Goal: Information Seeking & Learning: Learn about a topic

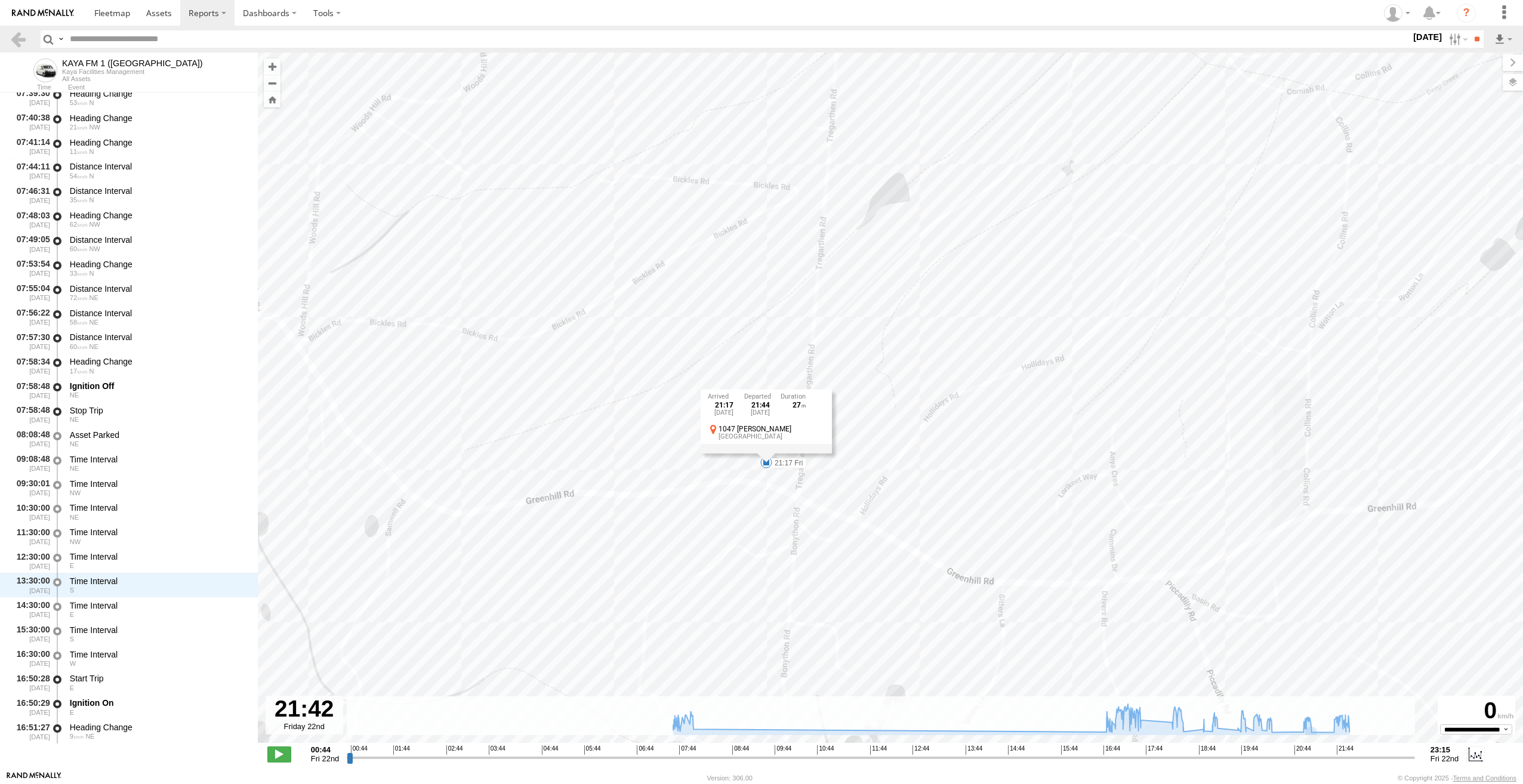
click at [1294, 754] on input "range" at bounding box center [881, 757] width 1068 height 11
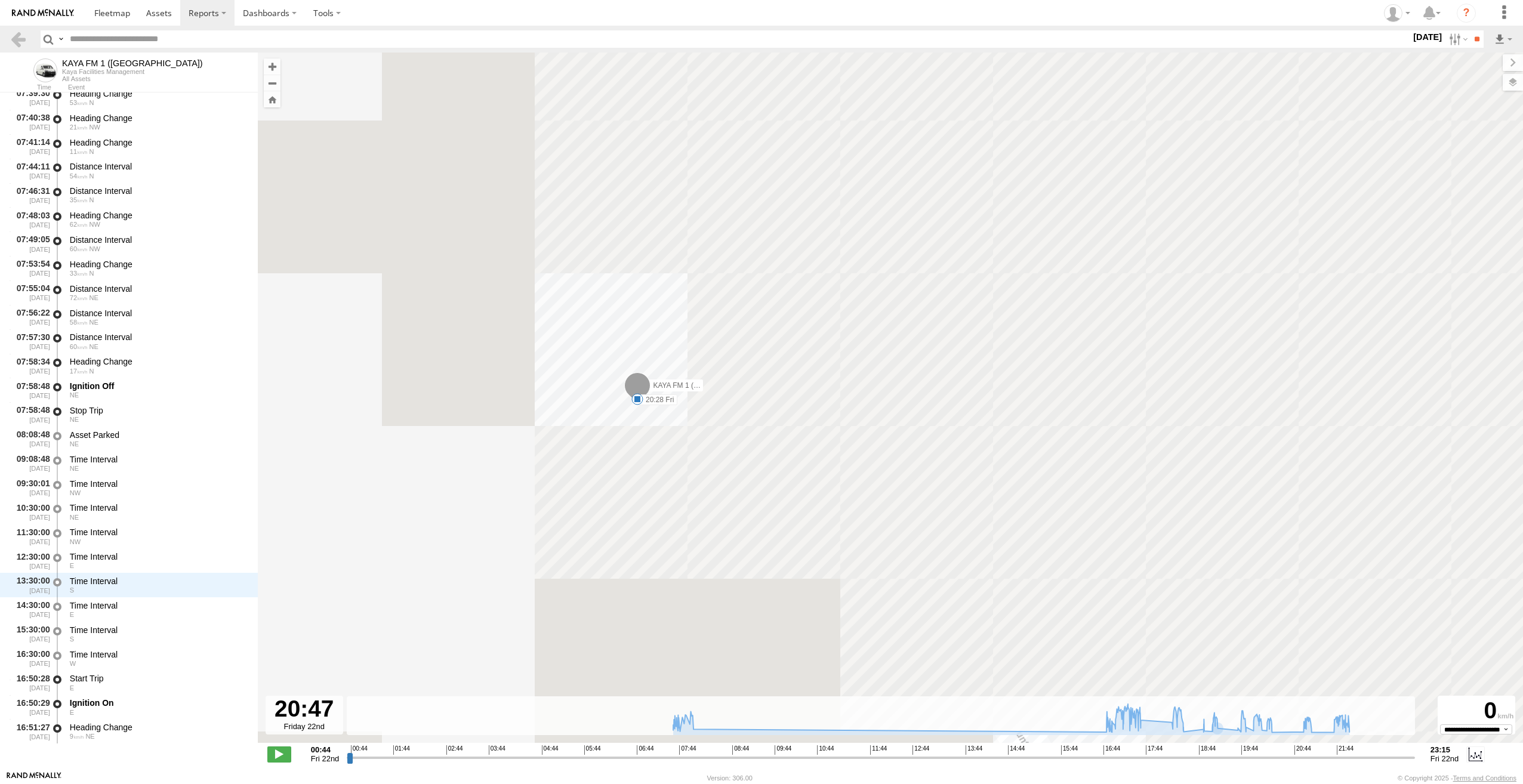
drag, startPoint x: 753, startPoint y: 200, endPoint x: 878, endPoint y: 563, distance: 383.9
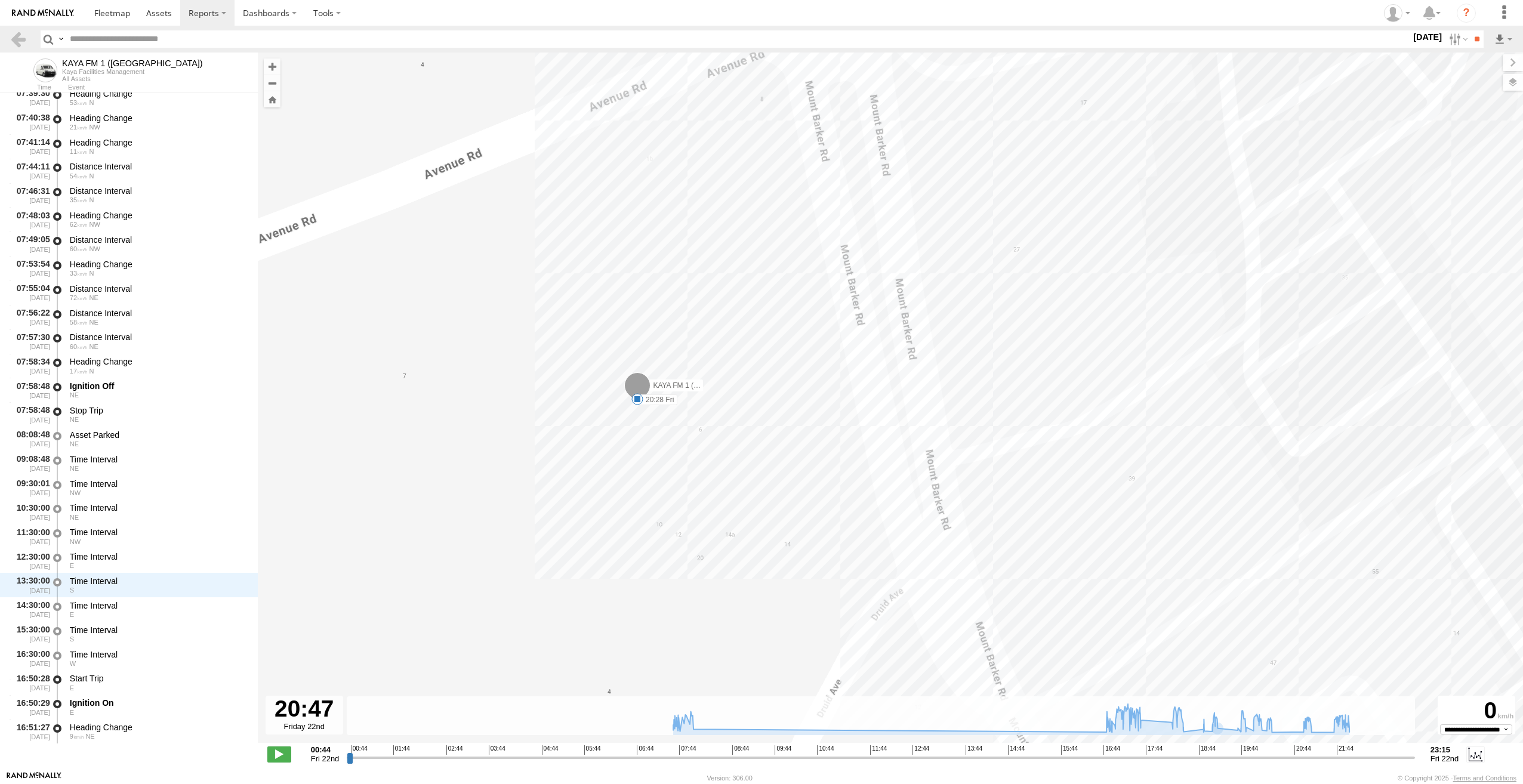
click at [878, 563] on div "KAYA FM 1 (GA) 07:58 Fri 17:36 Fri 18:33 Fri 18:59 Fri 19:20 Fri 20:28 Fri 21:1…" at bounding box center [890, 404] width 1265 height 703
click at [657, 404] on span at bounding box center [658, 406] width 26 height 32
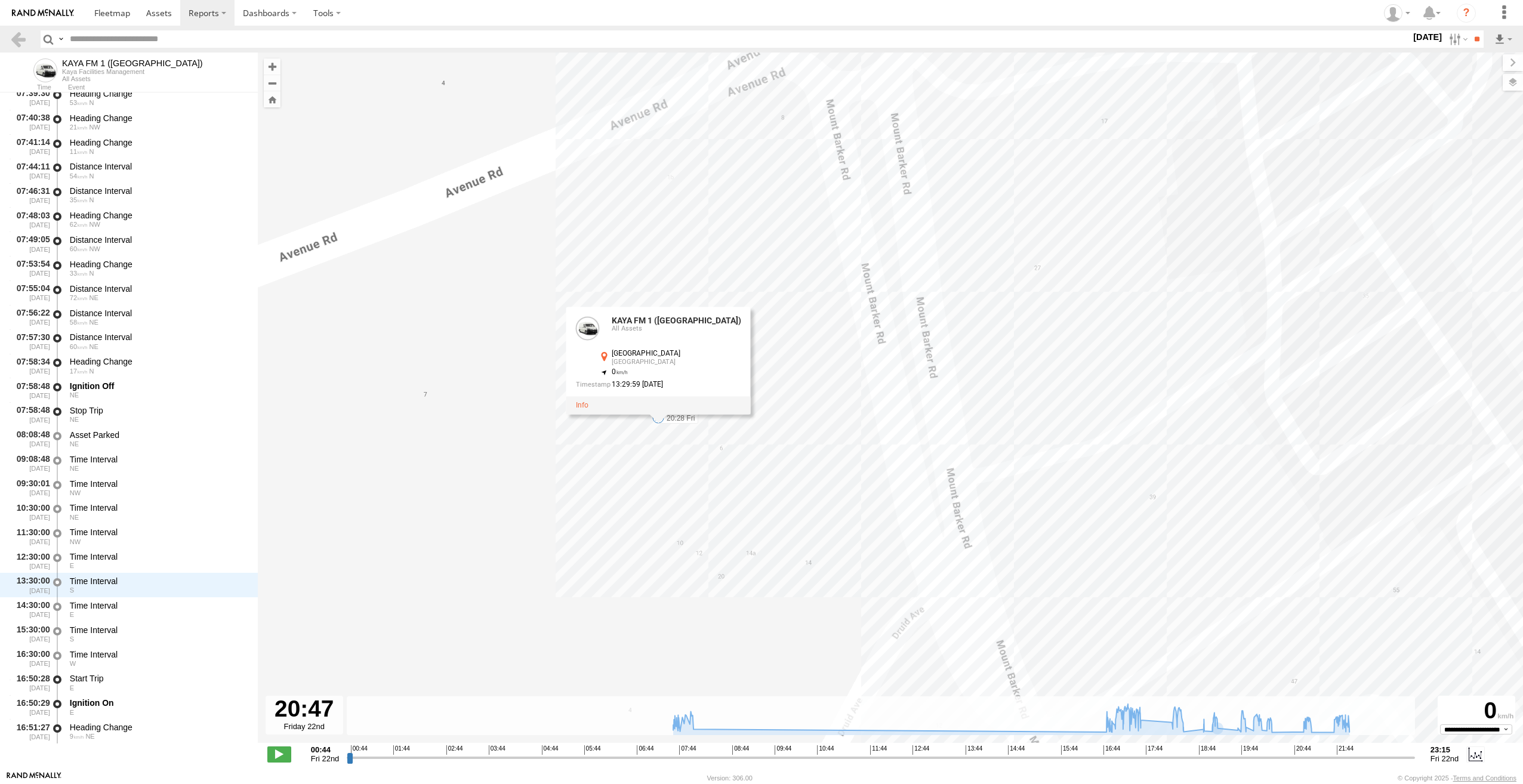
click at [657, 404] on div at bounding box center [659, 405] width 185 height 18
click at [713, 458] on div "KAYA FM 1 (GA) 07:58 Fri 17:36 Fri 18:33 Fri 18:59 Fri 19:20 Fri 20:28 Fri 21:1…" at bounding box center [890, 404] width 1265 height 703
click at [661, 420] on span at bounding box center [657, 417] width 12 height 12
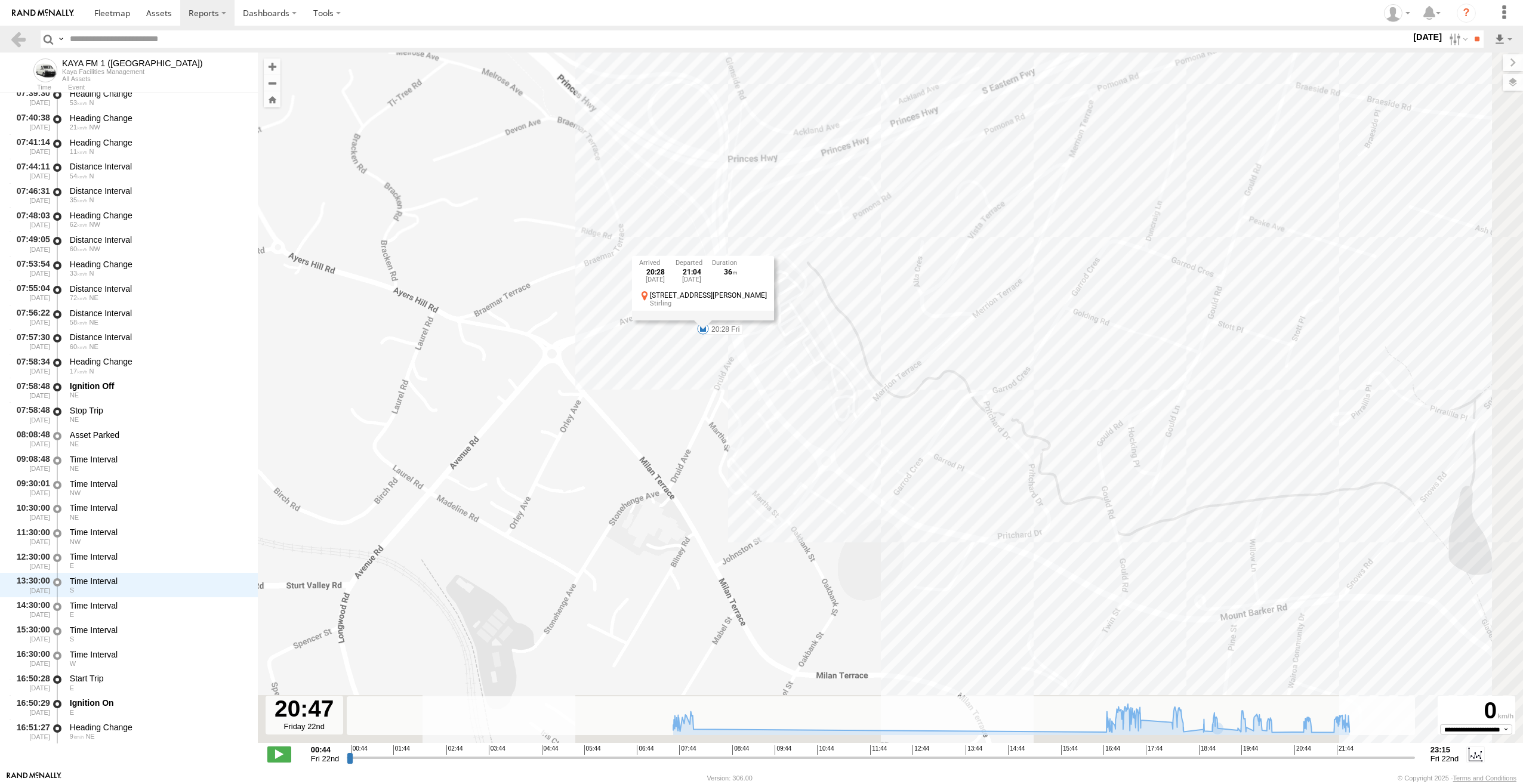
drag, startPoint x: 1029, startPoint y: 597, endPoint x: 861, endPoint y: 432, distance: 235.5
click at [861, 432] on div "KAYA FM 1 (GA) 07:58 Fri 17:36 Fri 18:33 Fri 18:59 Fri 19:20 Fri 20:28 Fri 21:1…" at bounding box center [890, 404] width 1265 height 703
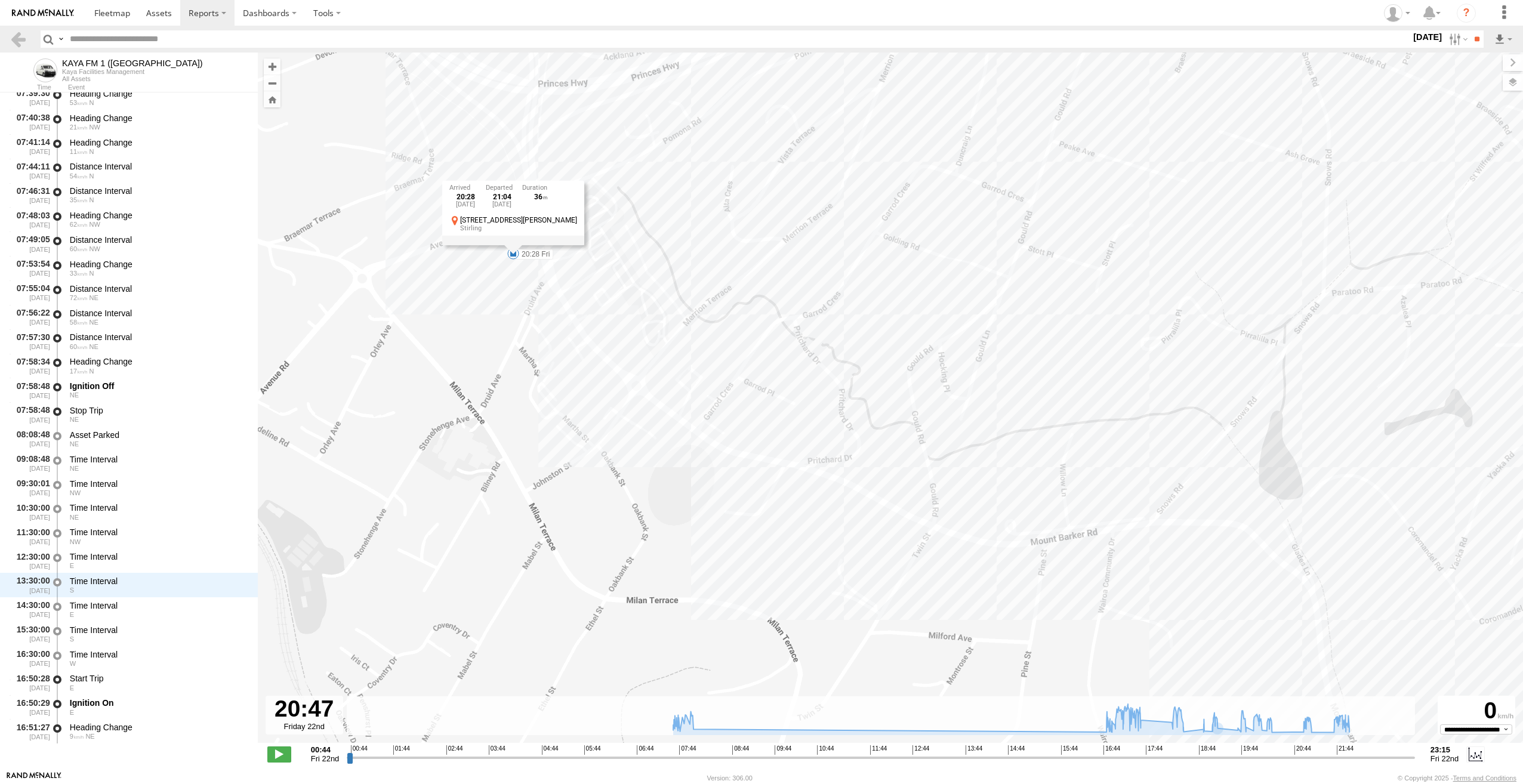
drag, startPoint x: 1016, startPoint y: 546, endPoint x: 825, endPoint y: 471, distance: 205.2
click at [825, 471] on div "KAYA FM 1 (GA) 07:58 Fri 17:36 Fri 18:33 Fri 18:59 Fri 19:20 Fri 20:28 Fri 21:1…" at bounding box center [890, 404] width 1265 height 703
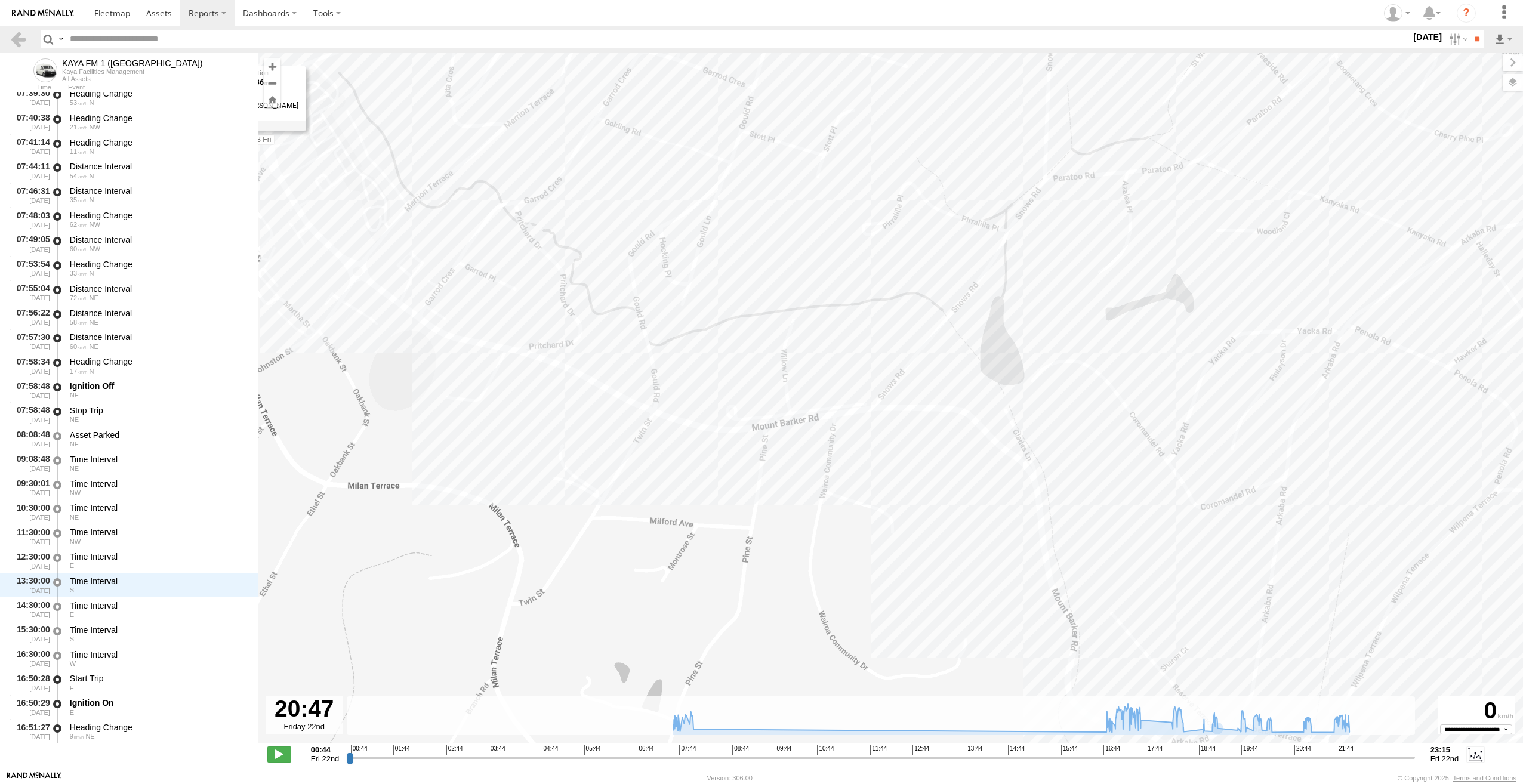
drag, startPoint x: 1123, startPoint y: 554, endPoint x: 844, endPoint y: 439, distance: 301.8
click at [844, 439] on div "KAYA FM 1 (GA) 07:58 Fri 17:36 Fri 18:33 Fri 18:59 Fri 19:20 Fri 20:28 Fri 21:1…" at bounding box center [890, 404] width 1265 height 703
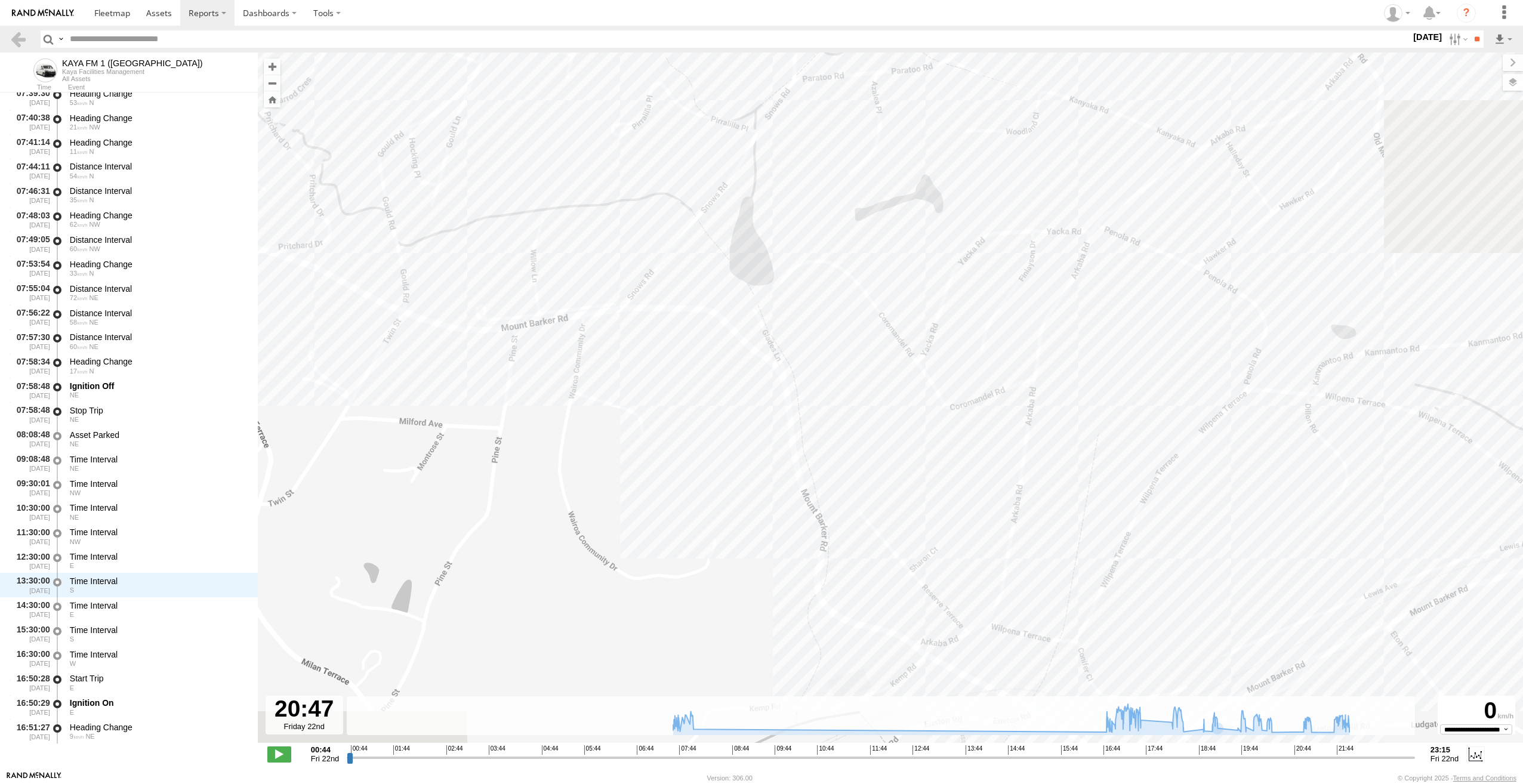
drag, startPoint x: 972, startPoint y: 521, endPoint x: 720, endPoint y: 421, distance: 271.1
click at [720, 421] on div "KAYA FM 1 (GA) 07:58 Fri 17:36 Fri 18:33 Fri 18:59 Fri 19:20 Fri 20:28 Fri 21:1…" at bounding box center [890, 404] width 1265 height 703
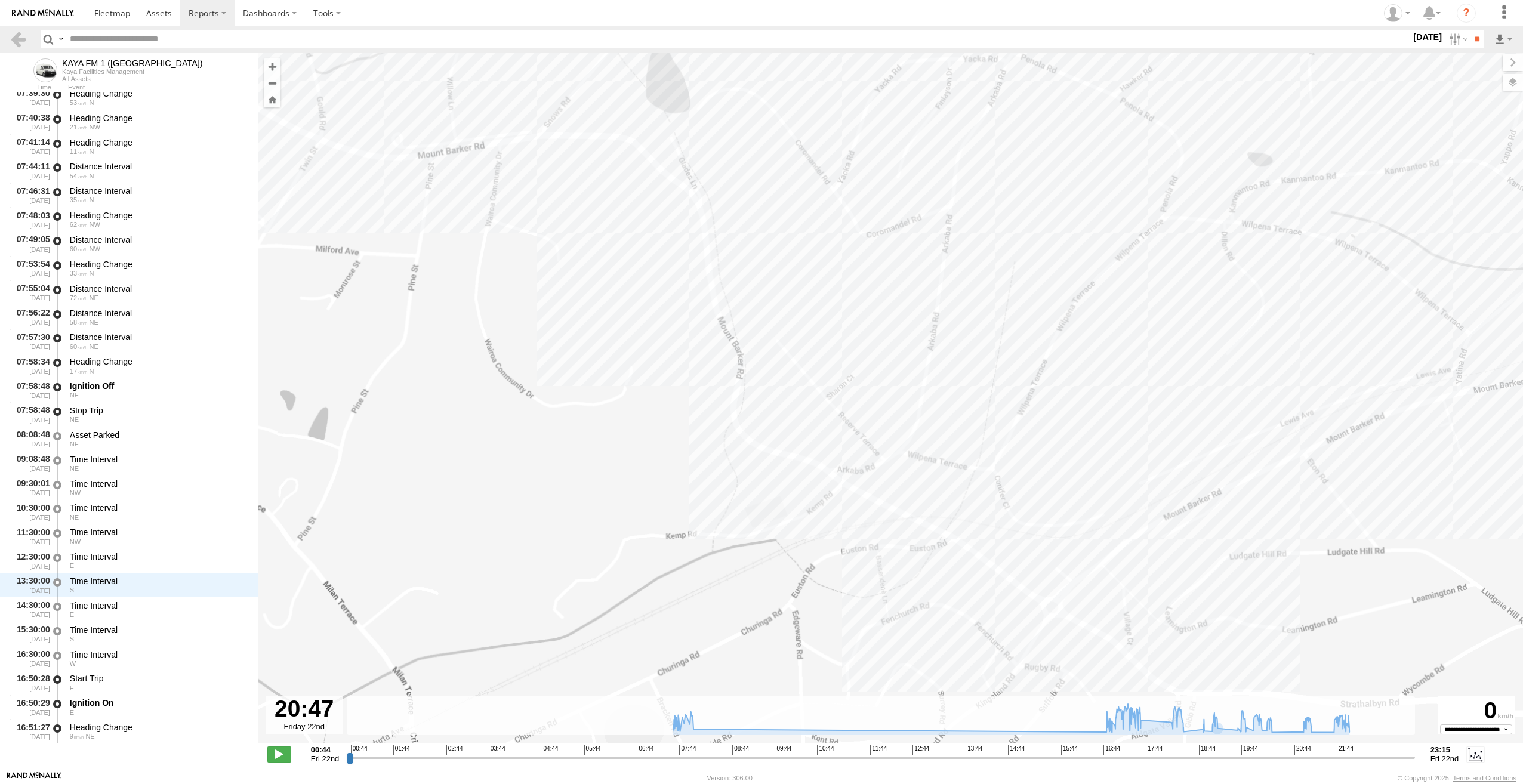
drag, startPoint x: 883, startPoint y: 657, endPoint x: 787, endPoint y: 446, distance: 231.8
click at [787, 446] on div "KAYA FM 1 (GA) 07:58 Fri 17:36 Fri 18:33 Fri 18:59 Fri 19:20 Fri 20:28 Fri 21:1…" at bounding box center [890, 404] width 1265 height 703
drag, startPoint x: 933, startPoint y: 592, endPoint x: 770, endPoint y: 465, distance: 206.6
click at [770, 465] on div "KAYA FM 1 (GA) 07:58 Fri 17:36 Fri 18:33 Fri 18:59 Fri 19:20 Fri 20:28 Fri 21:1…" at bounding box center [890, 404] width 1265 height 703
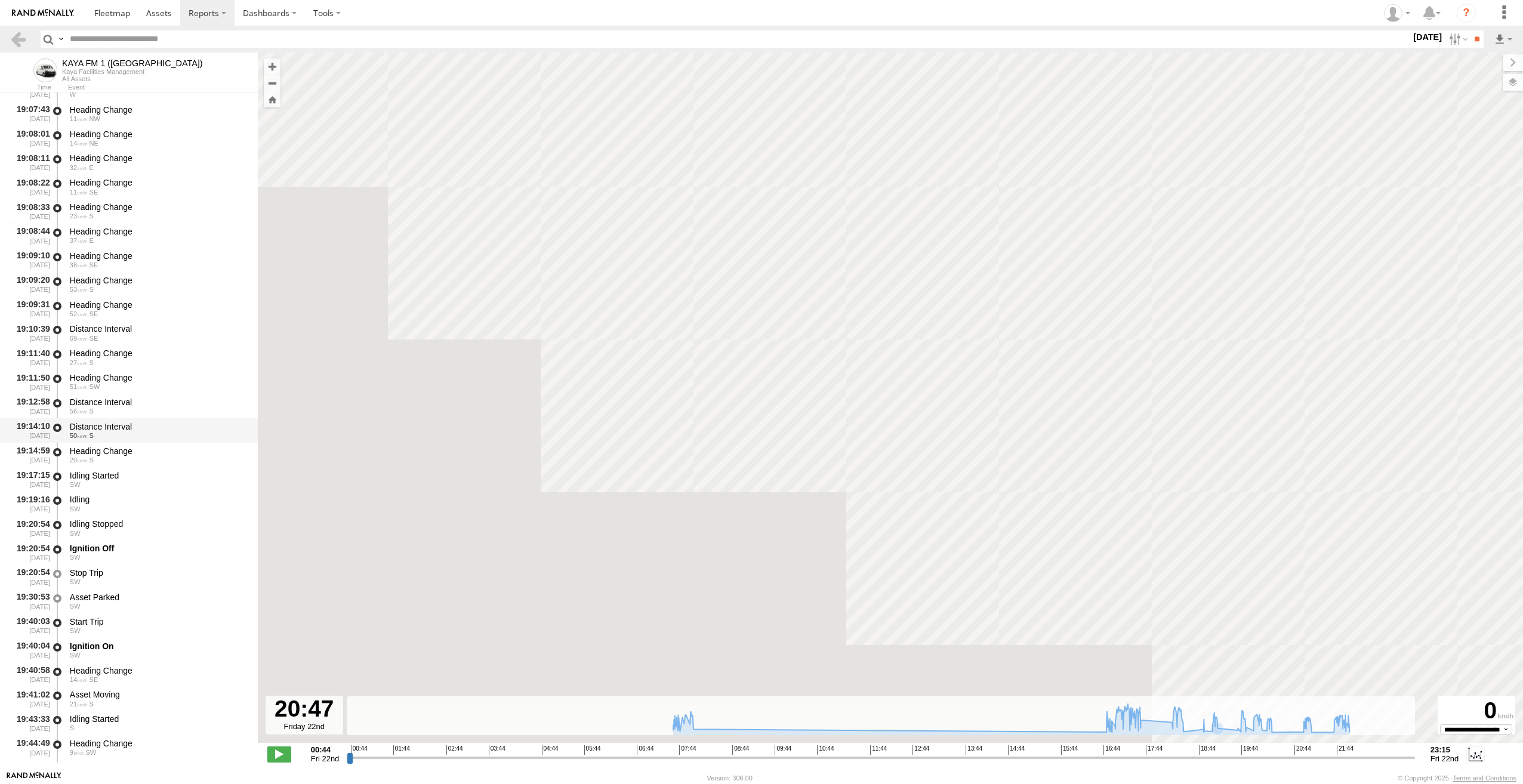
scroll to position [4415, 0]
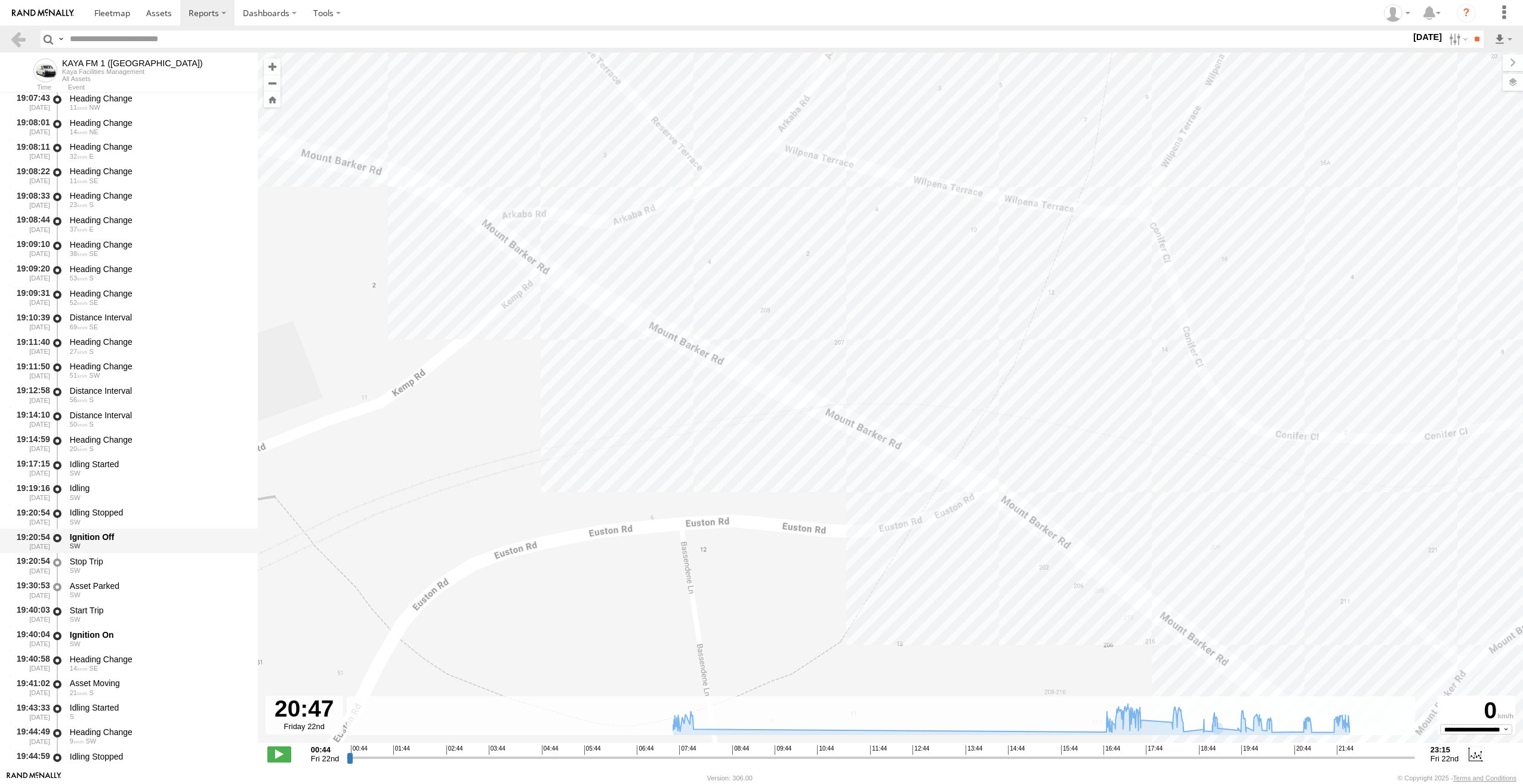
click at [76, 548] on span "SW" at bounding box center [75, 546] width 11 height 7
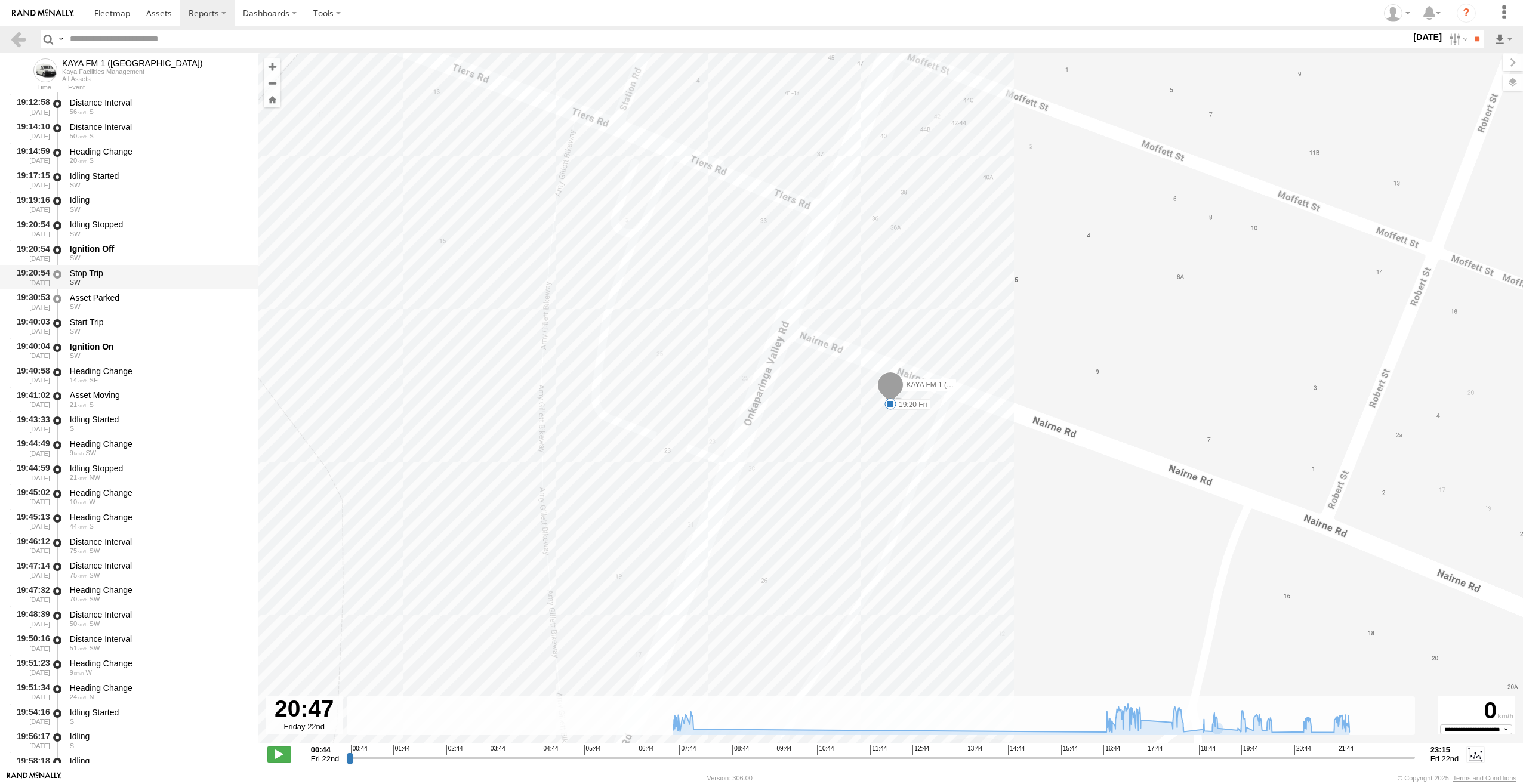
scroll to position [4832, 0]
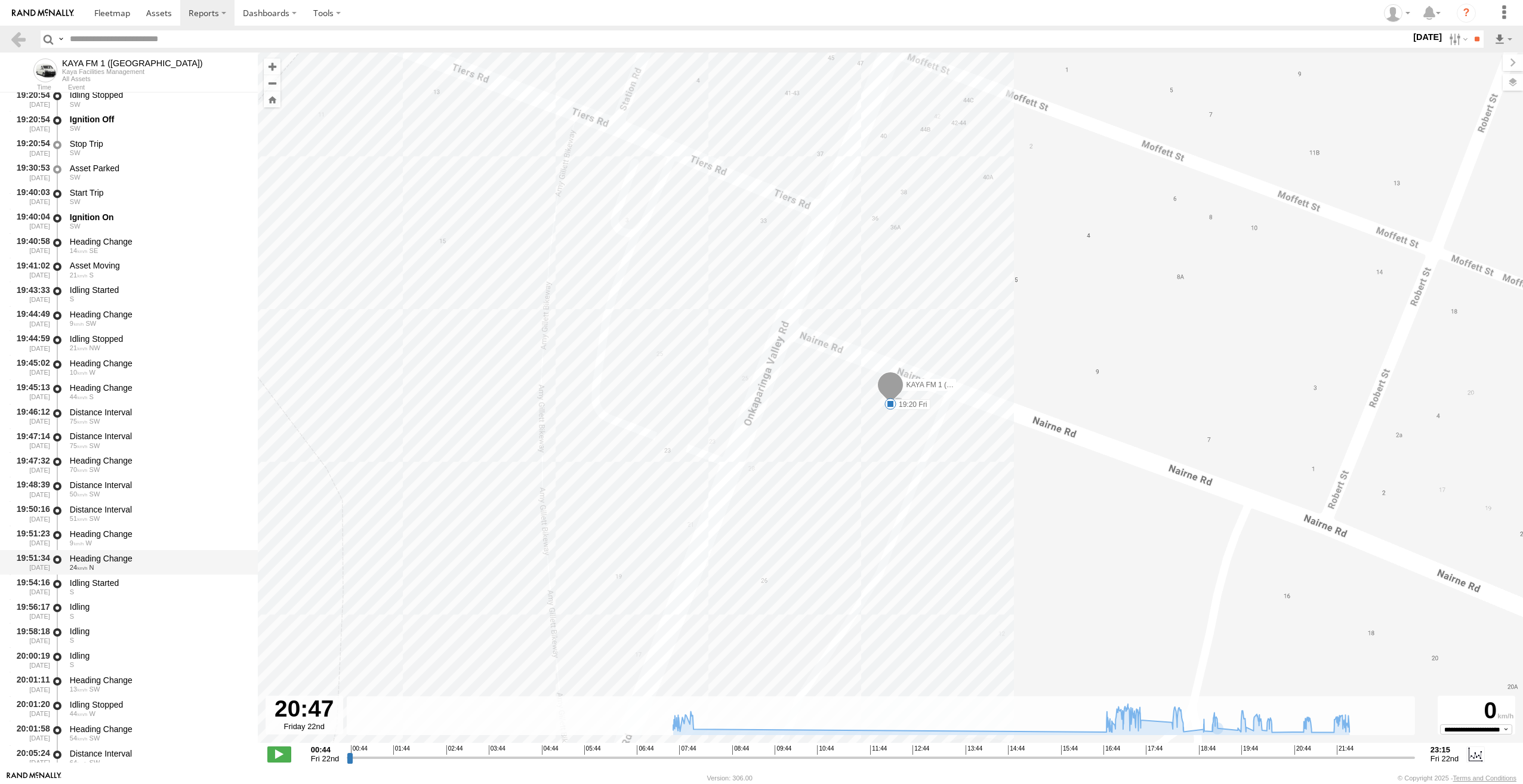
click at [102, 556] on div "Heading Change" at bounding box center [158, 559] width 176 height 11
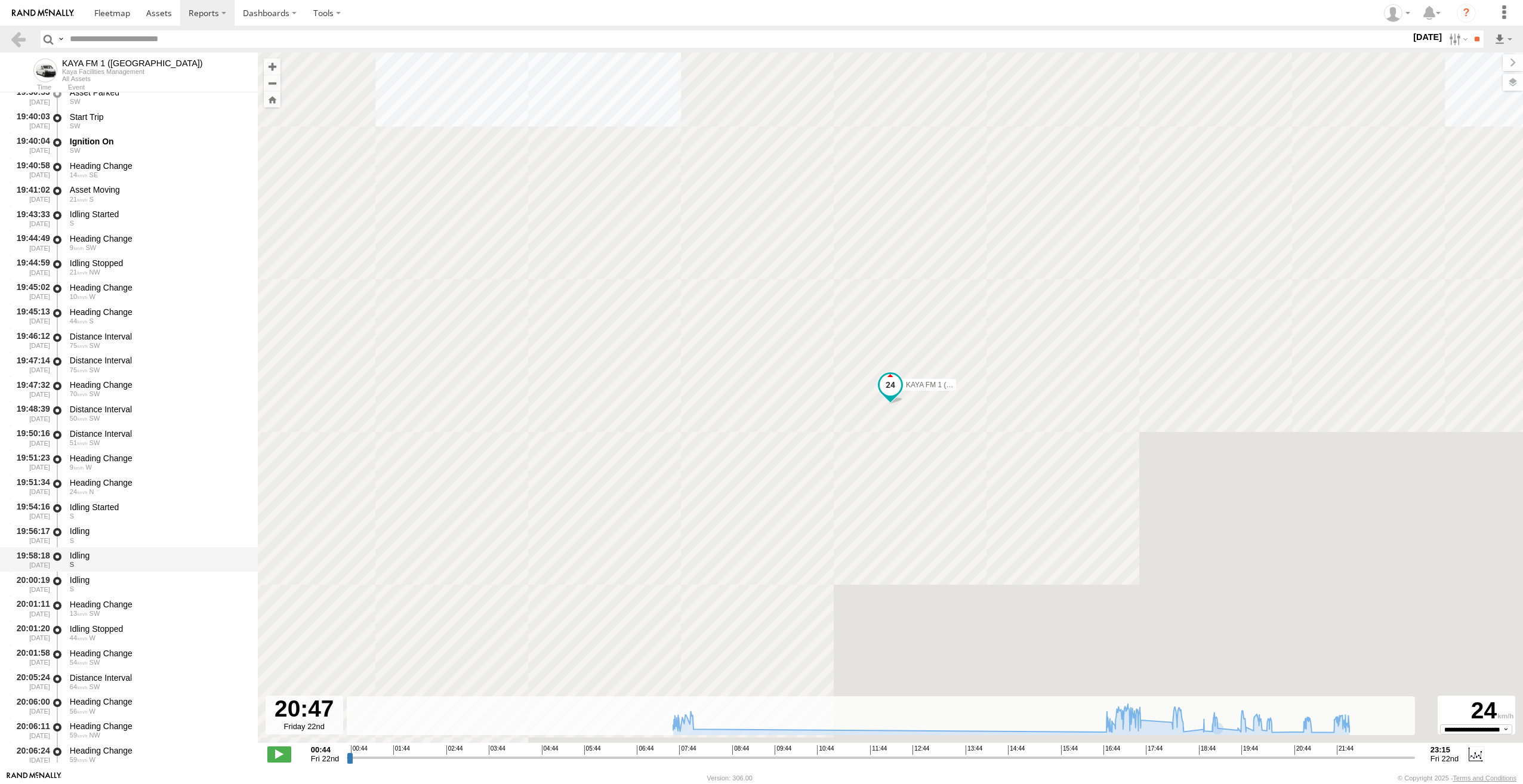
scroll to position [5130, 0]
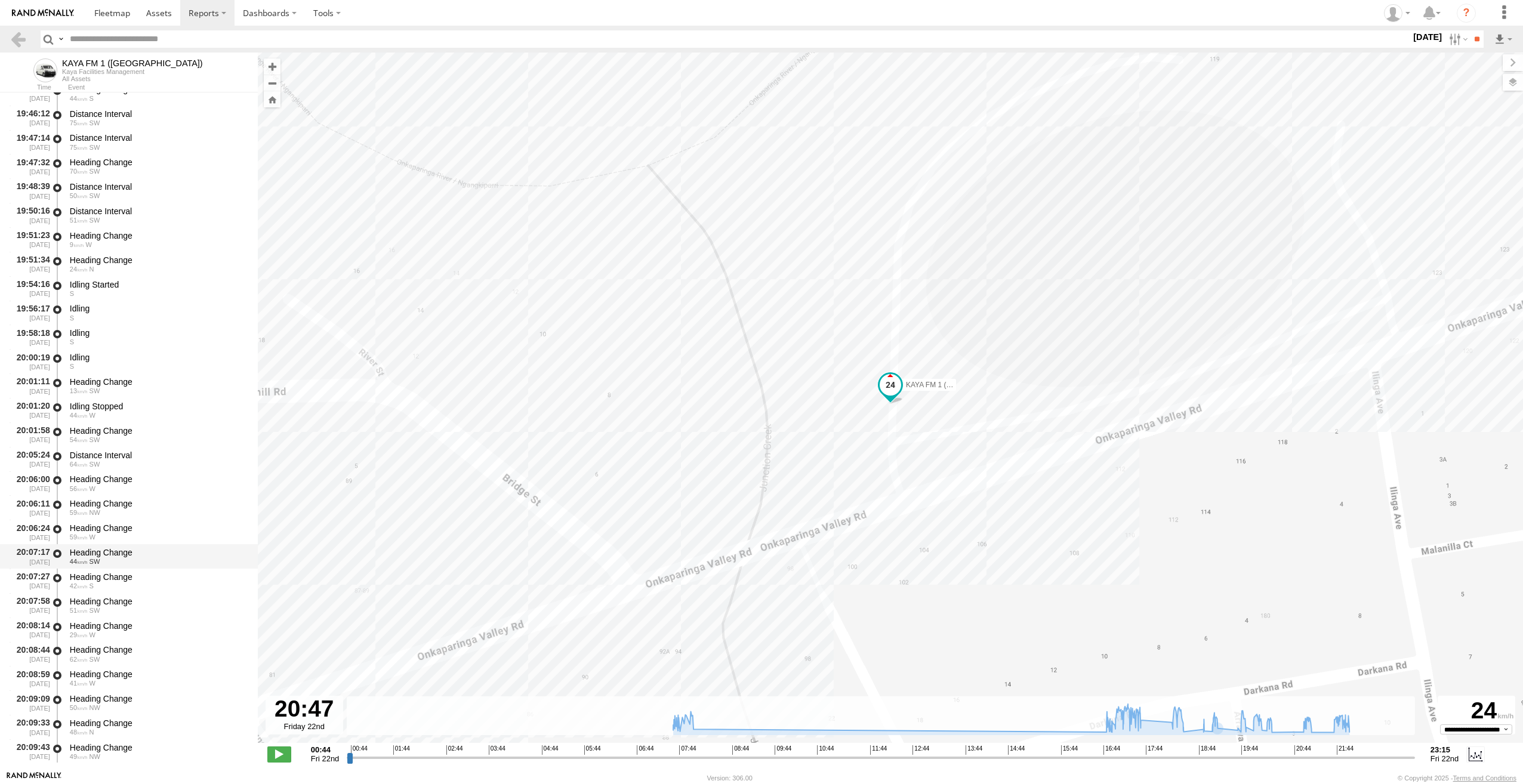
click at [78, 554] on div "Heading Change" at bounding box center [158, 553] width 176 height 11
click at [85, 626] on div "Heading Change" at bounding box center [158, 626] width 176 height 11
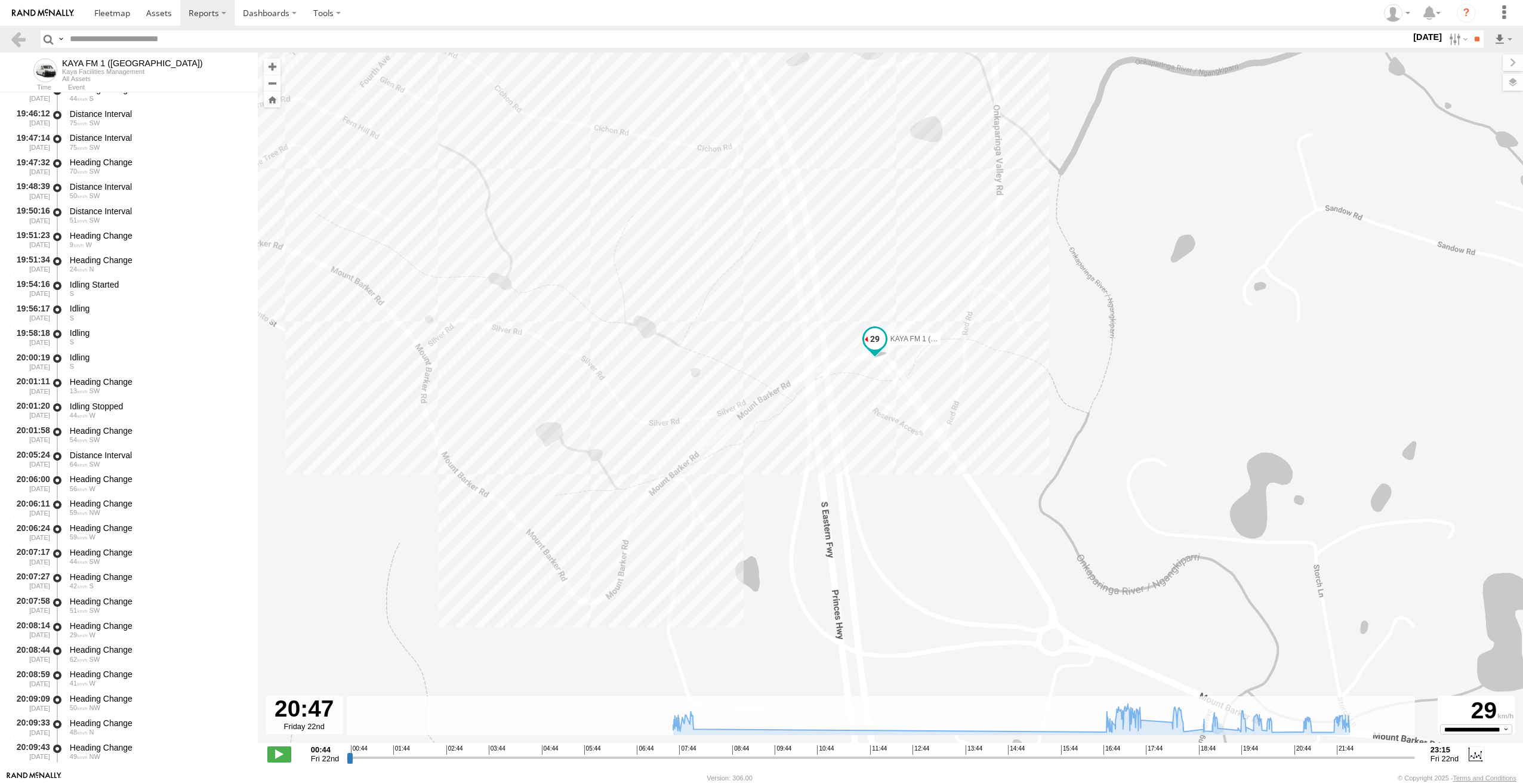
drag, startPoint x: 630, startPoint y: 597, endPoint x: 857, endPoint y: 455, distance: 267.8
click at [857, 455] on div "KAYA FM 1 (GA) 07:58 Fri 17:36 Fri 18:33 Fri 18:59 Fri 19:20 Fri 20:28 Fri 21:1…" at bounding box center [890, 404] width 1265 height 703
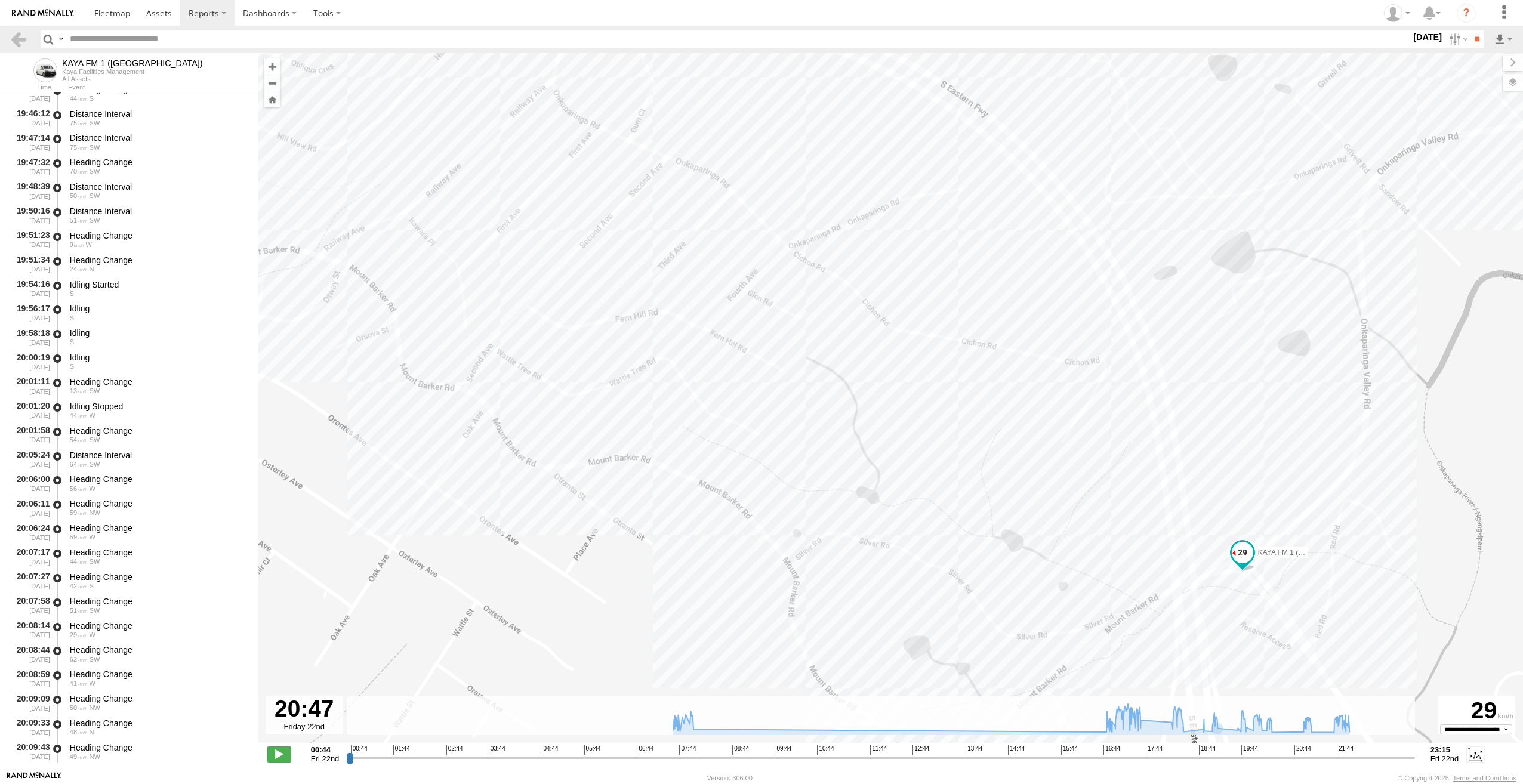
drag, startPoint x: 509, startPoint y: 404, endPoint x: 876, endPoint y: 620, distance: 425.8
click at [876, 620] on div "KAYA FM 1 (GA) 07:58 Fri 17:36 Fri 18:33 Fri 18:59 Fri 19:20 Fri 20:28 Fri 21:1…" at bounding box center [890, 404] width 1265 height 703
drag, startPoint x: 717, startPoint y: 581, endPoint x: 941, endPoint y: 658, distance: 236.9
click at [941, 658] on div "KAYA FM 1 (GA) 07:58 Fri 17:36 Fri 18:33 Fri 18:59 Fri 19:20 Fri 20:28 Fri 21:1…" at bounding box center [890, 404] width 1265 height 703
drag, startPoint x: 617, startPoint y: 530, endPoint x: 928, endPoint y: 553, distance: 311.8
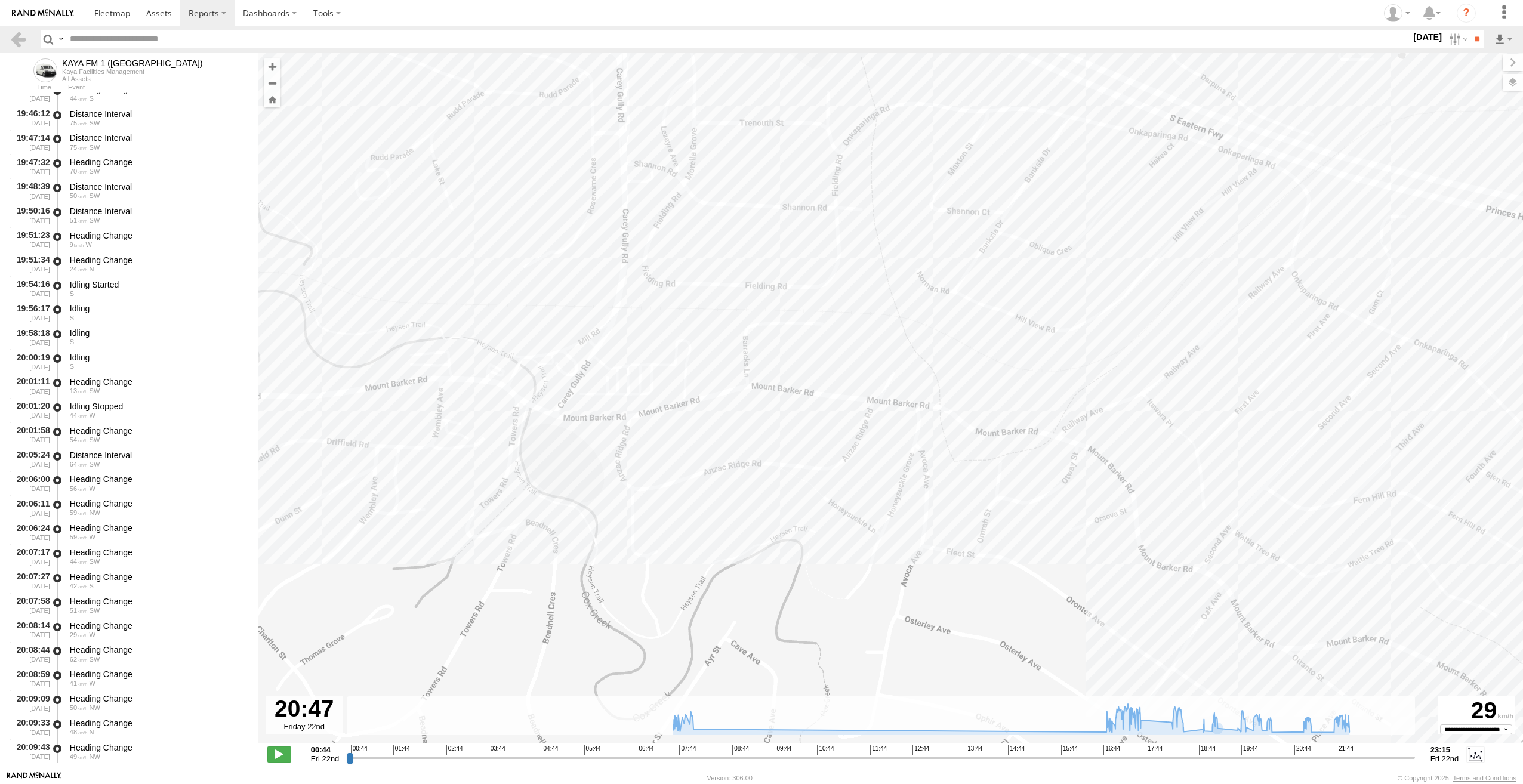
click at [928, 553] on div "KAYA FM 1 (GA) 07:58 Fri 17:36 Fri 18:33 Fri 18:59 Fri 19:20 Fri 20:28 Fri 21:1…" at bounding box center [890, 404] width 1265 height 703
drag, startPoint x: 389, startPoint y: 490, endPoint x: 679, endPoint y: 476, distance: 290.3
click at [679, 476] on div "KAYA FM 1 (GA) 07:58 Fri 17:36 Fri 18:33 Fri 18:59 Fri 19:20 Fri 20:28 Fri 21:1…" at bounding box center [890, 404] width 1265 height 703
drag, startPoint x: 494, startPoint y: 528, endPoint x: 692, endPoint y: 488, distance: 202.0
click at [692, 488] on div "KAYA FM 1 (GA) 07:58 Fri 17:36 Fri 18:33 Fri 18:59 Fri 19:20 Fri 20:28 Fri 21:1…" at bounding box center [890, 404] width 1265 height 703
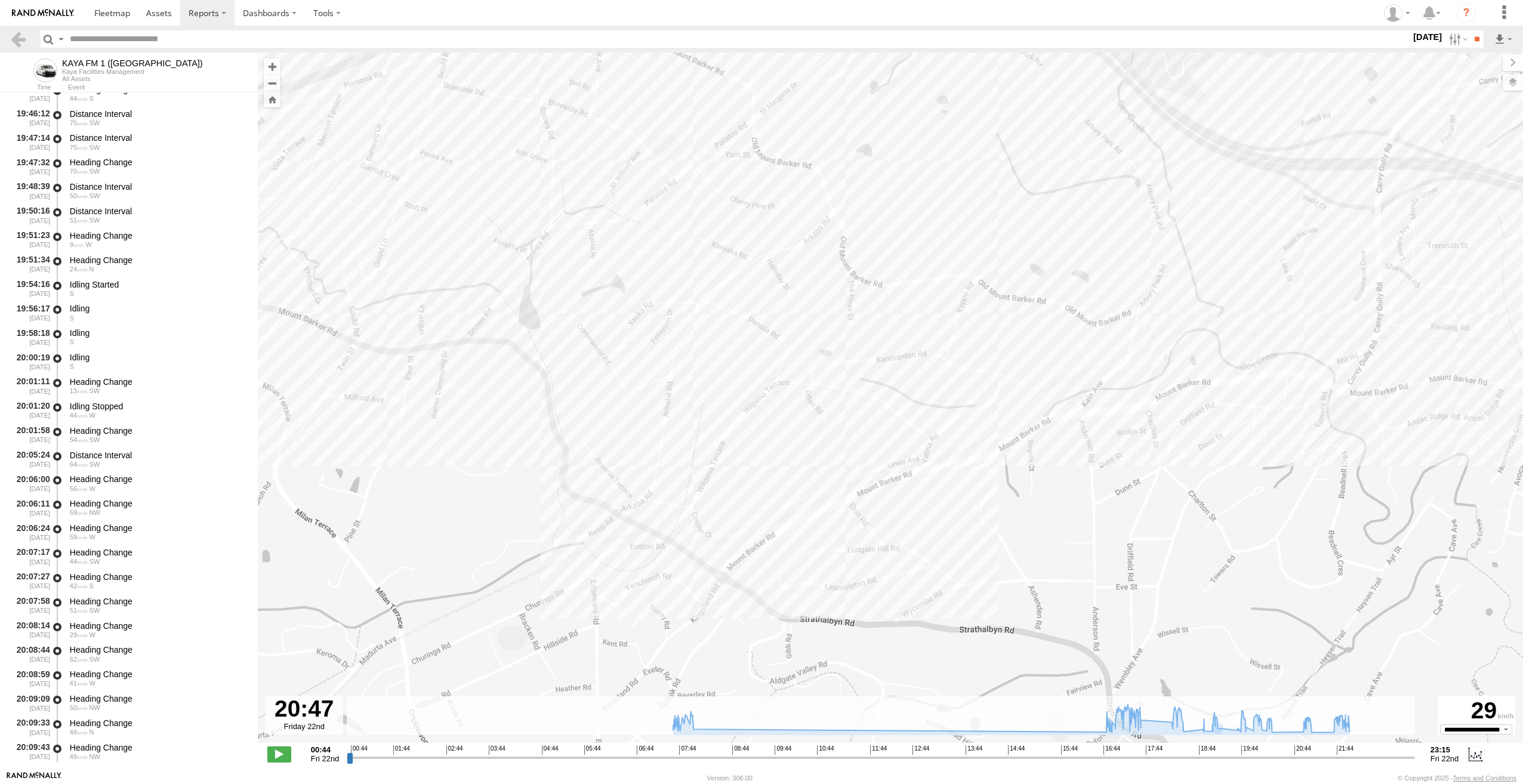
drag, startPoint x: 560, startPoint y: 541, endPoint x: 817, endPoint y: 548, distance: 257.1
click at [817, 548] on div "KAYA FM 1 (GA) 07:58 Fri 17:36 Fri 18:33 Fri 18:59 Fri 19:20 Fri 20:28 Fri 21:1…" at bounding box center [890, 404] width 1265 height 703
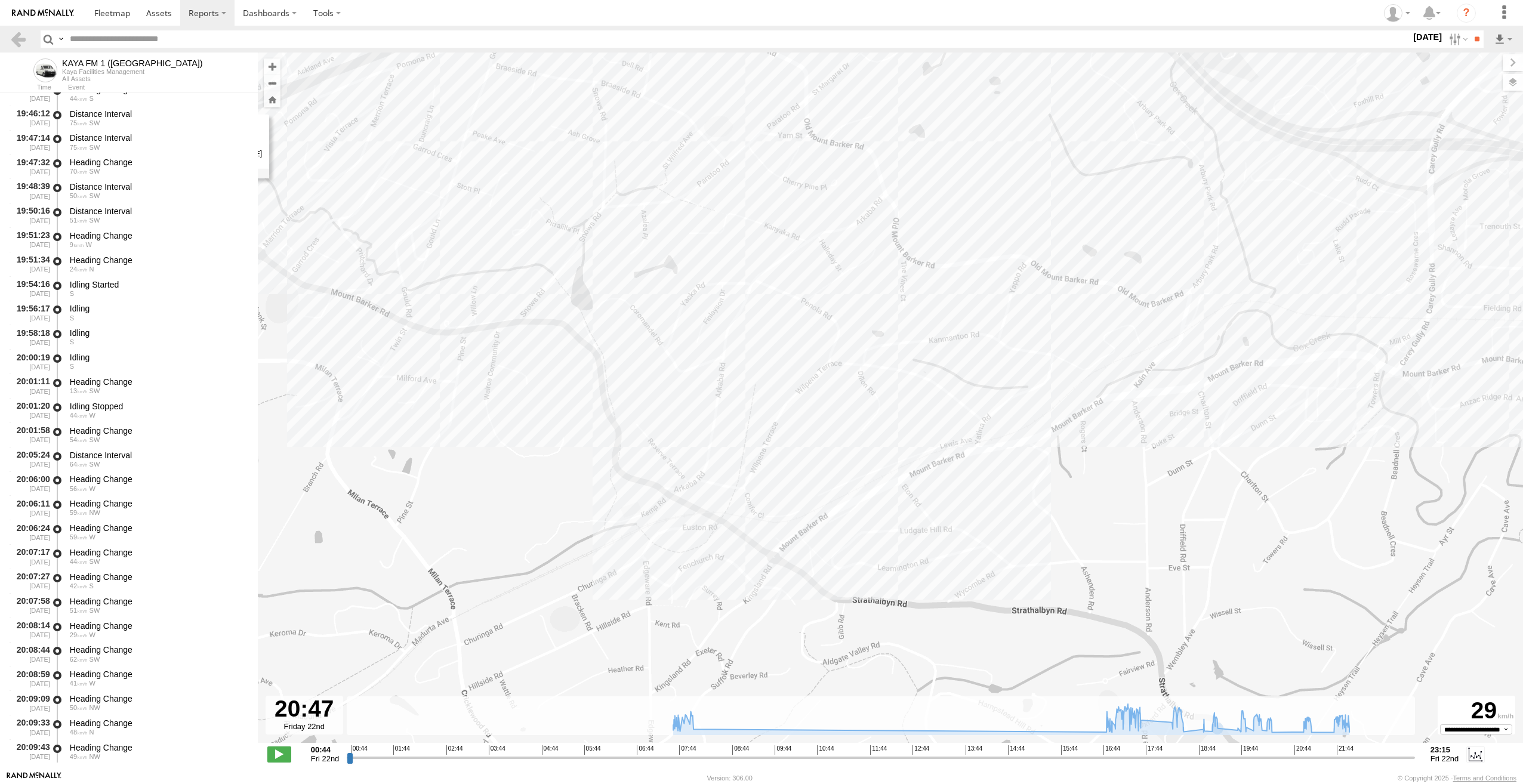
drag, startPoint x: 656, startPoint y: 484, endPoint x: 661, endPoint y: 454, distance: 30.4
click at [664, 453] on div "KAYA FM 1 (GA) 07:58 Fri 17:36 Fri 18:33 Fri 18:59 Fri 19:20 Fri 20:28 Fri 21:1…" at bounding box center [890, 404] width 1265 height 703
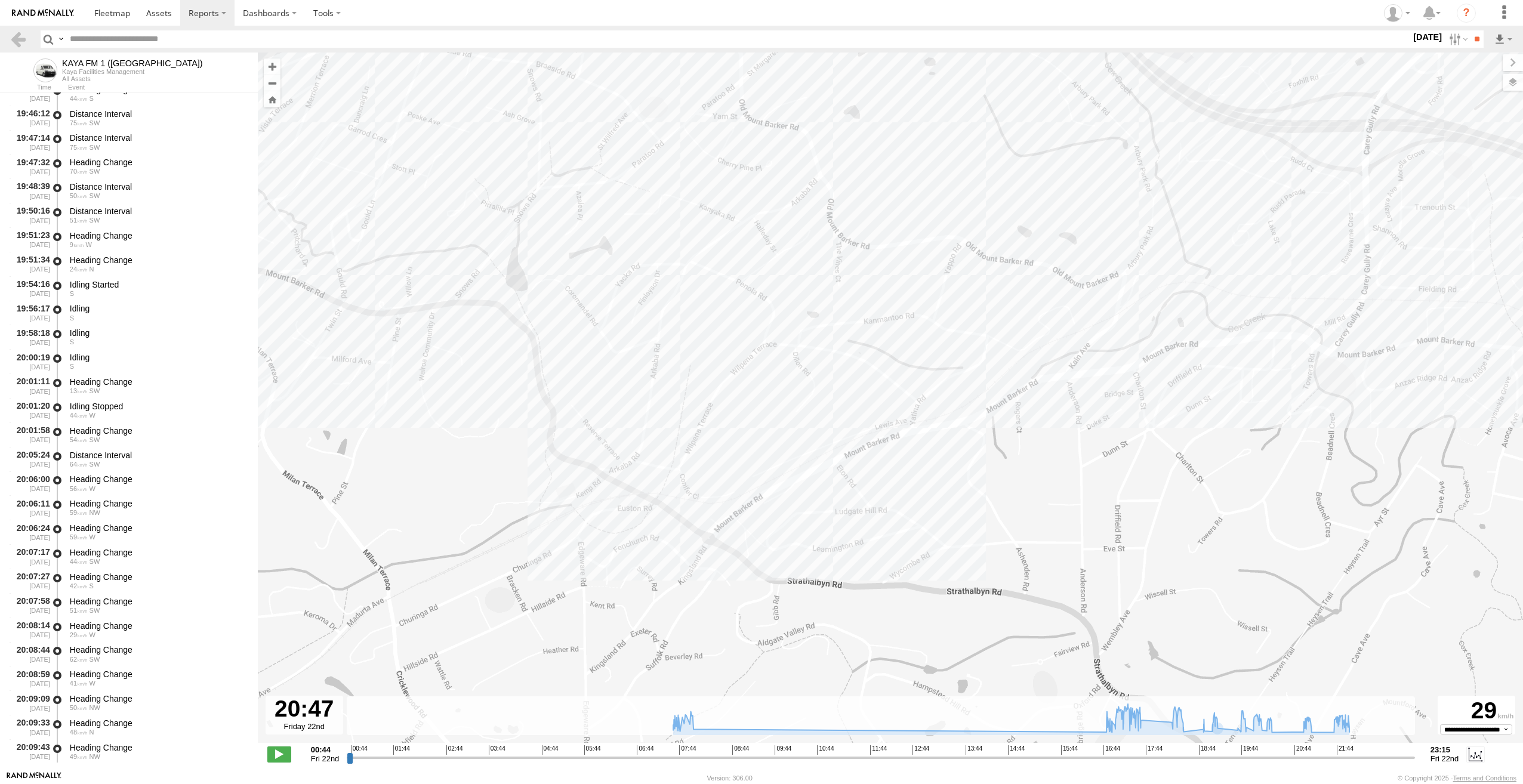
drag, startPoint x: 888, startPoint y: 581, endPoint x: 562, endPoint y: 484, distance: 340.1
click at [562, 484] on div "KAYA FM 1 (GA) 07:58 Fri 17:36 Fri 18:33 Fri 18:59 Fri 19:20 Fri 20:28 Fri 21:1…" at bounding box center [890, 404] width 1265 height 703
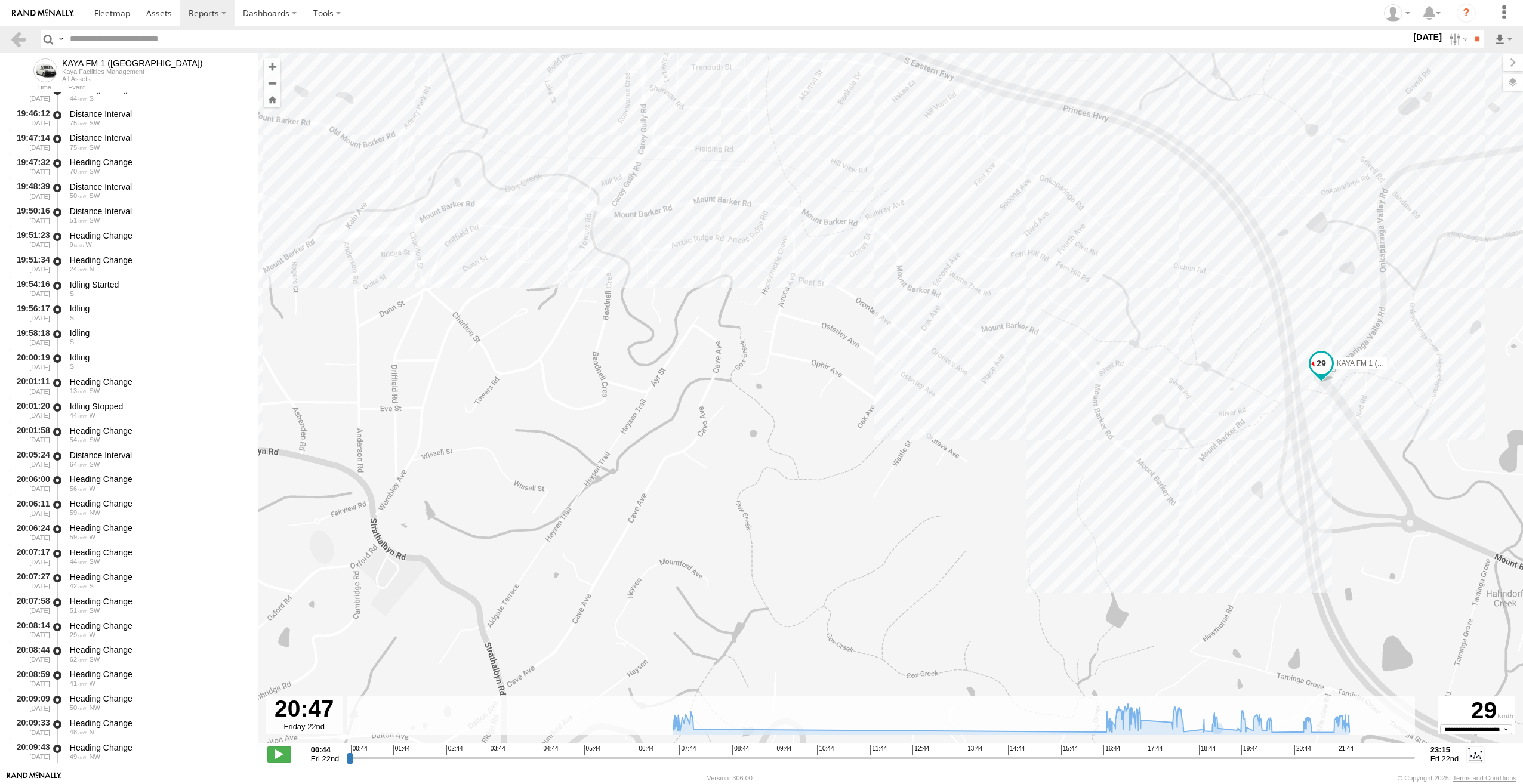
drag, startPoint x: 852, startPoint y: 464, endPoint x: 692, endPoint y: 480, distance: 160.8
click at [692, 480] on div "KAYA FM 1 (GA) 07:58 Fri 17:36 Fri 18:33 Fri 18:59 Fri 19:20 Fri 20:28 Fri 21:1…" at bounding box center [890, 404] width 1265 height 703
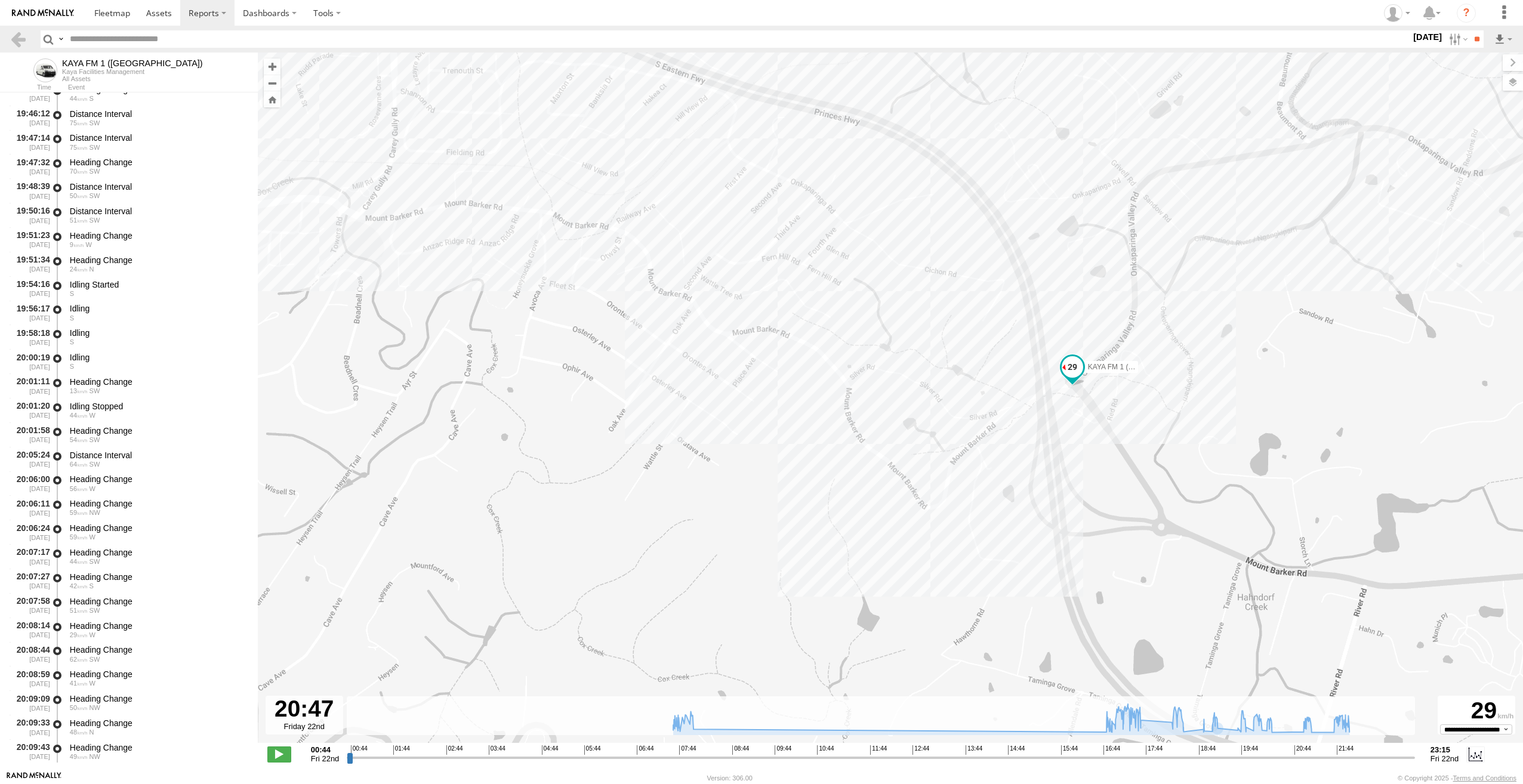
drag, startPoint x: 1167, startPoint y: 462, endPoint x: 901, endPoint y: 466, distance: 266.0
click at [901, 466] on div "KAYA FM 1 (GA) 07:58 Fri 17:36 Fri 18:33 Fri 18:59 Fri 19:20 Fri 20:28 Fri 21:1…" at bounding box center [890, 404] width 1265 height 703
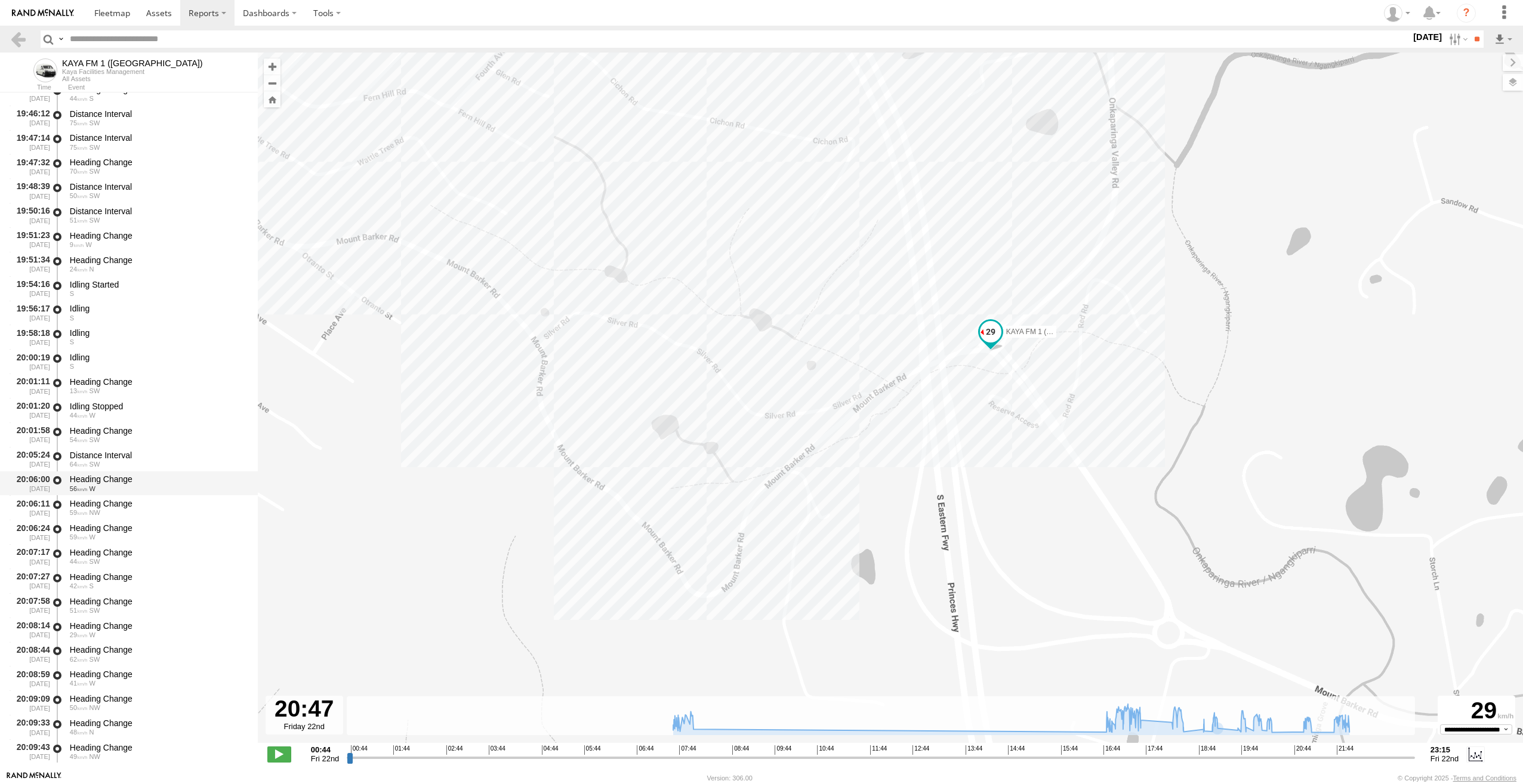
click at [89, 492] on div "56 W" at bounding box center [158, 488] width 176 height 7
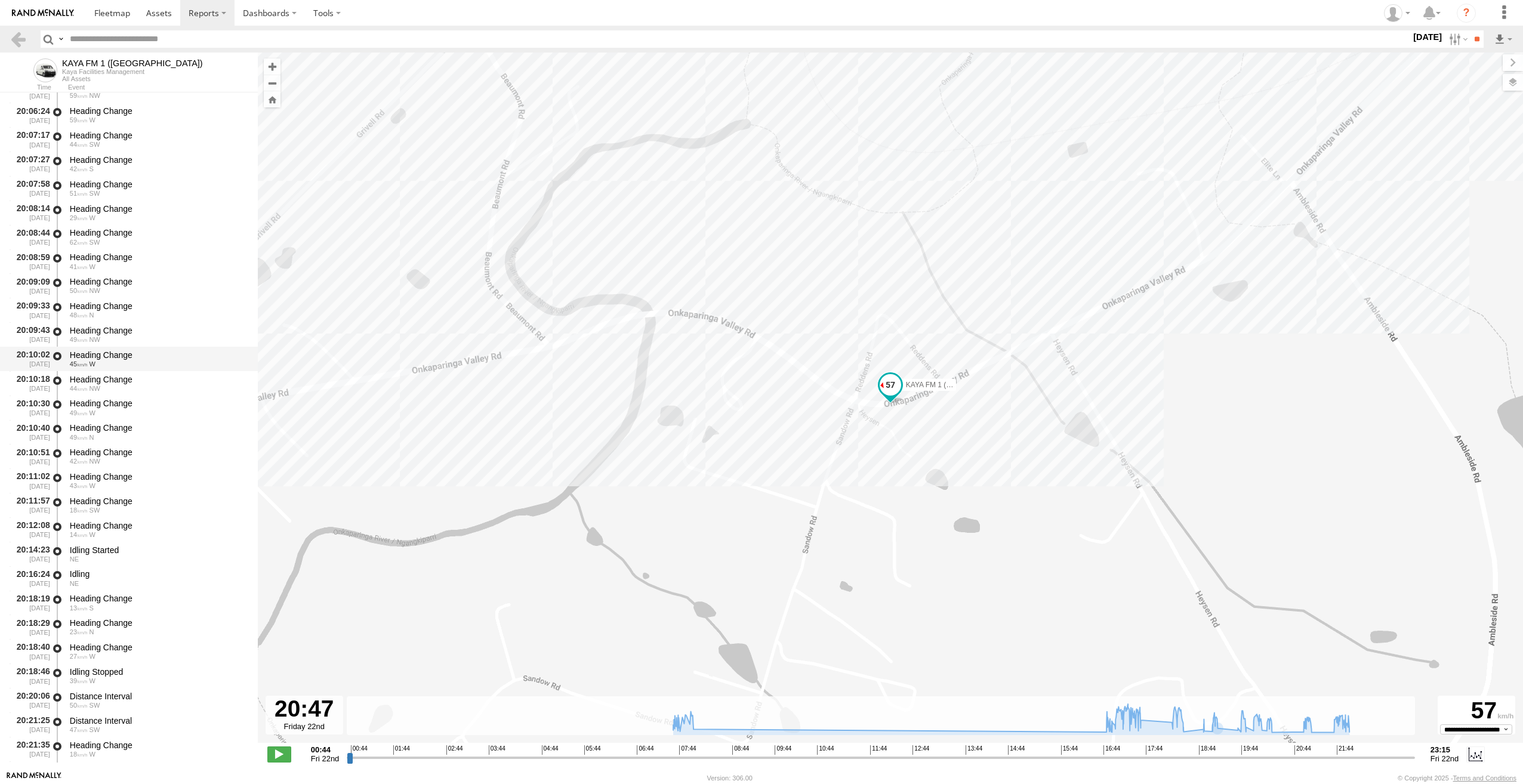
scroll to position [5548, 0]
click at [81, 630] on span "23" at bounding box center [79, 631] width 18 height 7
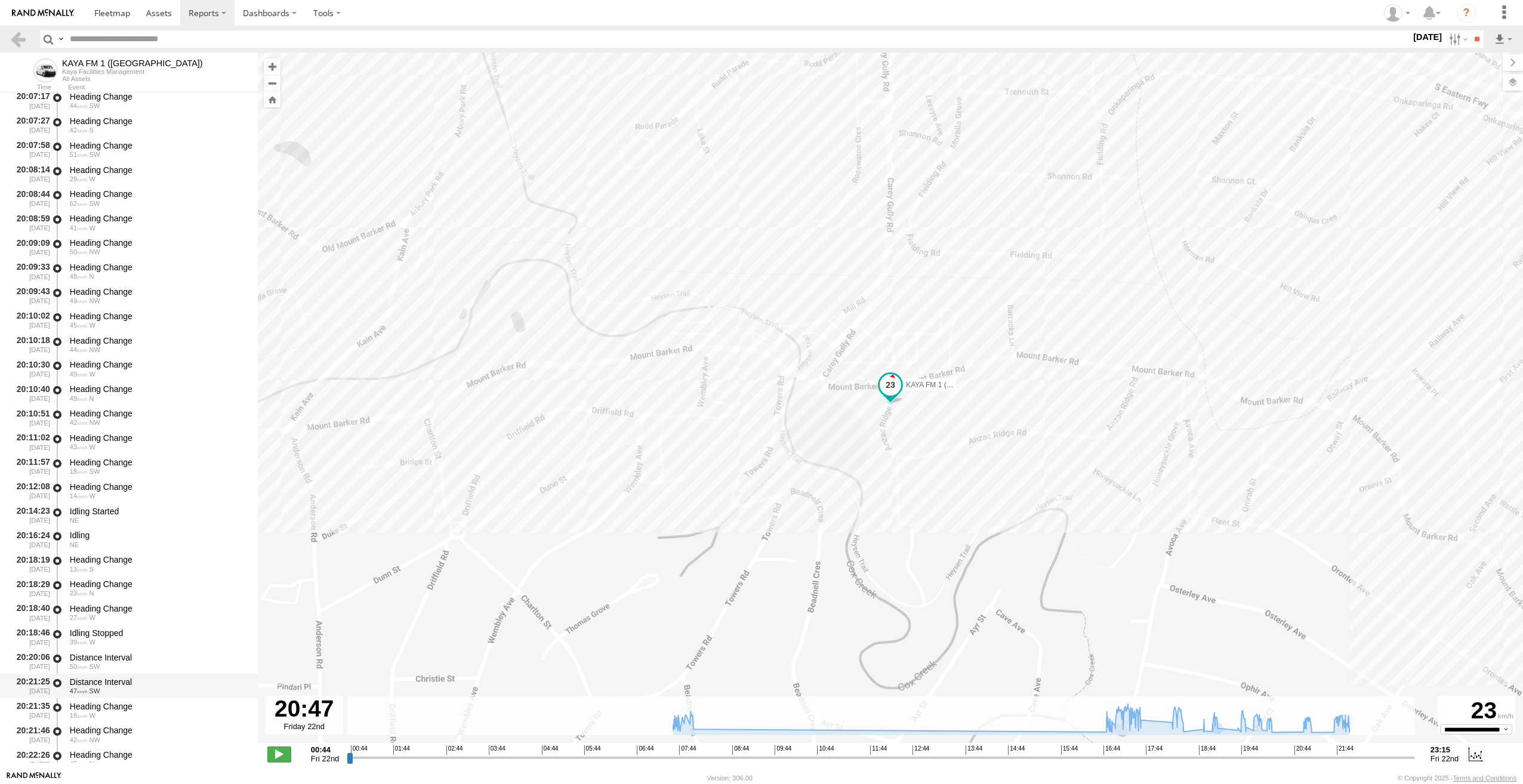
scroll to position [5607, 0]
click at [81, 669] on span "47" at bounding box center [79, 669] width 18 height 7
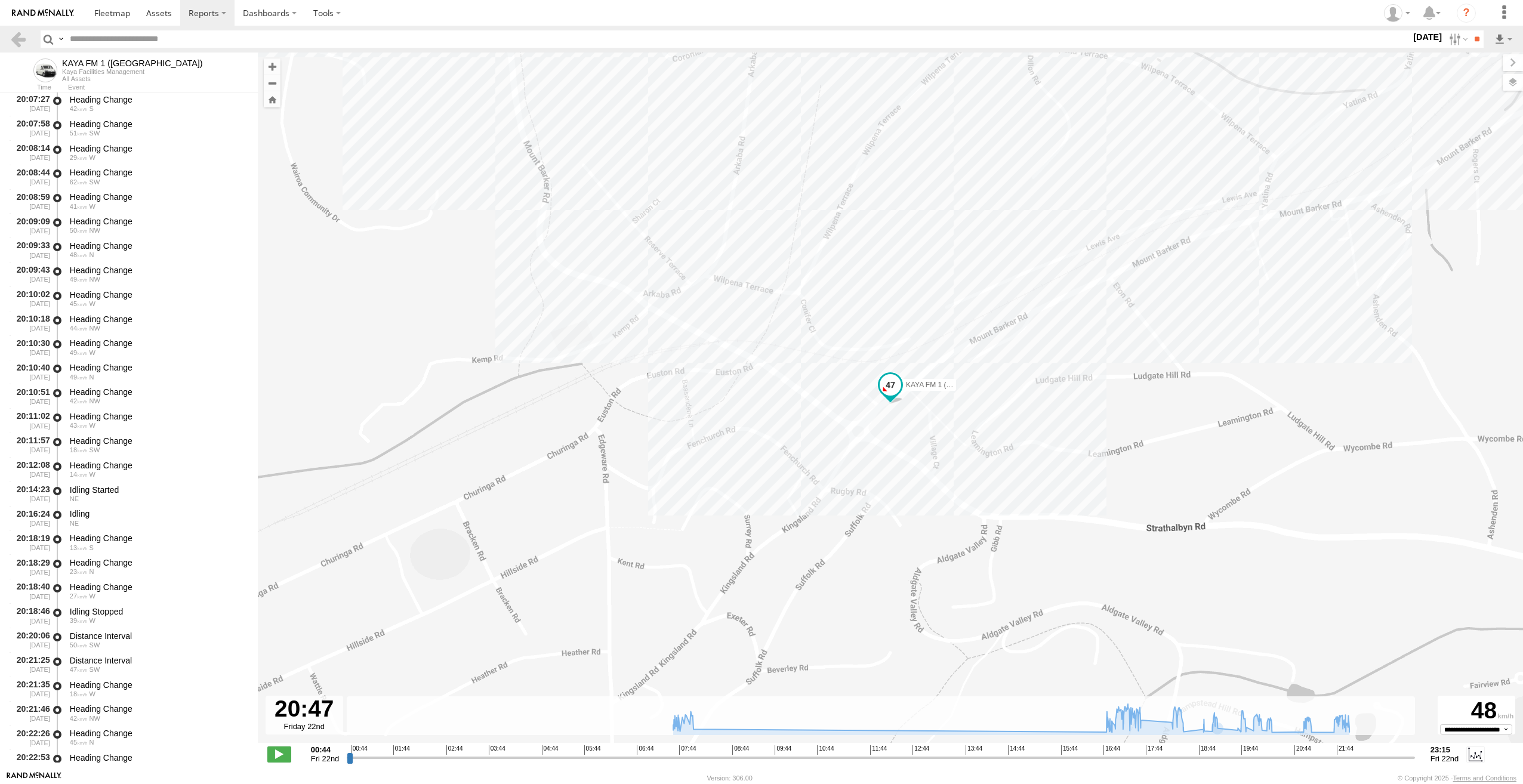
click at [892, 391] on span at bounding box center [890, 384] width 21 height 21
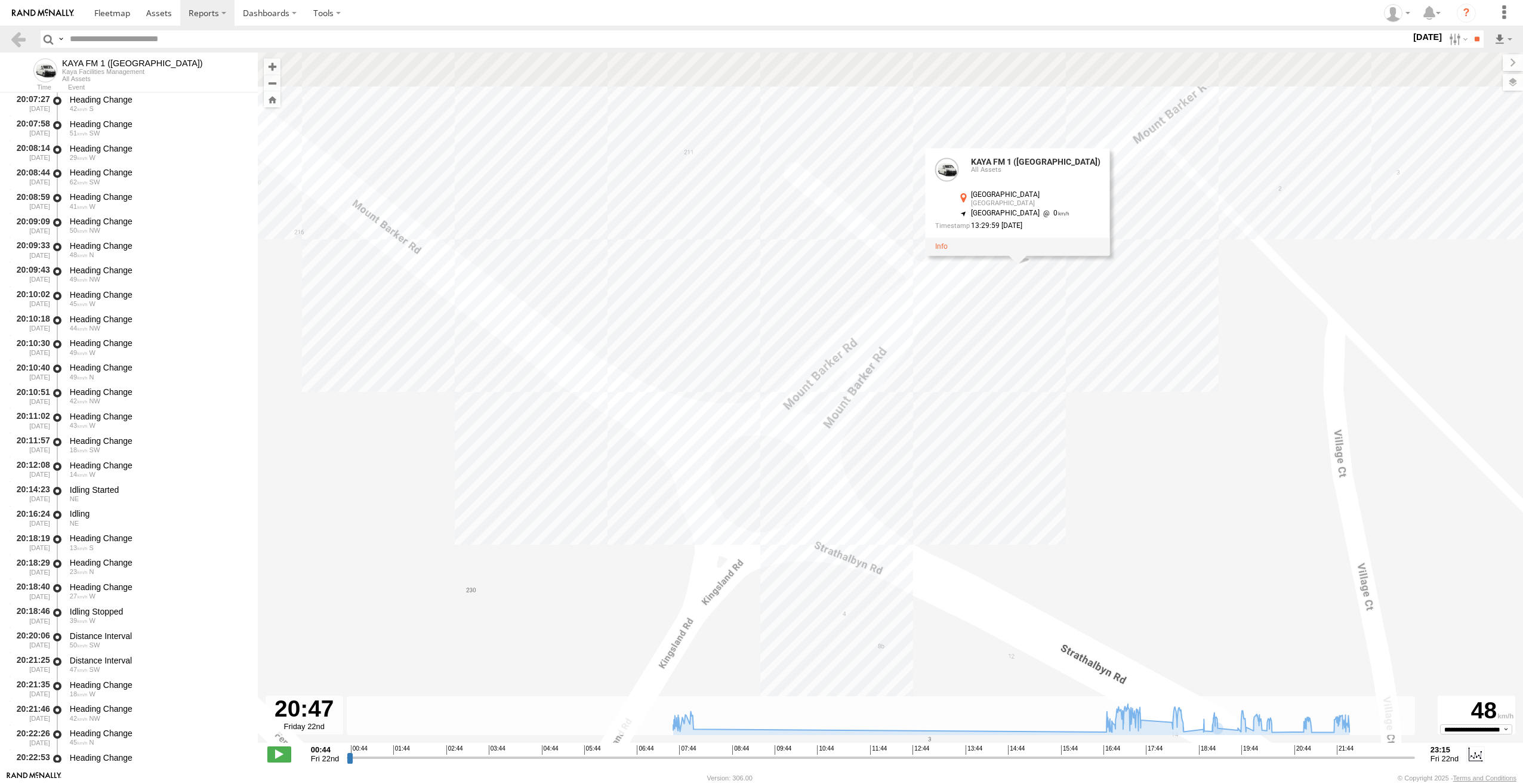
drag, startPoint x: 959, startPoint y: 331, endPoint x: 923, endPoint y: 500, distance: 172.8
click at [923, 500] on div "KAYA FM 1 (GA) 07:58 Fri 17:36 Fri 18:33 Fri 18:59 Fri 19:20 Fri 20:28 Fri 21:1…" at bounding box center [890, 404] width 1265 height 703
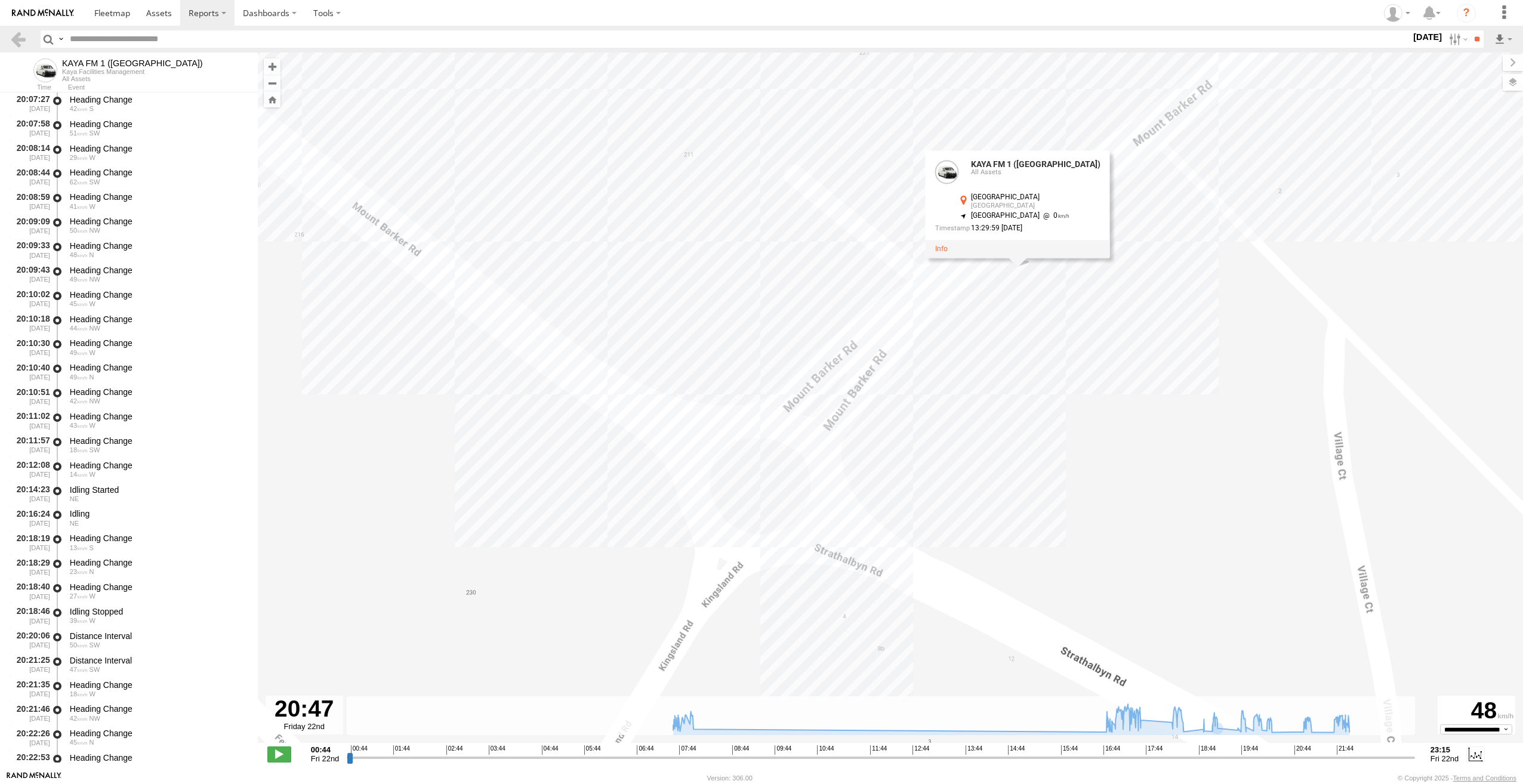
click at [1045, 322] on div "KAYA FM 1 (GA) 07:58 Fri 17:36 Fri 18:33 Fri 18:59 Fri 19:20 Fri 20:28 Fri 21:1…" at bounding box center [890, 404] width 1265 height 703
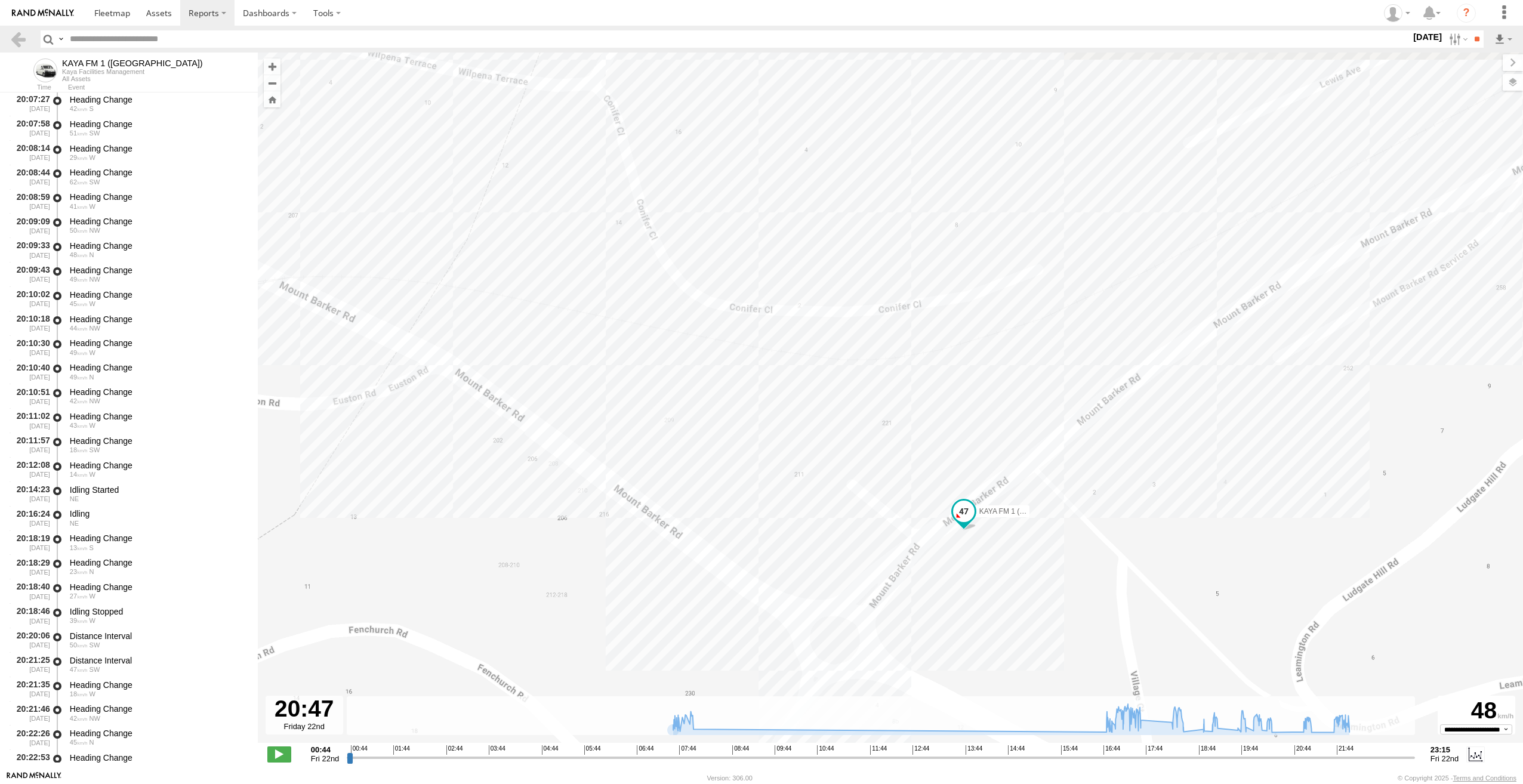
drag, startPoint x: 408, startPoint y: 594, endPoint x: 679, endPoint y: 672, distance: 282.0
click at [679, 672] on div "KAYA FM 1 ([GEOGRAPHIC_DATA]) 07:58 Fri 17:36 Fri 18:33 Fri 18:59 Fri 19:20 Fri…" at bounding box center [890, 404] width 1265 height 703
drag, startPoint x: 374, startPoint y: 509, endPoint x: 563, endPoint y: 533, distance: 190.5
click at [563, 533] on div "KAYA FM 1 ([GEOGRAPHIC_DATA]) 07:58 Fri 17:36 Fri 18:33 Fri 18:59 Fri 19:20 Fri…" at bounding box center [890, 404] width 1265 height 703
drag, startPoint x: 529, startPoint y: 508, endPoint x: 677, endPoint y: 603, distance: 175.9
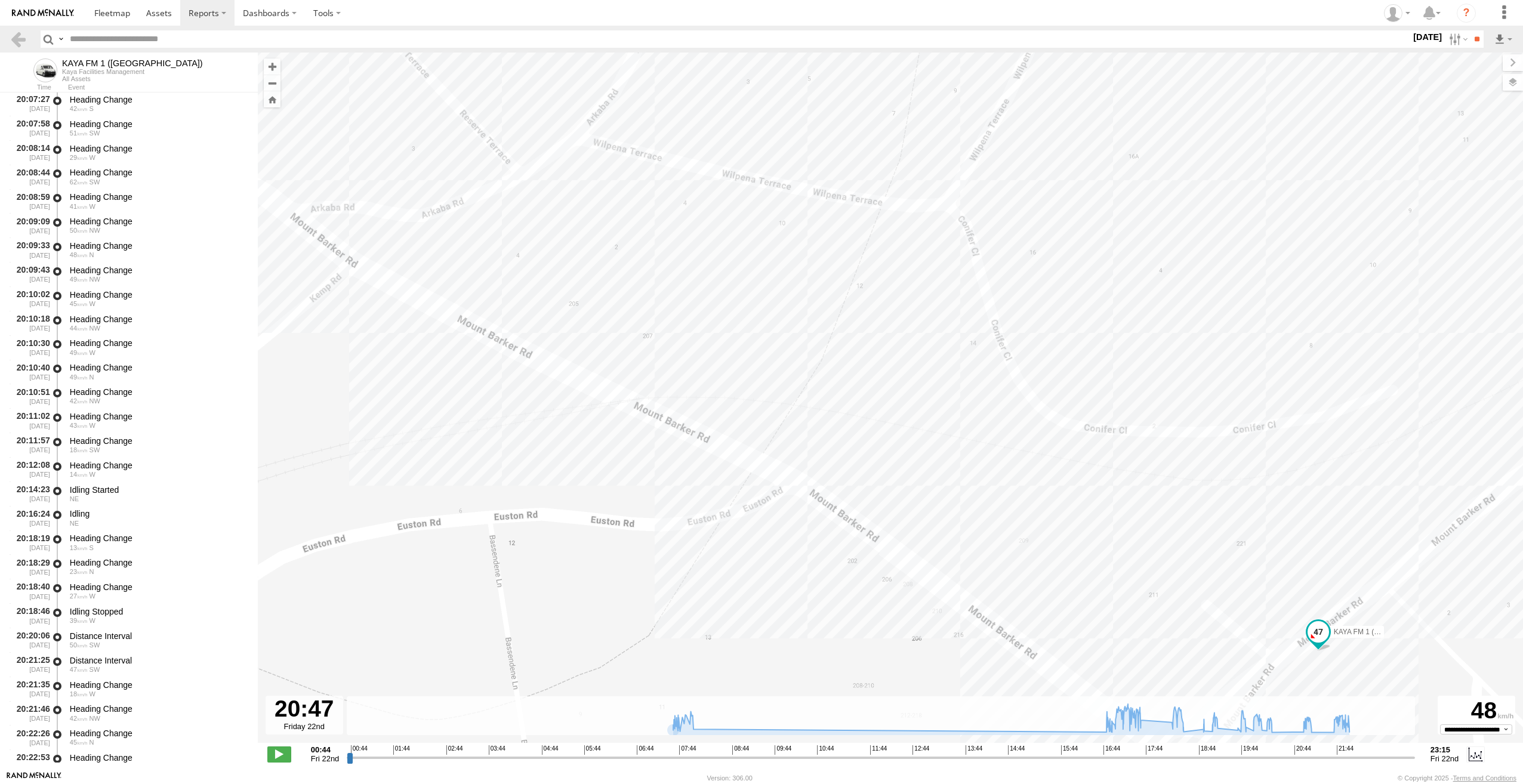
click at [677, 603] on div "KAYA FM 1 ([GEOGRAPHIC_DATA]) 07:58 Fri 17:36 Fri 18:33 Fri 18:59 Fri 19:20 Fri…" at bounding box center [890, 404] width 1265 height 703
drag, startPoint x: 552, startPoint y: 501, endPoint x: 584, endPoint y: 517, distance: 35.8
click at [584, 517] on div "KAYA FM 1 ([GEOGRAPHIC_DATA]) 07:58 Fri 17:36 Fri 18:33 Fri 18:59 Fri 19:20 Fri…" at bounding box center [890, 404] width 1265 height 703
click at [1421, 43] on label "[DATE]" at bounding box center [1427, 37] width 33 height 13
click at [0, 0] on label at bounding box center [0, 0] width 0 height 0
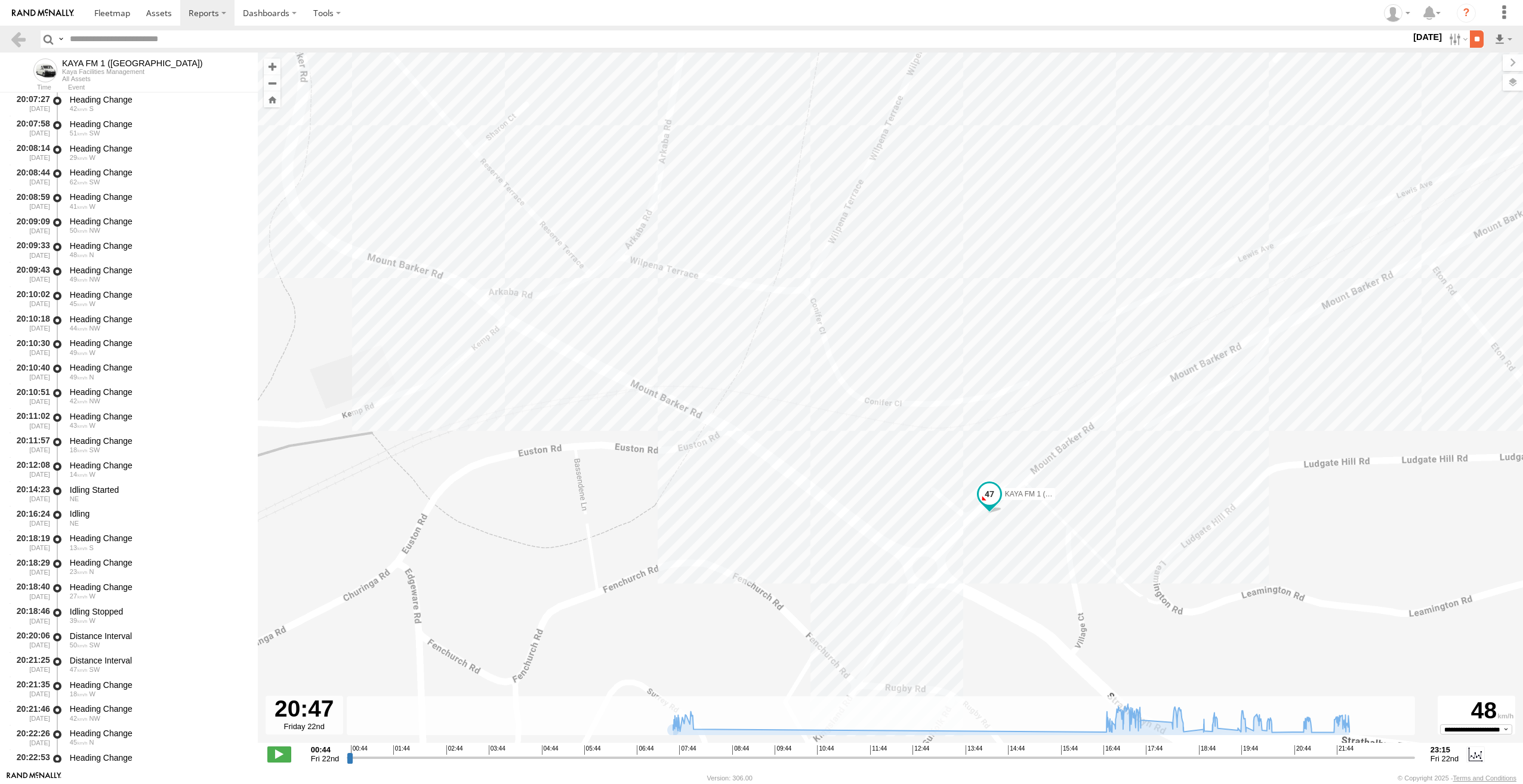
click at [1474, 43] on input "**" at bounding box center [1477, 39] width 14 height 17
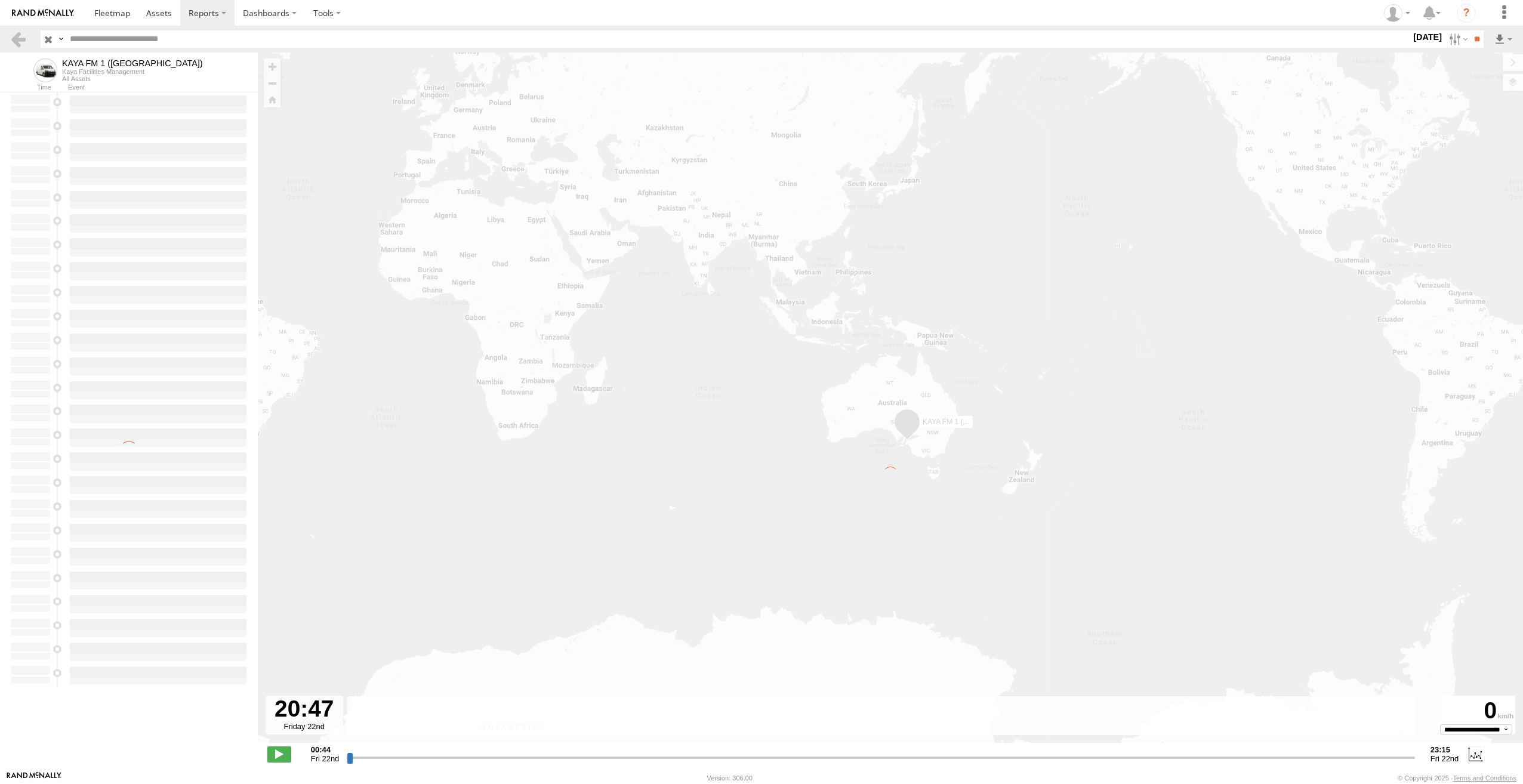
type input "**********"
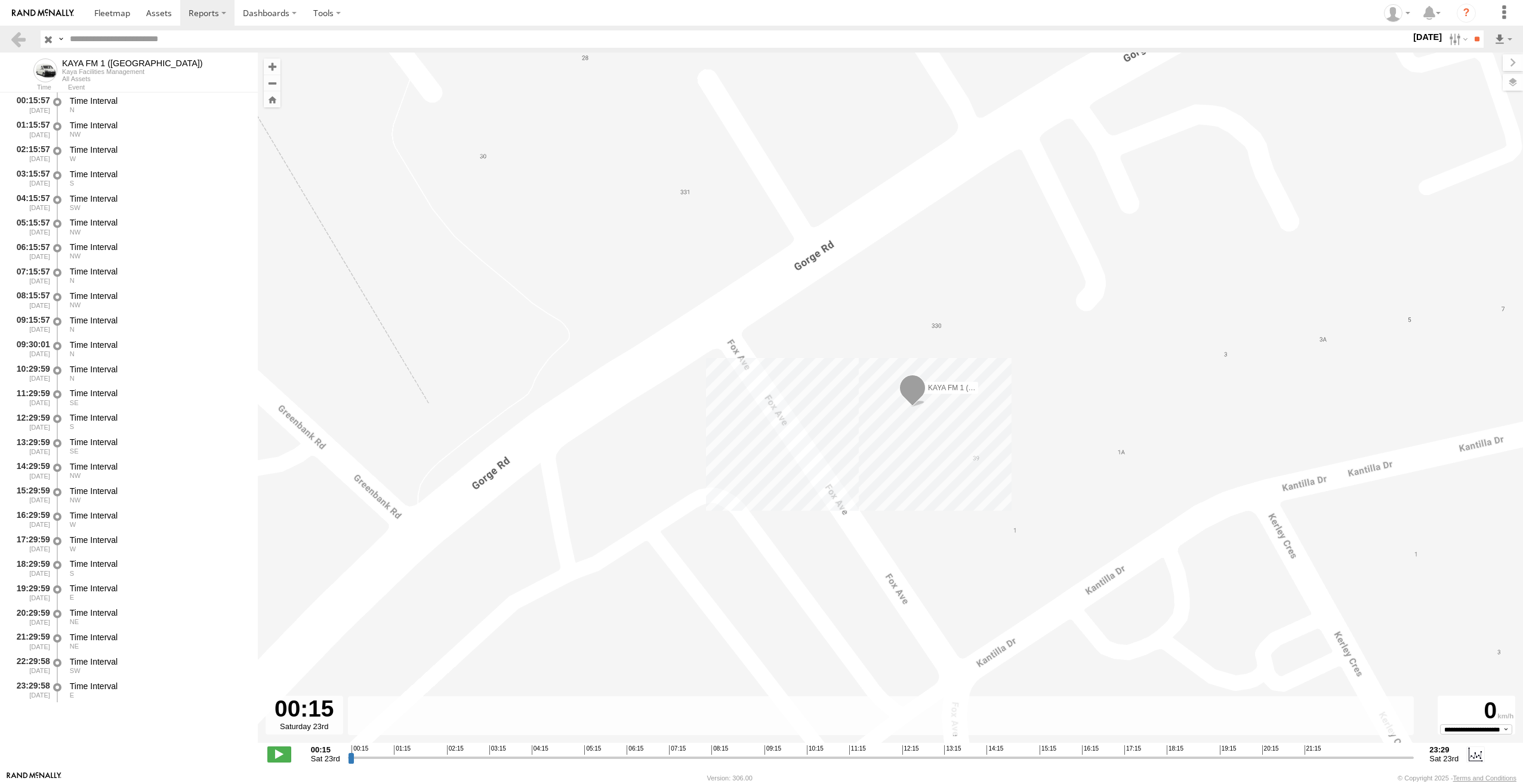
click at [906, 397] on span at bounding box center [912, 391] width 26 height 32
click at [920, 453] on div "KAYA FM 1 (GA) KAYA FM 1 (GA) All Assets Main North Rd Salisbury Park -34.87053…" at bounding box center [890, 404] width 1265 height 703
click at [1475, 45] on input "**" at bounding box center [1477, 39] width 14 height 17
click at [88, 79] on div "All Assets" at bounding box center [132, 79] width 141 height 7
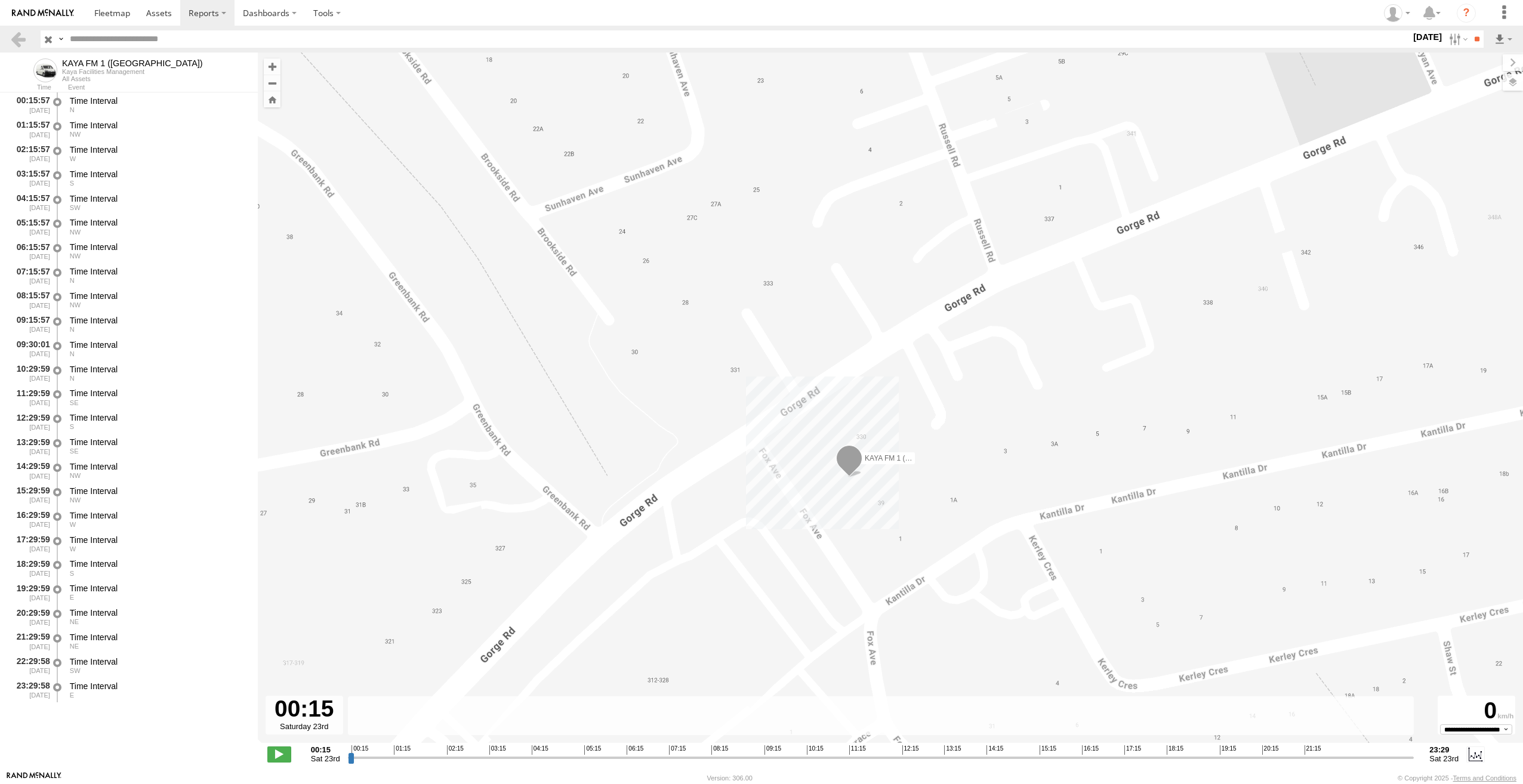
click at [1431, 38] on label "[DATE]" at bounding box center [1427, 37] width 33 height 13
click at [0, 0] on label at bounding box center [0, 0] width 0 height 0
click at [1471, 42] on input "**" at bounding box center [1477, 39] width 14 height 17
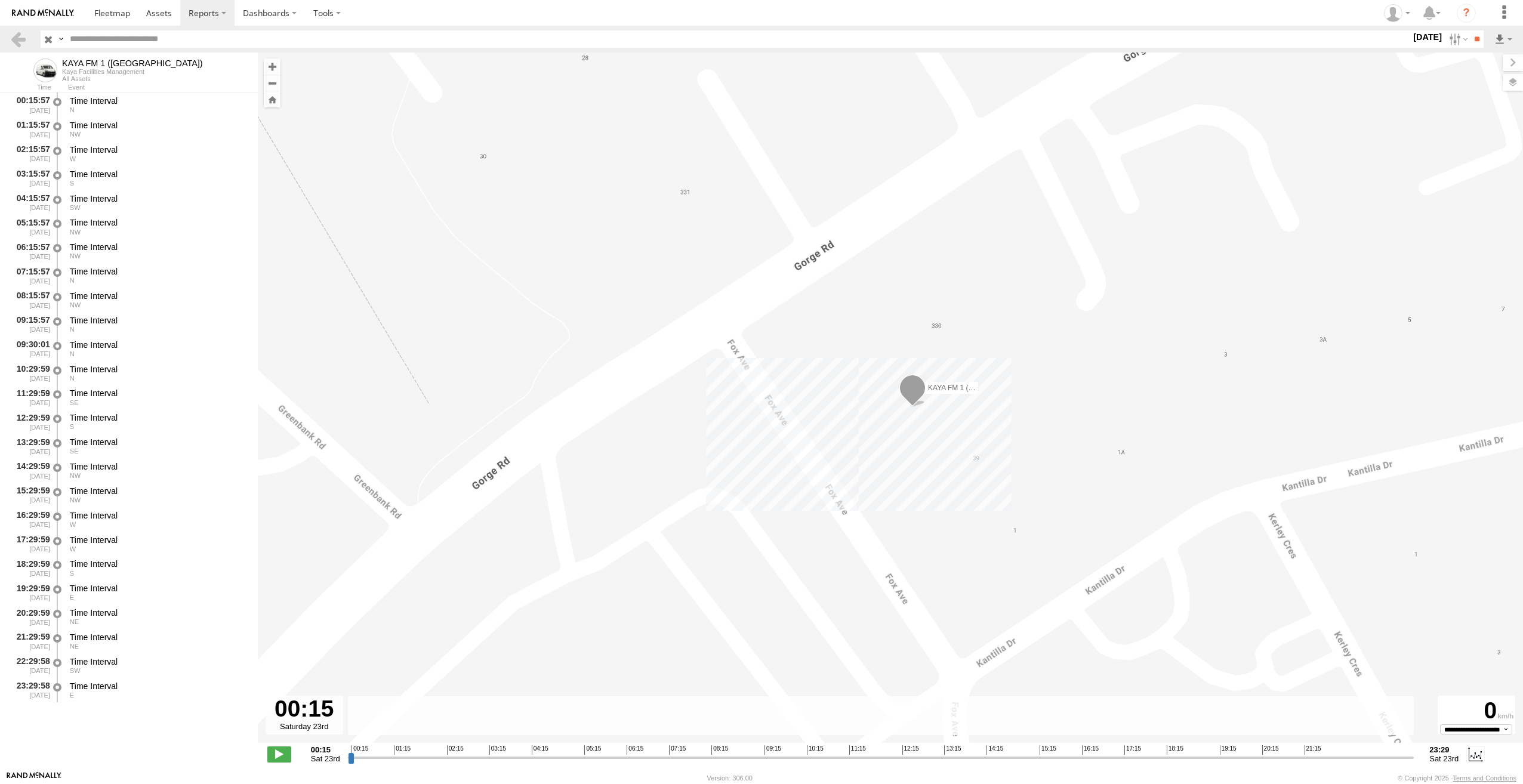
click at [917, 386] on span at bounding box center [912, 391] width 26 height 32
click at [934, 480] on div "KAYA FM 1 (GA) KAYA FM 1 (GA) All Assets Main North Rd Salisbury Park -34.87053…" at bounding box center [890, 404] width 1265 height 703
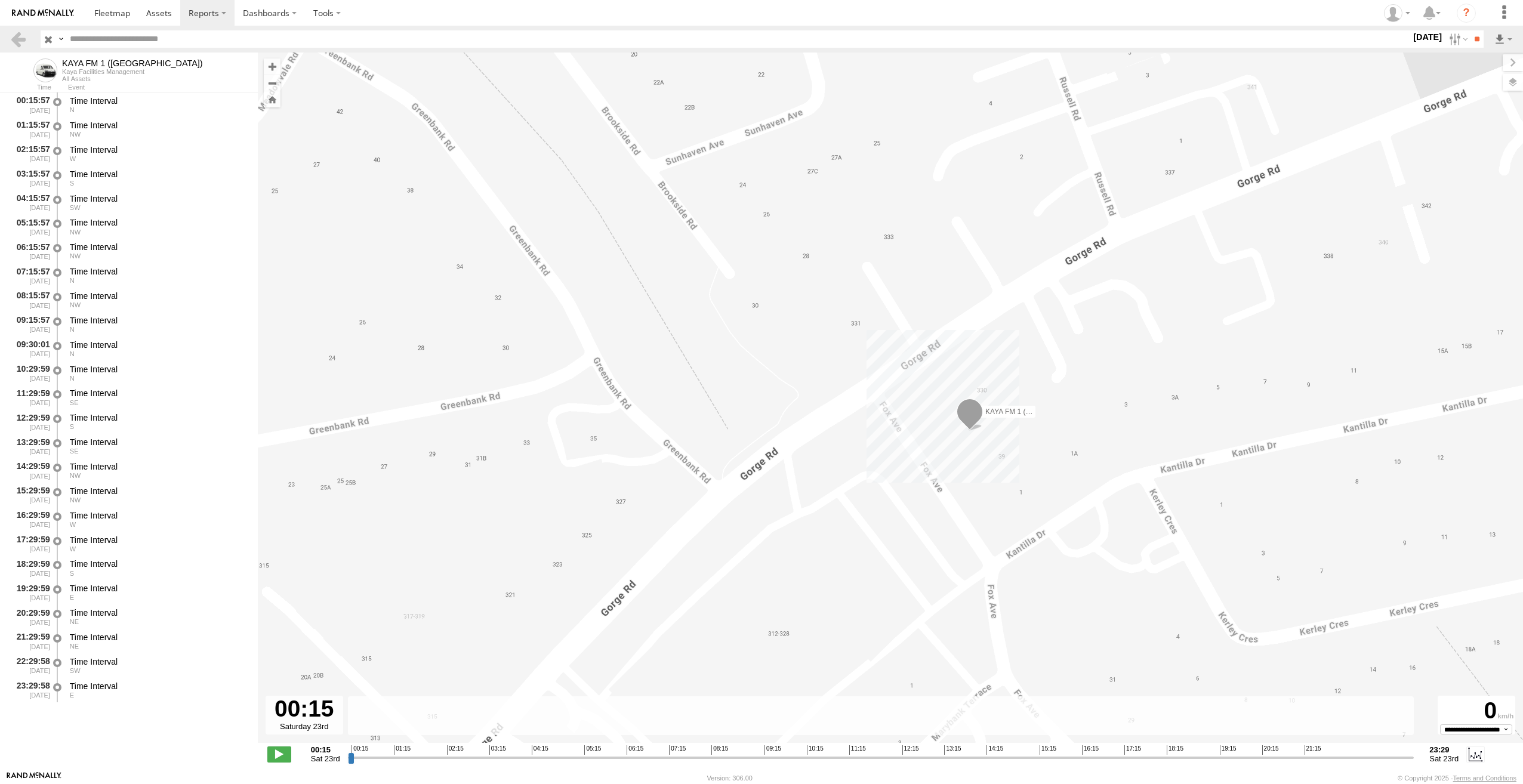
click at [1416, 48] on div "23 Aug 25 S M T W T F S S M T W T" at bounding box center [1427, 39] width 33 height 17
click at [1416, 40] on label "[DATE]" at bounding box center [1427, 37] width 33 height 13
click at [0, 0] on label at bounding box center [0, 0] width 0 height 0
click at [1471, 41] on input "**" at bounding box center [1477, 39] width 14 height 17
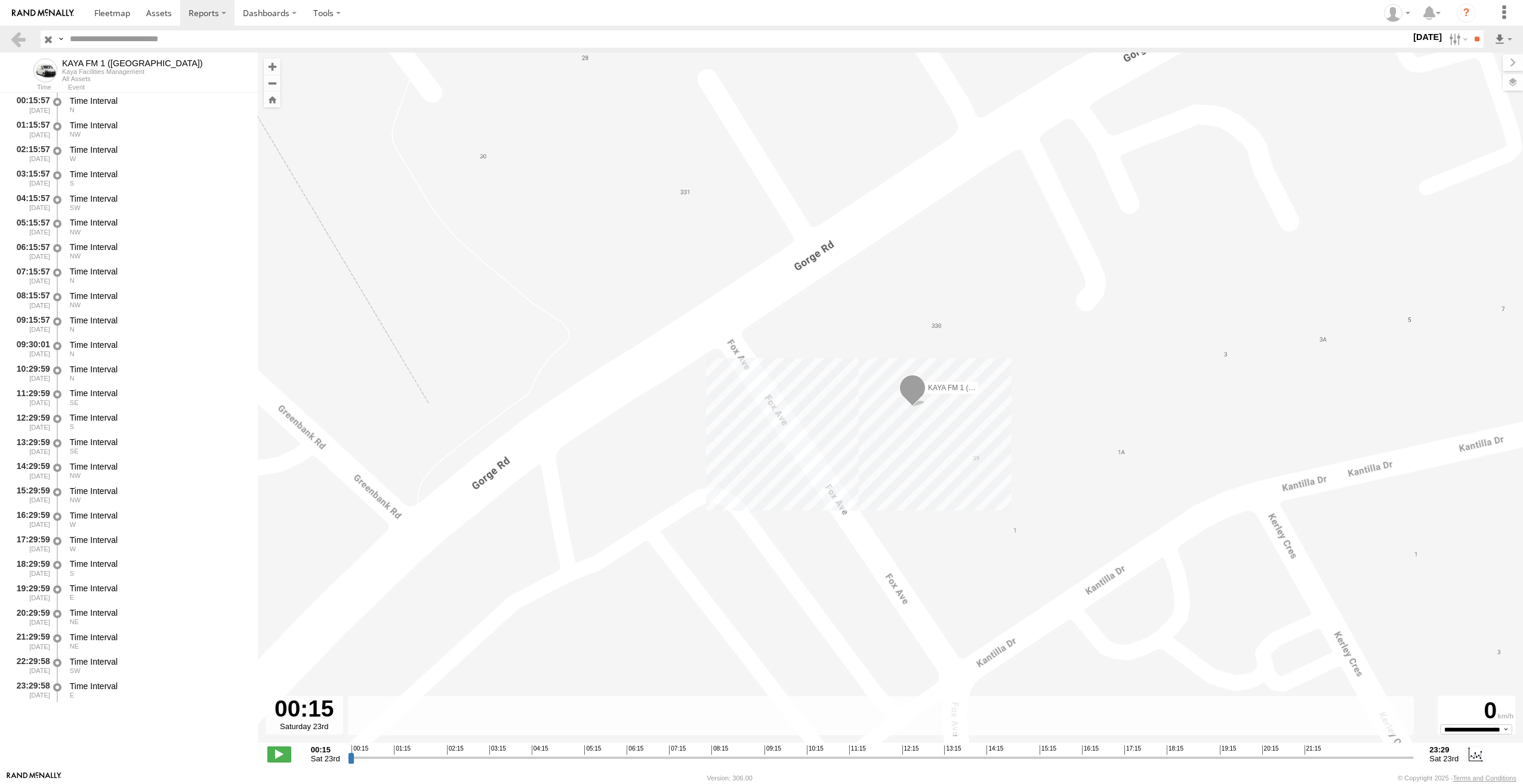
click at [1422, 37] on label "[DATE]" at bounding box center [1427, 37] width 33 height 13
click at [52, 40] on input "button" at bounding box center [48, 39] width 16 height 17
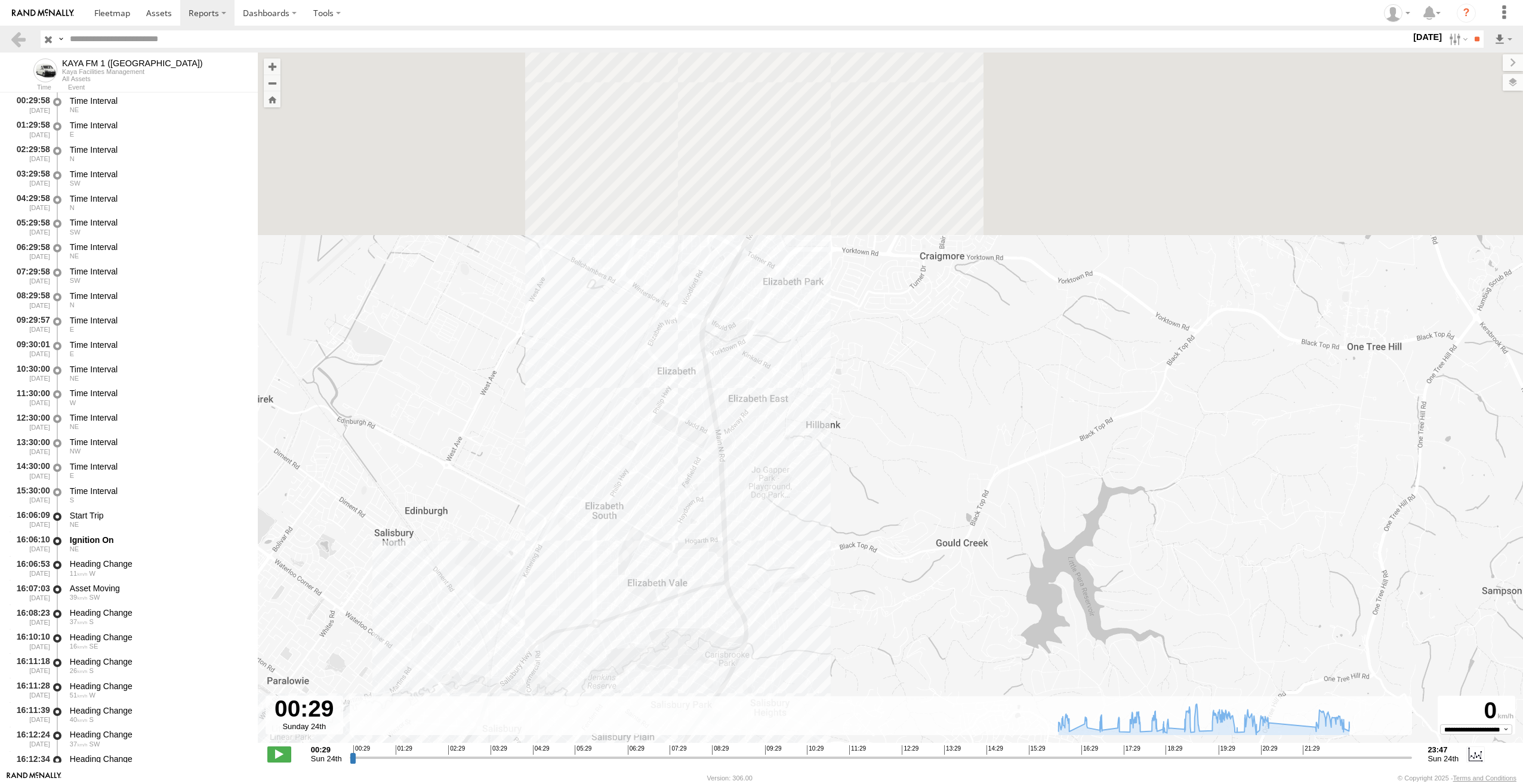
click at [663, 558] on div "KAYA FM 1 (GA) 16:22 Sun 16:46 Sun 17:05 Sun 17:28 Sun 17:57 Sun 18:29 Sun 18:3…" at bounding box center [890, 404] width 1265 height 703
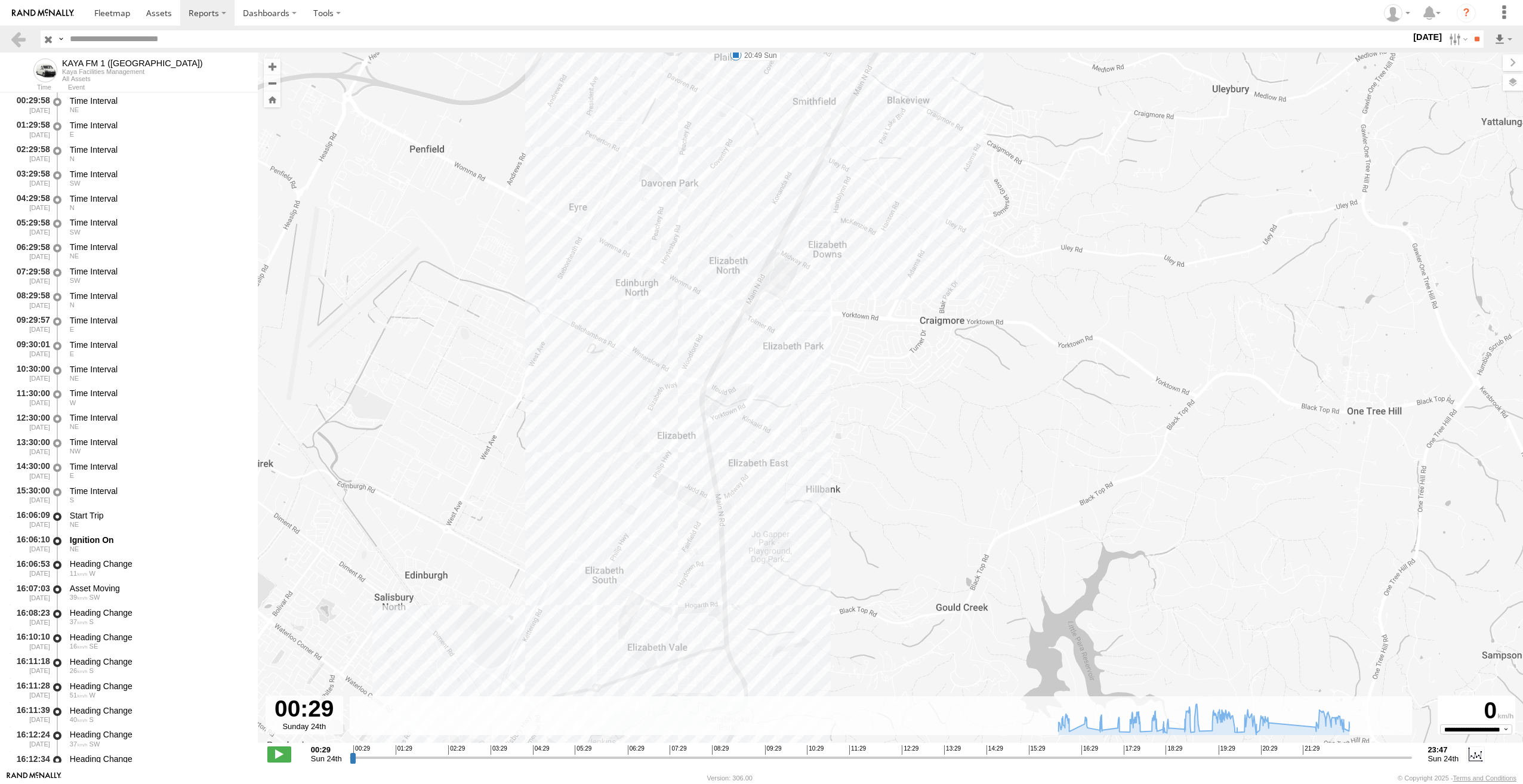
drag, startPoint x: 713, startPoint y: 295, endPoint x: 679, endPoint y: 522, distance: 229.5
click at [679, 522] on div "KAYA FM 1 (GA) 16:22 Sun 16:46 Sun 17:05 Sun 17:28 Sun 17:57 Sun 18:29 Sun 18:3…" at bounding box center [890, 404] width 1265 height 703
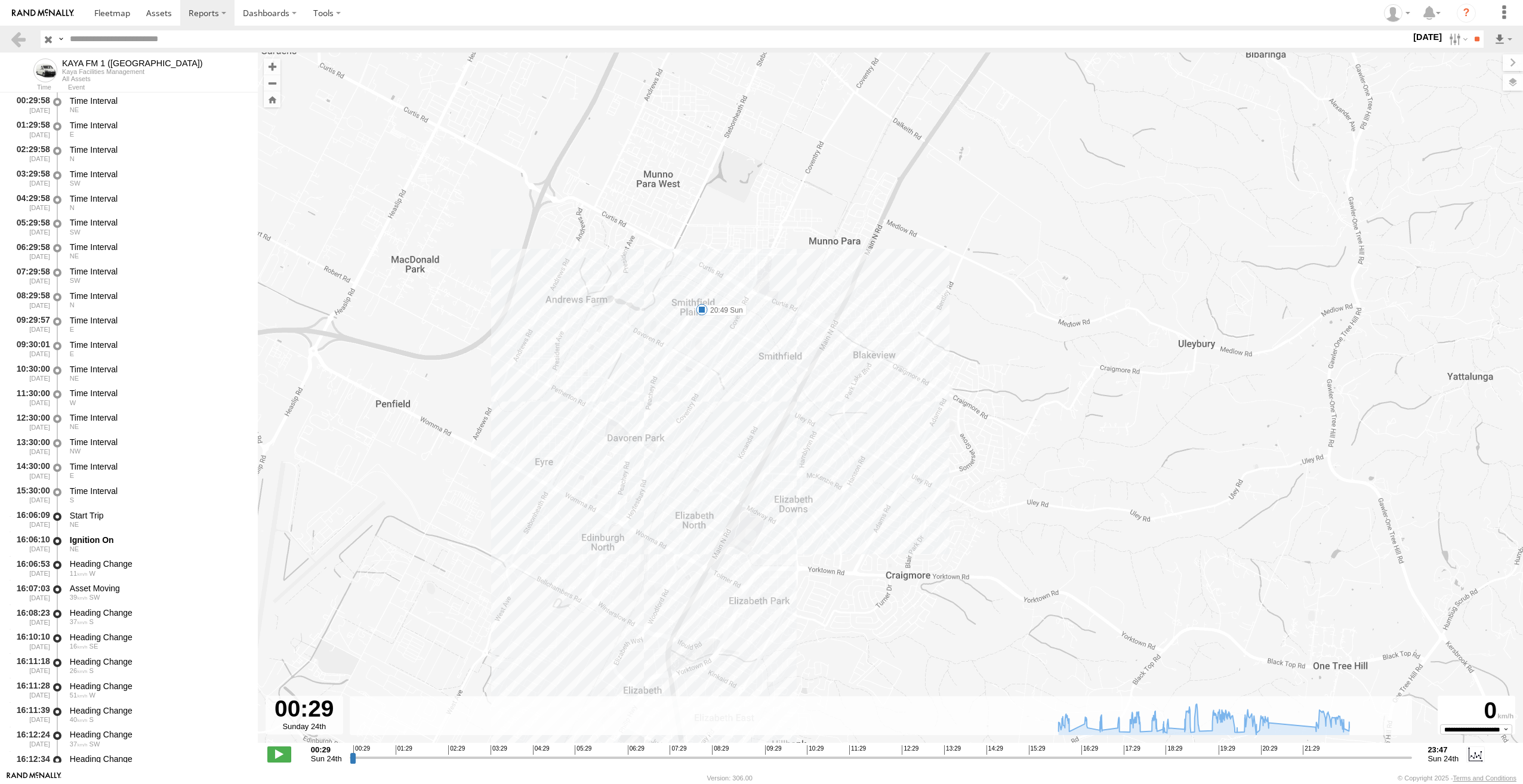
click at [699, 309] on span at bounding box center [702, 309] width 12 height 12
click at [701, 300] on div "20:49 Sun 24th Aug 21:50 Sun 24th Aug 1 43 Crittenden Rd Smithfield Plains" at bounding box center [702, 269] width 142 height 64
click at [768, 534] on div "KAYA FM 1 (GA) 16:22 Sun 16:46 Sun 17:05 Sun 17:28 Sun 17:57 Sun 18:29 Sun 18:3…" at bounding box center [890, 404] width 1265 height 703
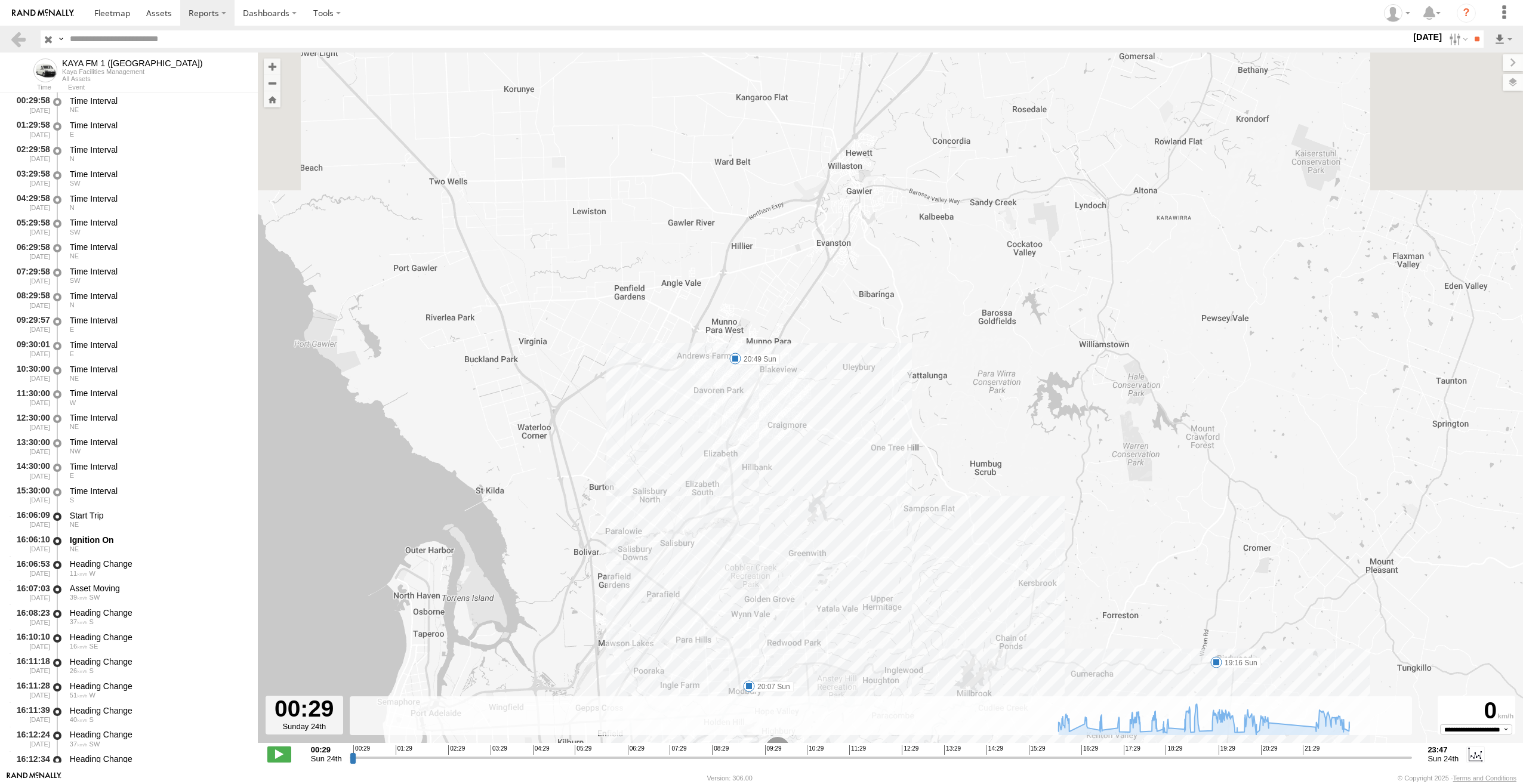
drag, startPoint x: 781, startPoint y: 627, endPoint x: 746, endPoint y: 431, distance: 199.1
click at [746, 433] on div "KAYA FM 1 (GA) 16:22 Sun 16:46 Sun 17:05 Sun 17:28 Sun 17:57 Sun 18:29 Sun 18:3…" at bounding box center [890, 404] width 1265 height 703
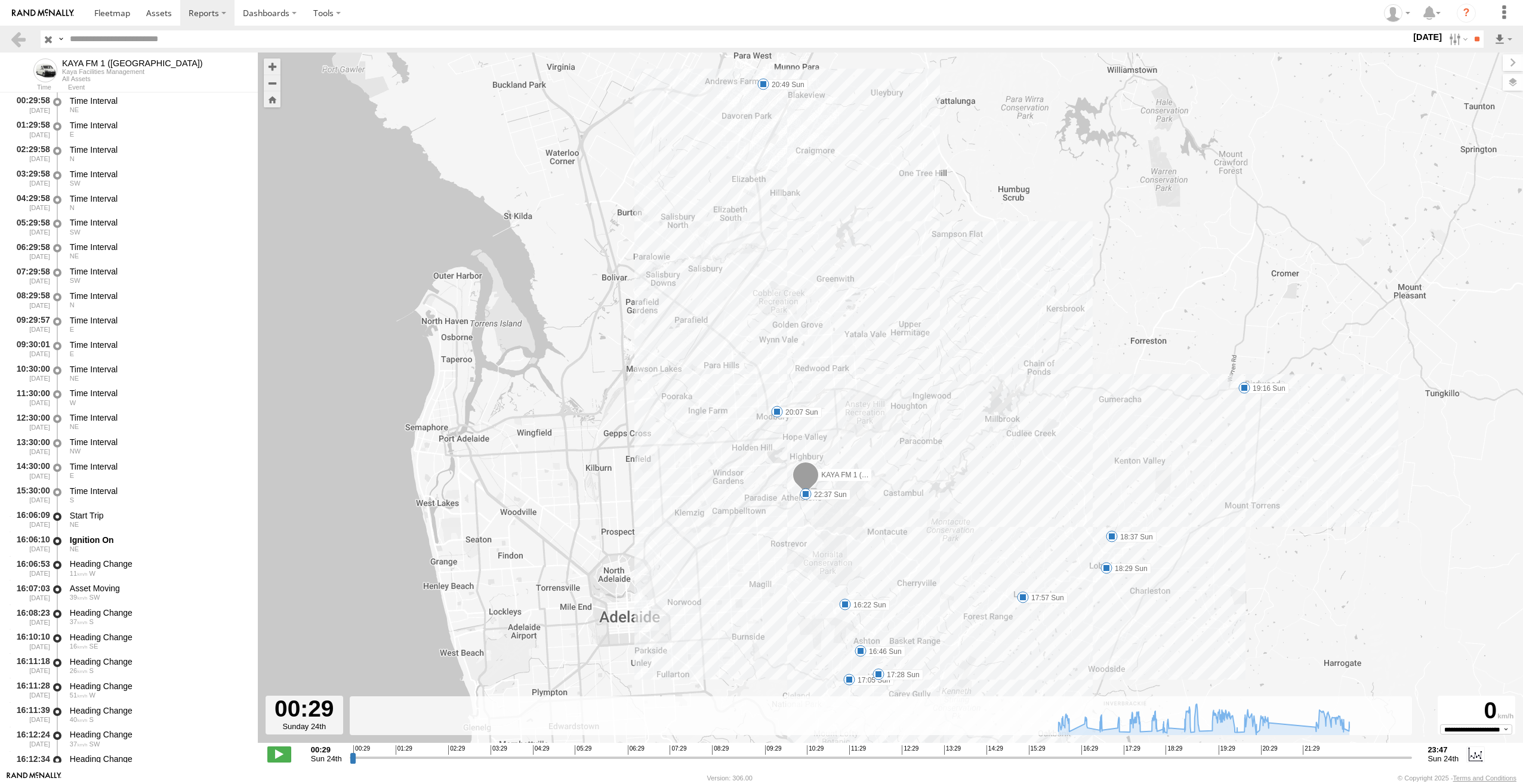
drag, startPoint x: 815, startPoint y: 606, endPoint x: 861, endPoint y: 390, distance: 220.8
click at [861, 390] on div "KAYA FM 1 (GA) 16:22 Sun 16:46 Sun 17:05 Sun 17:28 Sun 17:57 Sun 18:29 Sun 18:3…" at bounding box center [890, 404] width 1265 height 703
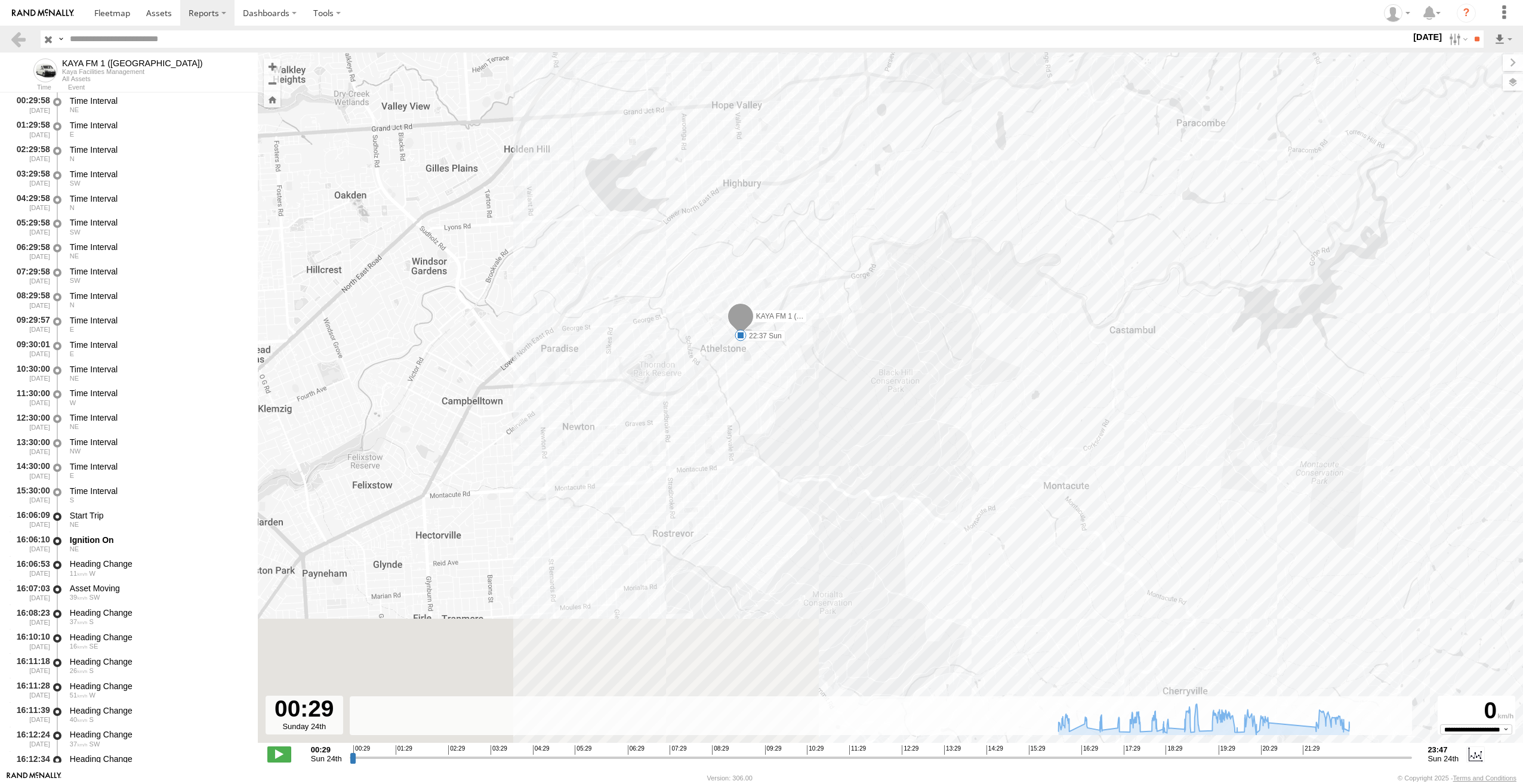
drag, startPoint x: 717, startPoint y: 579, endPoint x: 744, endPoint y: 402, distance: 179.0
click at [744, 403] on div "KAYA FM 1 (GA) 16:22 Sun 16:46 Sun 17:05 Sun 17:28 Sun 17:57 Sun 18:29 Sun 18:3…" at bounding box center [890, 404] width 1265 height 703
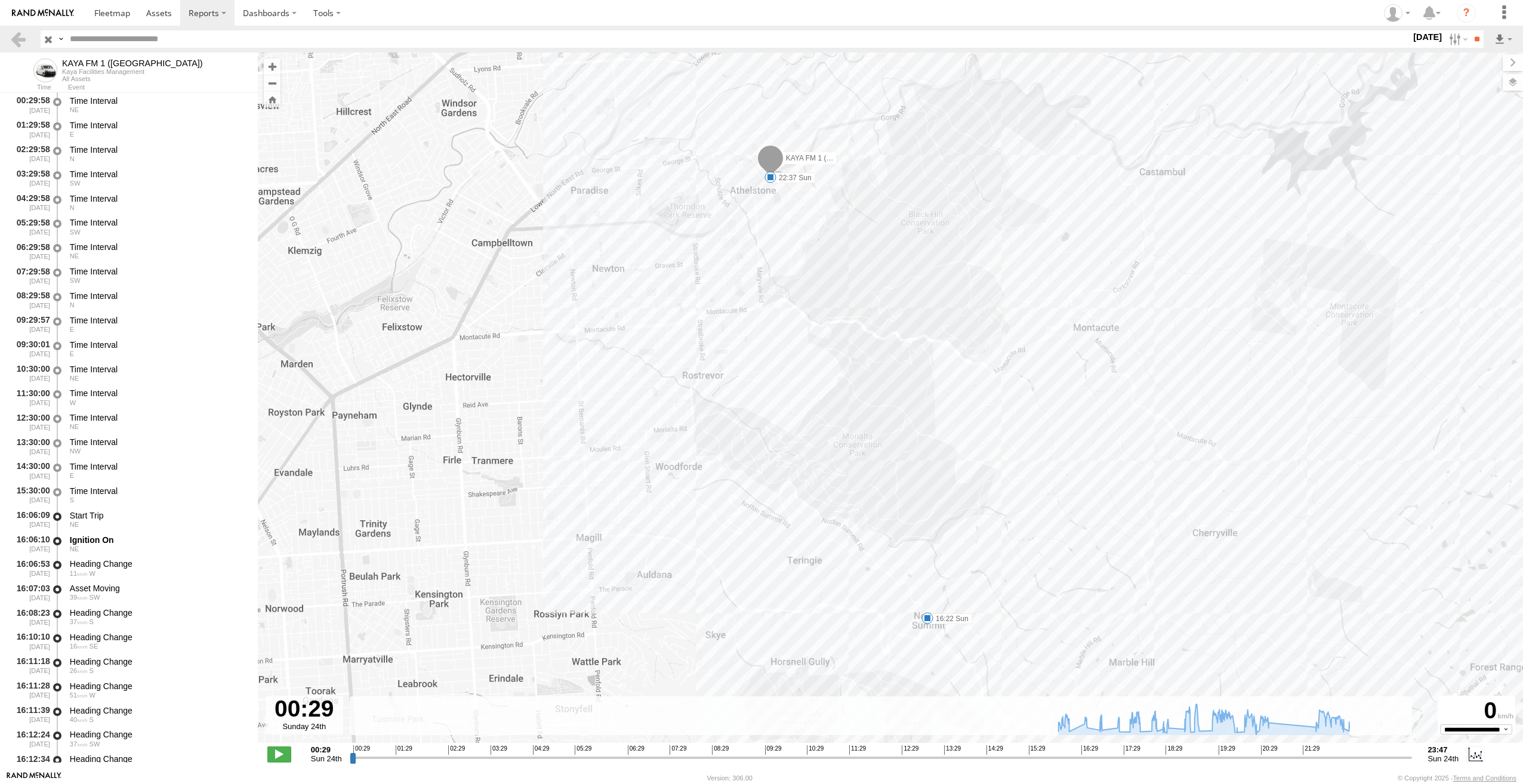
drag, startPoint x: 712, startPoint y: 493, endPoint x: 747, endPoint y: 385, distance: 113.5
click at [742, 375] on div "KAYA FM 1 (GA) 16:22 Sun 16:46 Sun 17:05 Sun 17:28 Sun 17:57 Sun 18:29 Sun 18:3…" at bounding box center [890, 404] width 1265 height 703
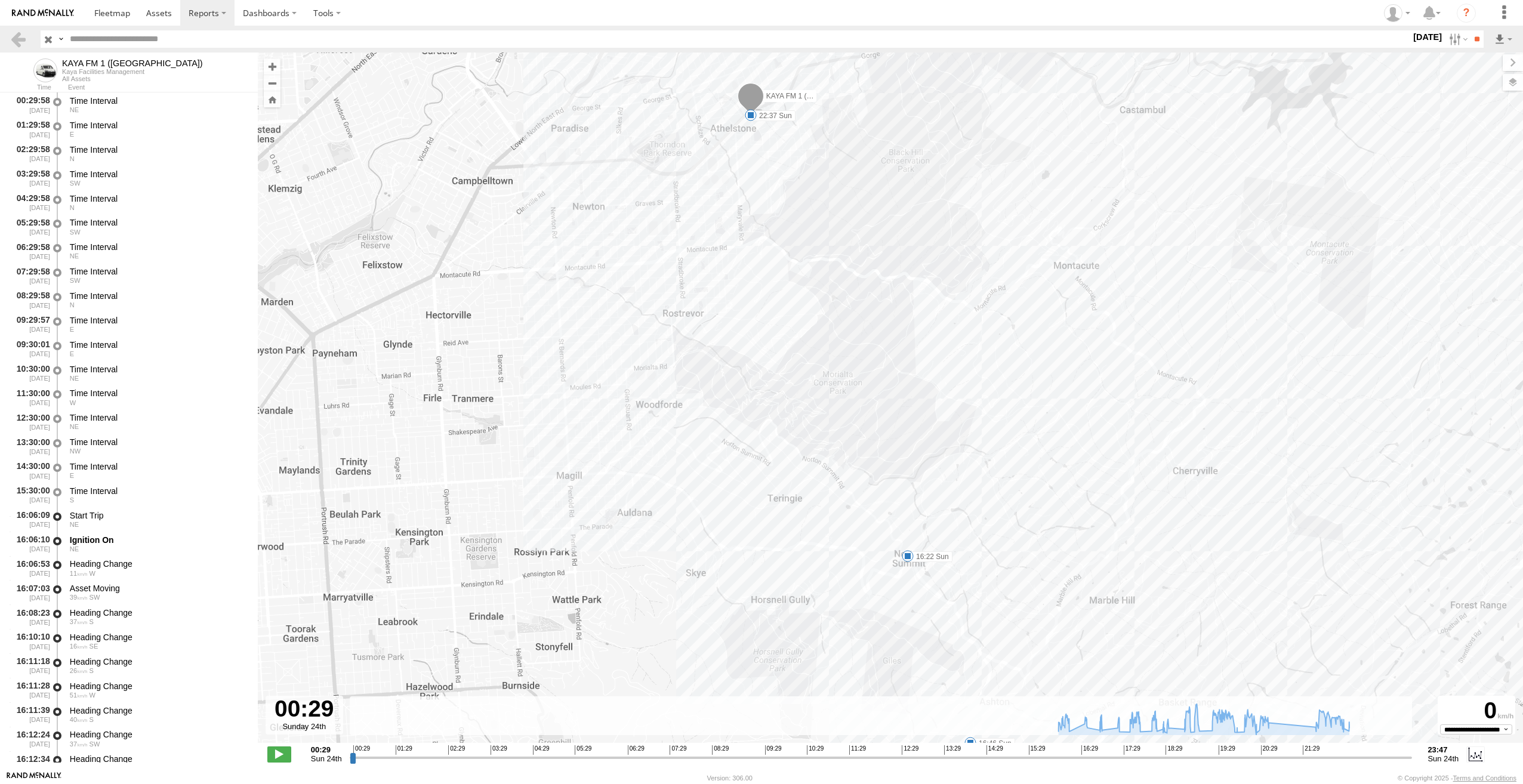
drag, startPoint x: 835, startPoint y: 549, endPoint x: 654, endPoint y: 502, distance: 187.0
click at [657, 507] on div "KAYA FM 1 (GA) 16:22 Sun 16:46 Sun 17:05 Sun 17:28 Sun 17:57 Sun 18:29 Sun 18:3…" at bounding box center [890, 404] width 1265 height 703
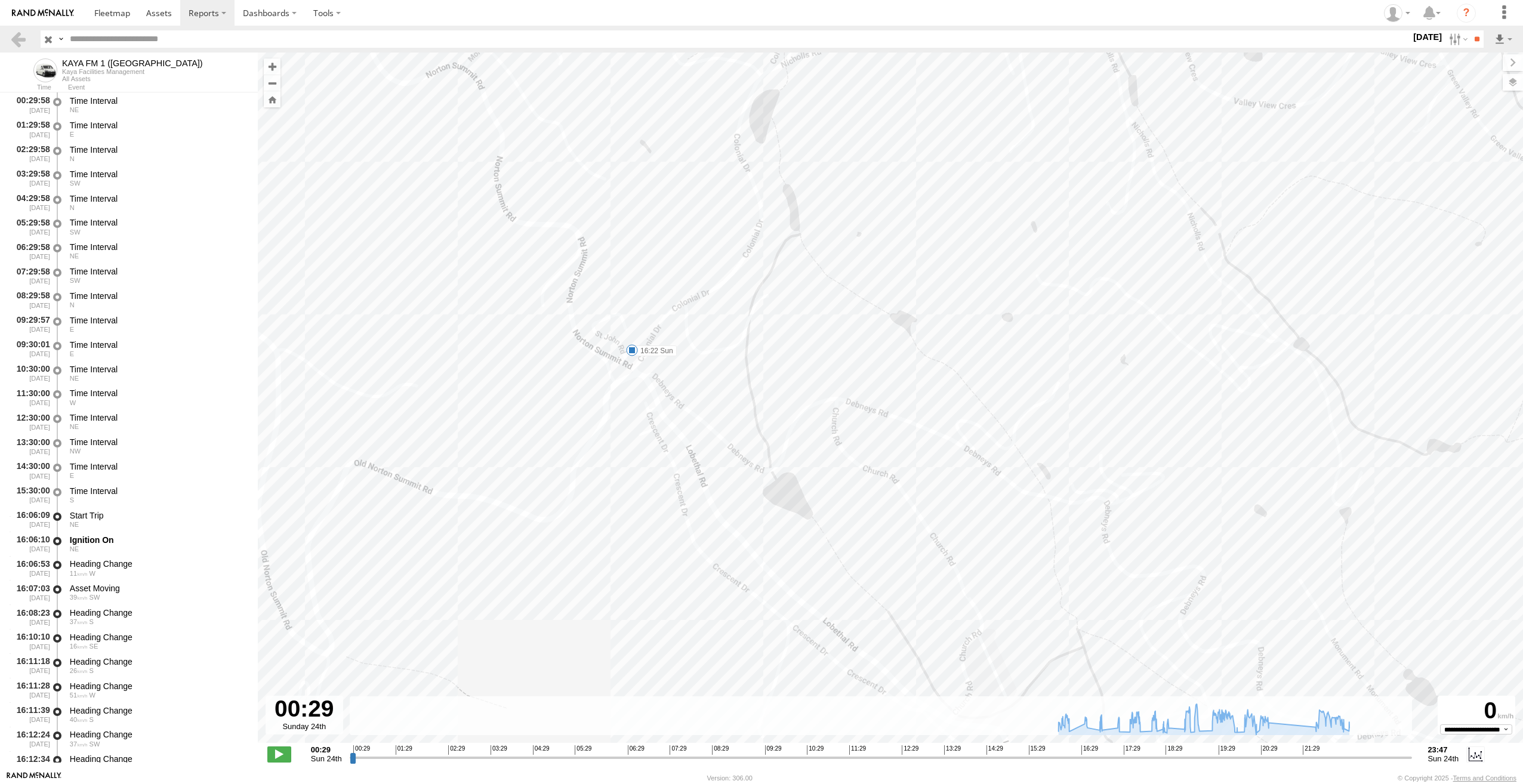
drag, startPoint x: 723, startPoint y: 656, endPoint x: 737, endPoint y: 207, distance: 449.2
click at [737, 207] on div "KAYA FM 1 (GA) 16:22 Sun 16:46 Sun 17:05 Sun 17:28 Sun 17:57 Sun 18:29 Sun 18:3…" at bounding box center [890, 404] width 1265 height 703
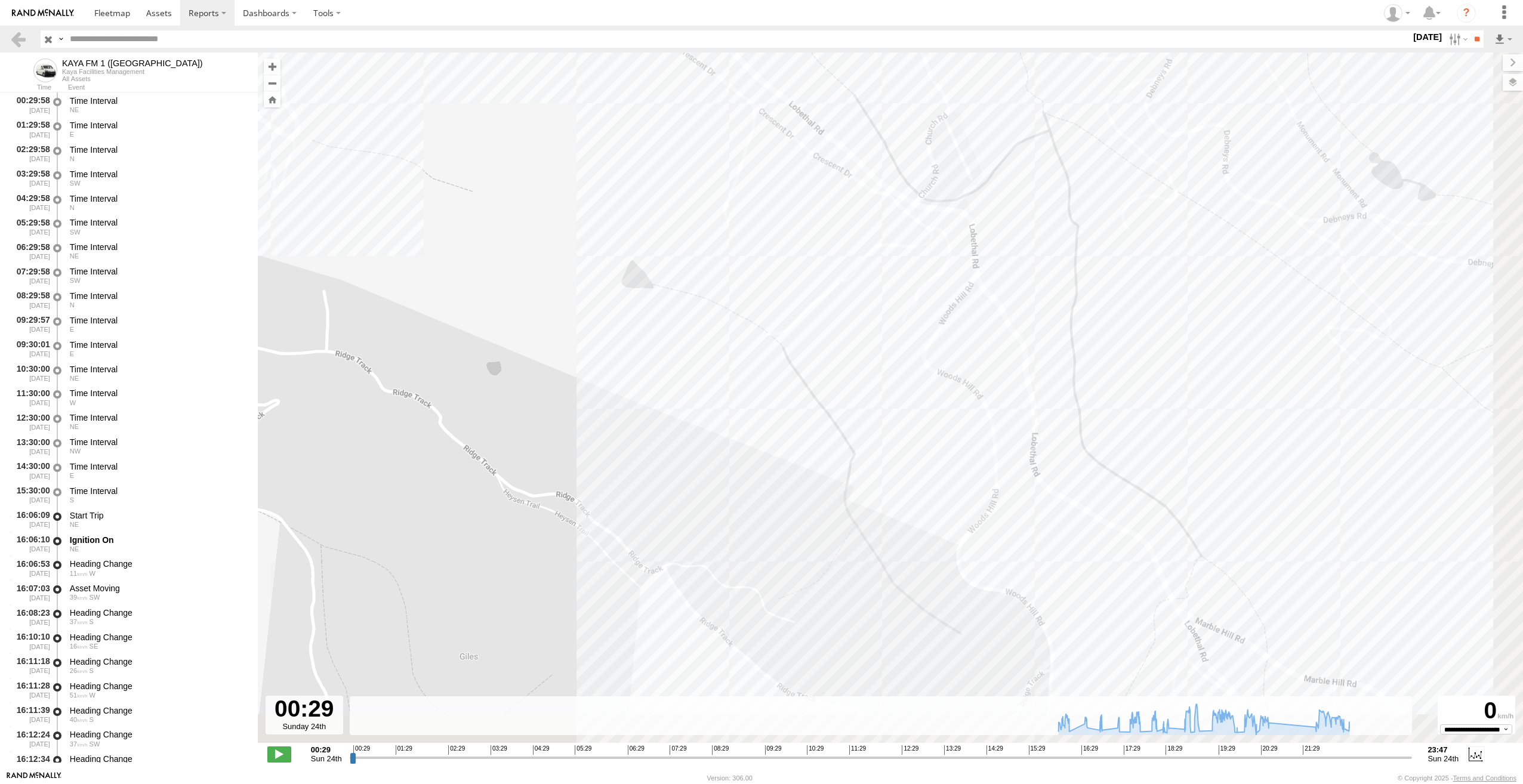
drag, startPoint x: 813, startPoint y: 391, endPoint x: 774, endPoint y: 299, distance: 99.9
click at [774, 299] on div "KAYA FM 1 (GA) 16:22 Sun 16:46 Sun 17:05 Sun 17:28 Sun 17:57 Sun 18:29 Sun 18:3…" at bounding box center [890, 404] width 1265 height 703
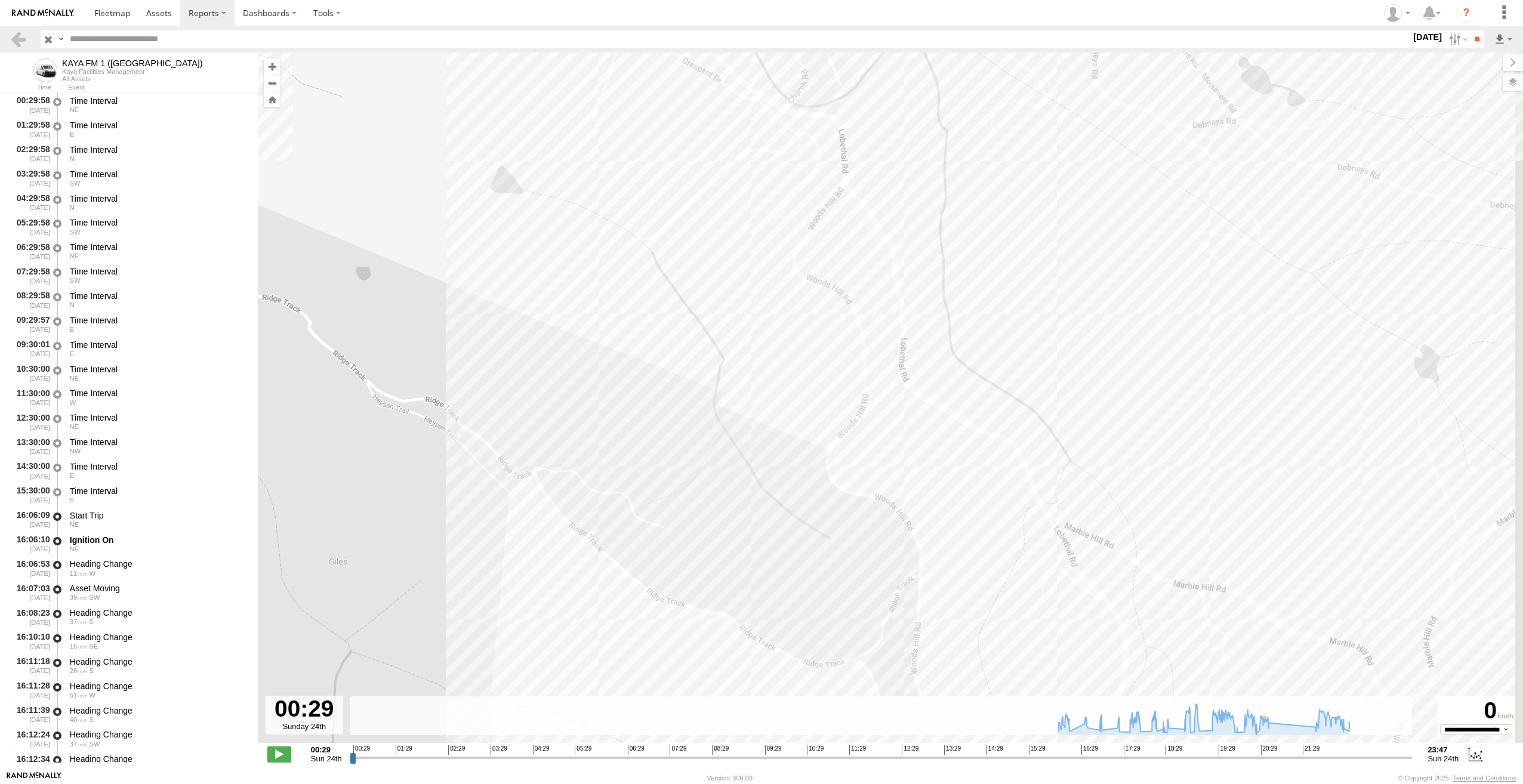
drag, startPoint x: 883, startPoint y: 469, endPoint x: 712, endPoint y: 318, distance: 228.1
click at [712, 318] on div "KAYA FM 1 (GA) 16:22 Sun 16:46 Sun 17:05 Sun 17:28 Sun 17:57 Sun 18:29 Sun 18:3…" at bounding box center [890, 404] width 1265 height 703
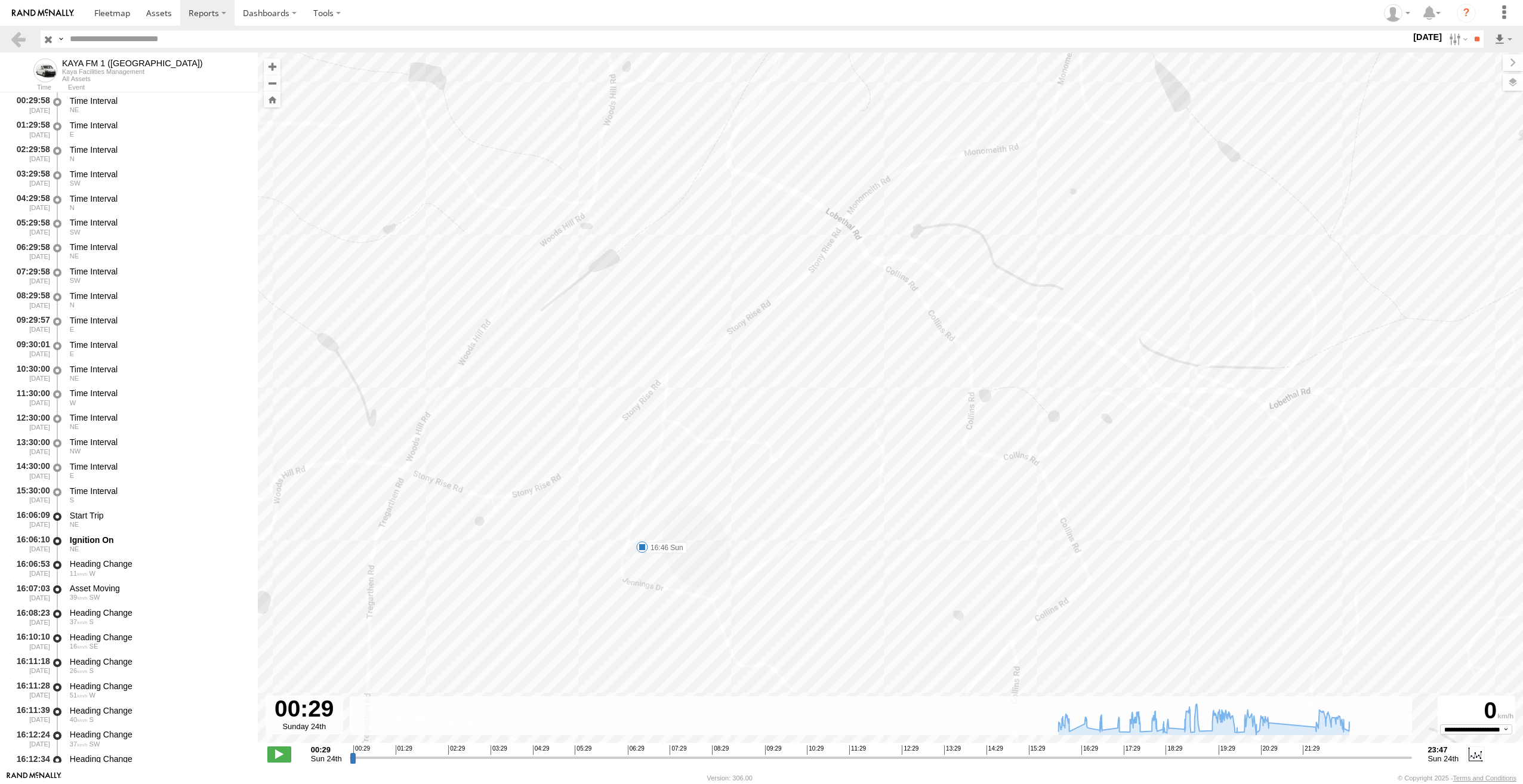
drag, startPoint x: 781, startPoint y: 666, endPoint x: 821, endPoint y: 357, distance: 311.6
click at [821, 357] on div "KAYA FM 1 (GA) 16:22 Sun 16:46 Sun 17:05 Sun 17:28 Sun 17:57 Sun 18:29 Sun 18:3…" at bounding box center [890, 404] width 1265 height 703
click at [513, 448] on span at bounding box center [511, 445] width 12 height 12
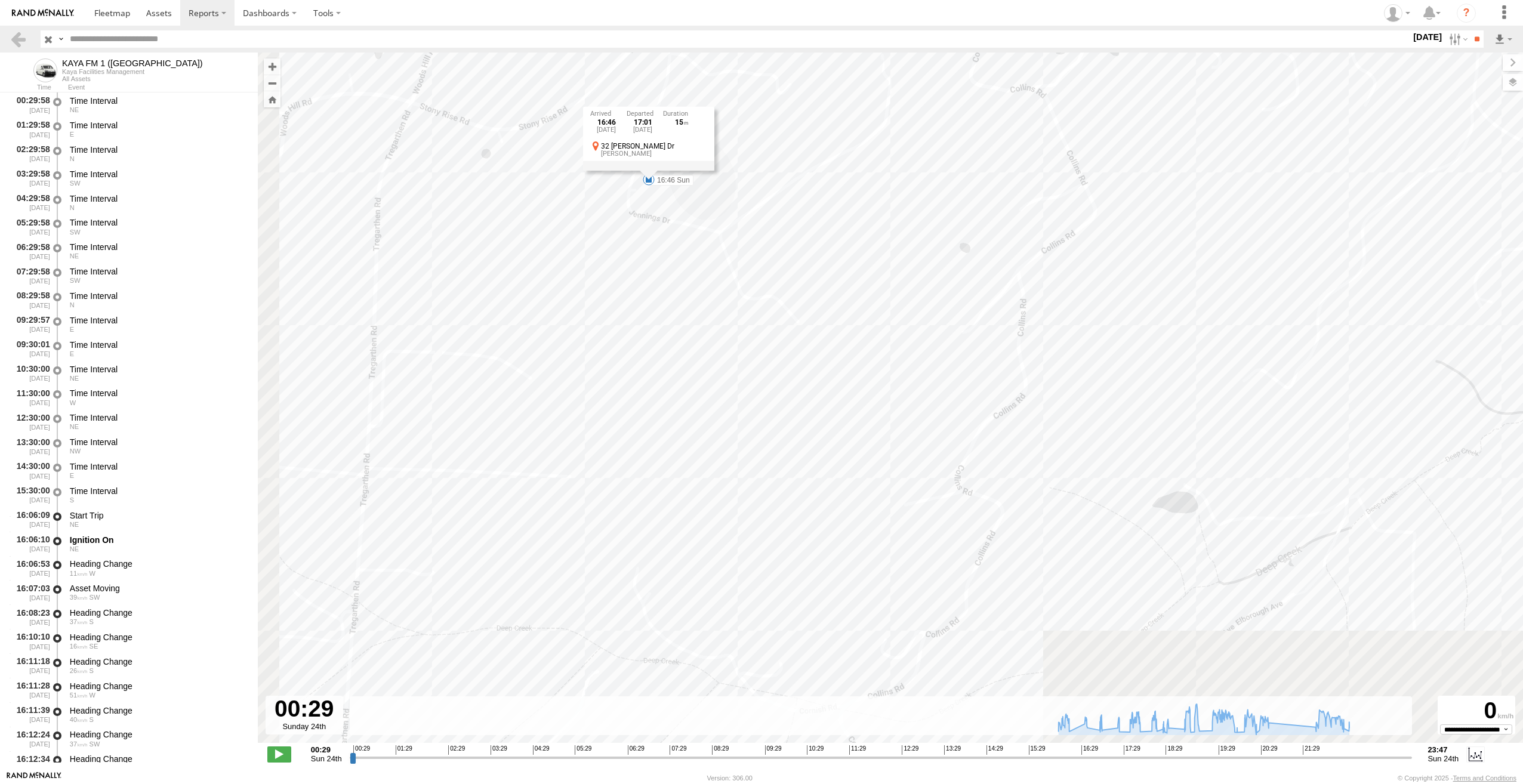
drag, startPoint x: 419, startPoint y: 594, endPoint x: 559, endPoint y: 245, distance: 376.0
click at [541, 270] on div "KAYA FM 1 (GA) 16:22 Sun 16:46 Sun 17:05 Sun 17:28 Sun 17:57 Sun 18:29 Sun 18:3…" at bounding box center [890, 404] width 1265 height 703
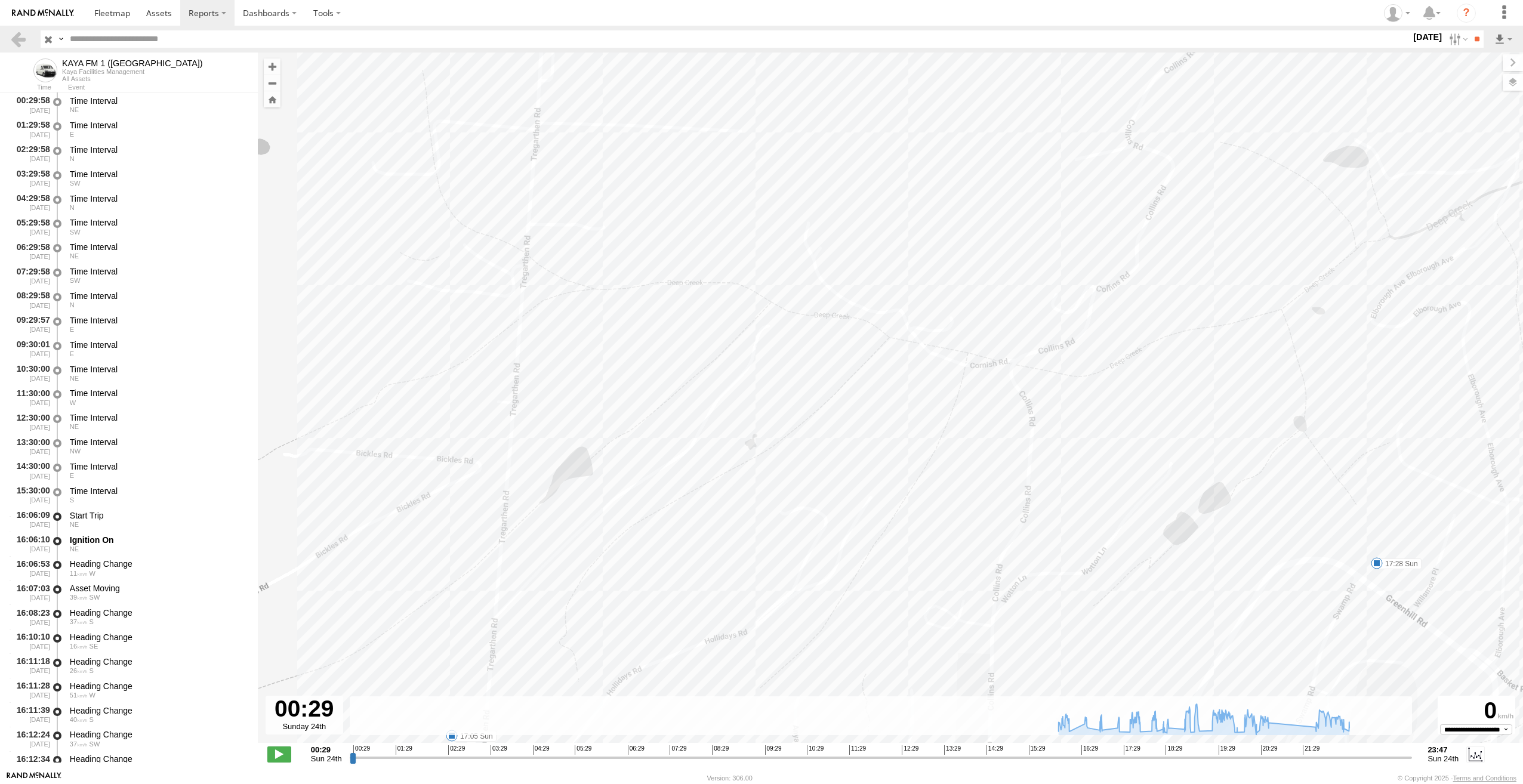
drag, startPoint x: 575, startPoint y: 515, endPoint x: 564, endPoint y: 300, distance: 215.3
click at [564, 300] on div "KAYA FM 1 (GA) 16:22 Sun 16:46 Sun 17:05 Sun 17:28 Sun 17:57 Sun 18:29 Sun 18:3…" at bounding box center [890, 404] width 1265 height 703
drag, startPoint x: 535, startPoint y: 545, endPoint x: 554, endPoint y: 578, distance: 38.1
click at [532, 588] on div "KAYA FM 1 (GA) 16:22 Sun 16:46 Sun 17:05 Sun 17:28 Sun 17:57 Sun 18:29 Sun 18:3…" at bounding box center [890, 404] width 1265 height 703
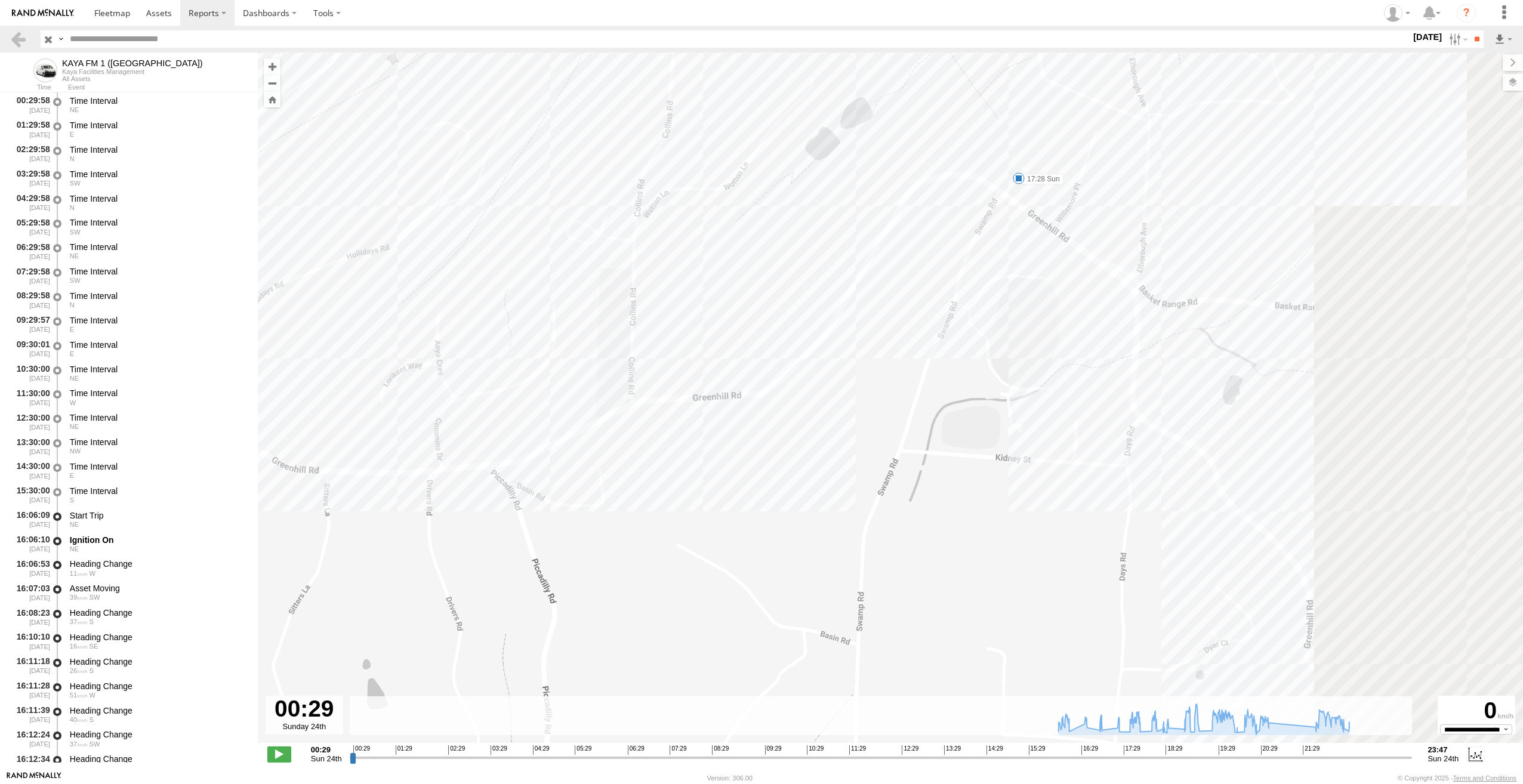
drag, startPoint x: 846, startPoint y: 465, endPoint x: 499, endPoint y: 530, distance: 353.0
click at [499, 527] on div "KAYA FM 1 (GA) 16:22 Sun 16:46 Sun 17:05 Sun 17:28 Sun 17:57 Sun 18:29 Sun 18:3…" at bounding box center [890, 404] width 1265 height 703
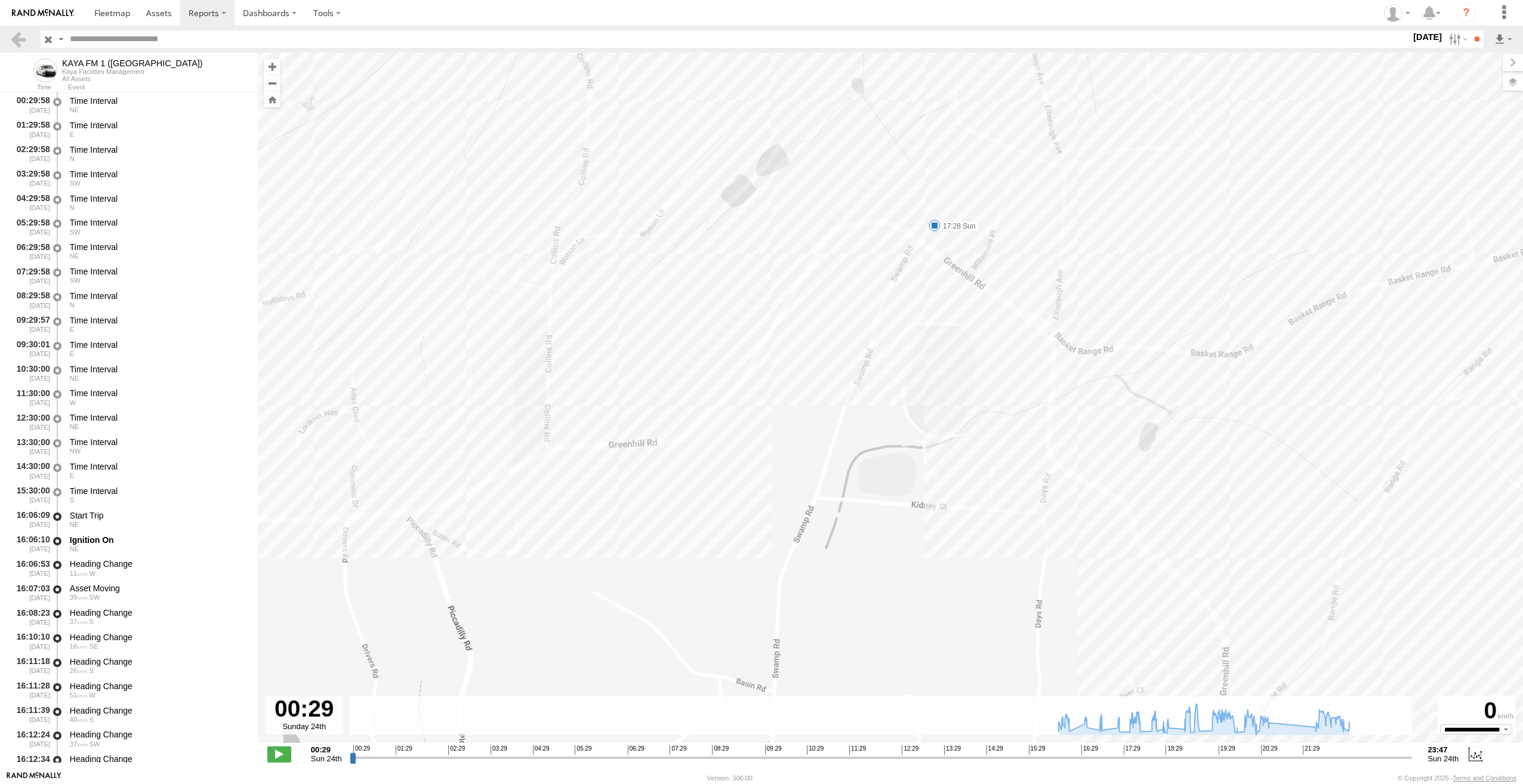
drag, startPoint x: 743, startPoint y: 384, endPoint x: 682, endPoint y: 426, distance: 74.1
click at [682, 425] on div "KAYA FM 1 (GA) 16:22 Sun 16:46 Sun 17:05 Sun 17:28 Sun 17:57 Sun 18:29 Sun 18:3…" at bounding box center [890, 404] width 1265 height 703
click at [944, 181] on span at bounding box center [943, 180] width 12 height 12
drag, startPoint x: 1072, startPoint y: 436, endPoint x: 852, endPoint y: 395, distance: 223.8
click at [852, 395] on div "KAYA FM 1 (GA) 16:22 Sun 16:46 Sun 17:05 Sun 17:28 Sun 17:57 Sun 18:29 Sun 18:3…" at bounding box center [890, 404] width 1265 height 703
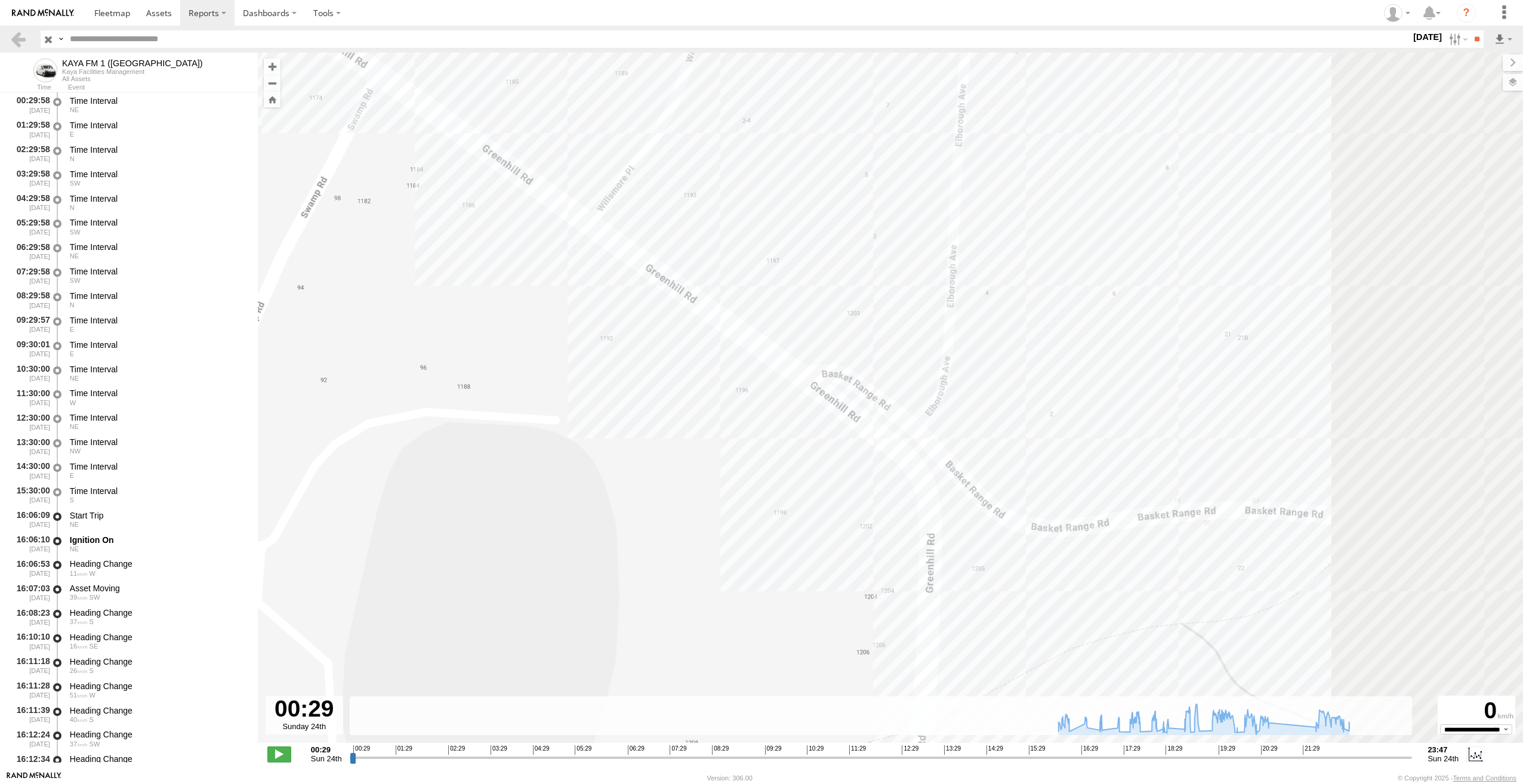
drag, startPoint x: 1034, startPoint y: 553, endPoint x: 708, endPoint y: 397, distance: 361.4
click at [701, 395] on div "KAYA FM 1 (GA) 16:22 Sun 16:46 Sun 17:05 Sun 17:28 Sun 17:57 Sun 18:29 Sun 18:3…" at bounding box center [890, 404] width 1265 height 703
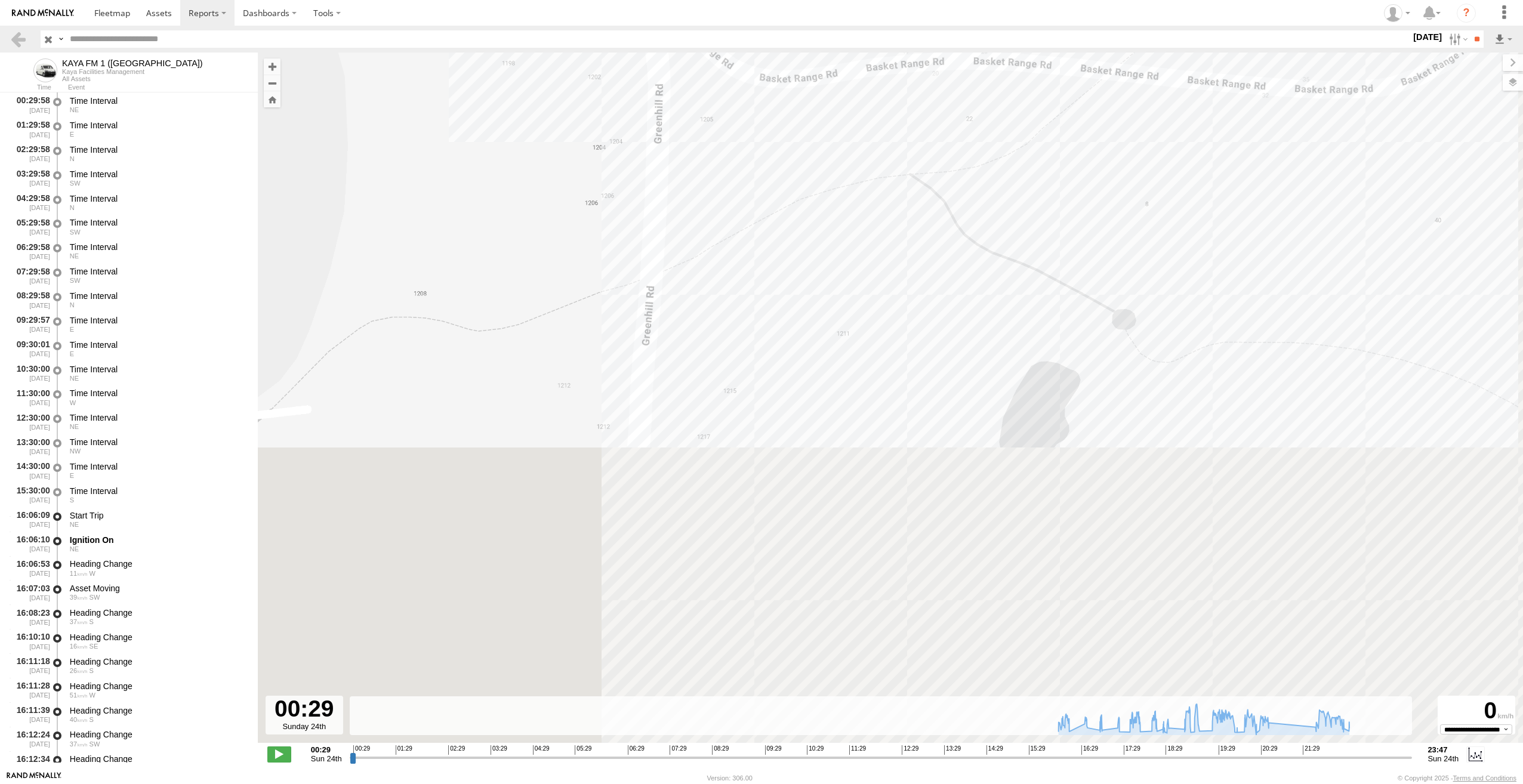
drag, startPoint x: 764, startPoint y: 555, endPoint x: 728, endPoint y: 208, distance: 348.9
click at [727, 208] on div "KAYA FM 1 (GA) 16:22 Sun 16:46 Sun 17:05 Sun 17:28 Sun 17:57 Sun 18:29 Sun 18:3…" at bounding box center [890, 404] width 1265 height 703
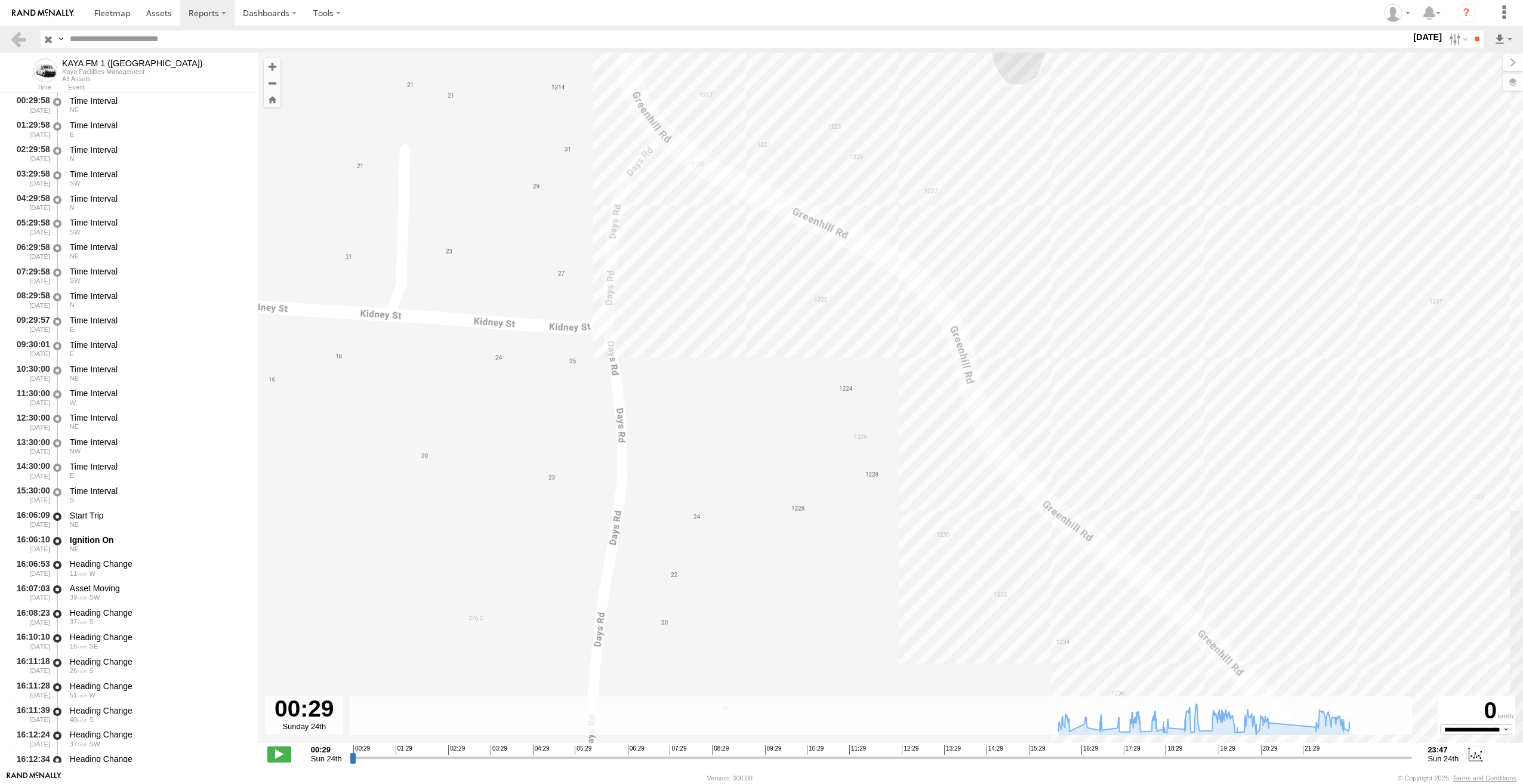
drag, startPoint x: 755, startPoint y: 407, endPoint x: 728, endPoint y: 303, distance: 107.4
click at [728, 303] on div "KAYA FM 1 (GA) 16:22 Sun 16:46 Sun 17:05 Sun 17:28 Sun 17:57 Sun 18:29 Sun 18:3…" at bounding box center [890, 404] width 1265 height 703
drag, startPoint x: 823, startPoint y: 303, endPoint x: 775, endPoint y: 240, distance: 79.2
click at [790, 261] on div "KAYA FM 1 (GA) 16:22 Sun 16:46 Sun 17:05 Sun 17:28 Sun 17:57 Sun 18:29 Sun 18:3…" at bounding box center [890, 404] width 1265 height 703
drag, startPoint x: 876, startPoint y: 478, endPoint x: 648, endPoint y: 350, distance: 261.5
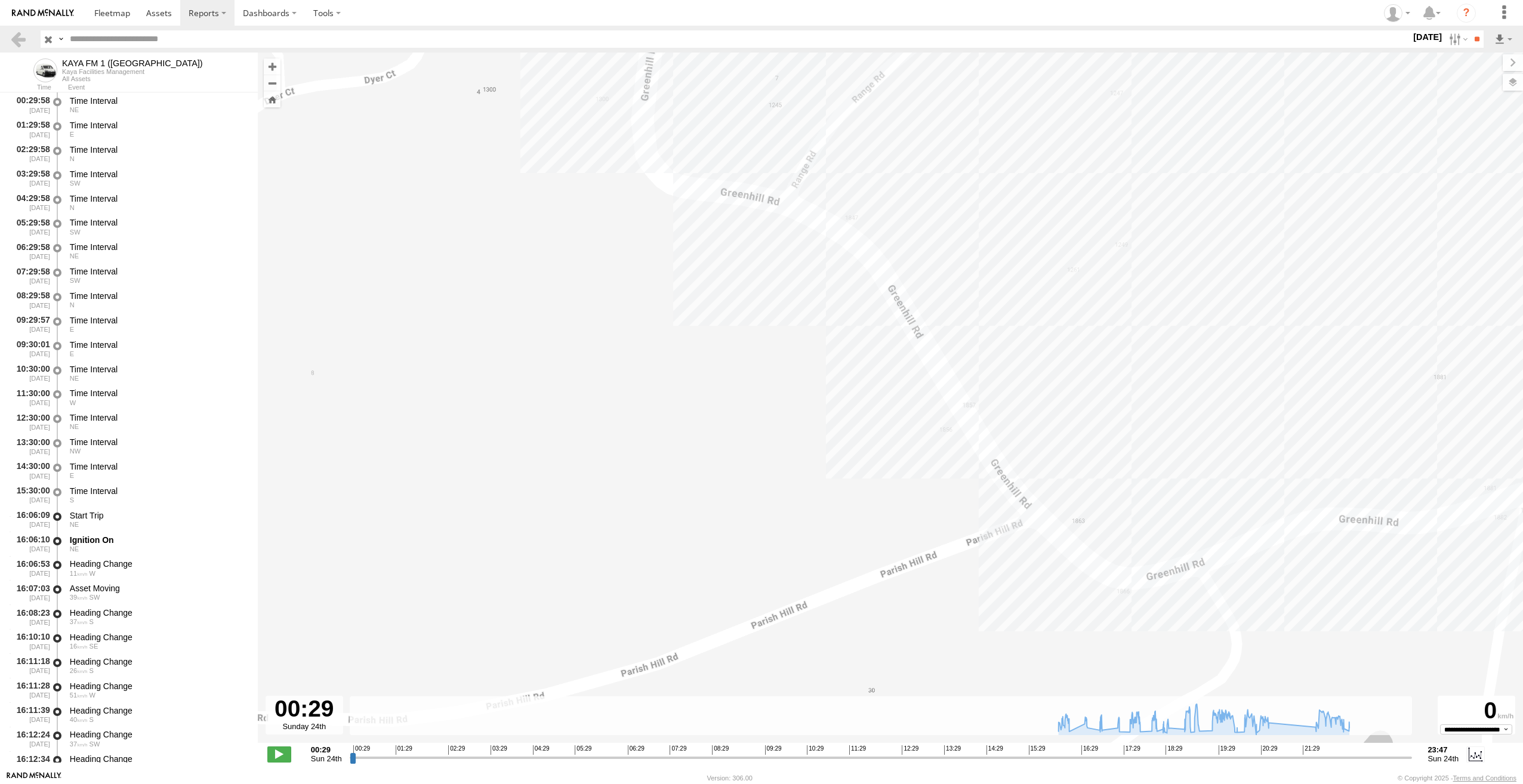
click at [651, 351] on div "KAYA FM 1 (GA) 16:22 Sun 16:46 Sun 17:05 Sun 17:28 Sun 17:57 Sun 18:29 Sun 18:3…" at bounding box center [890, 404] width 1265 height 703
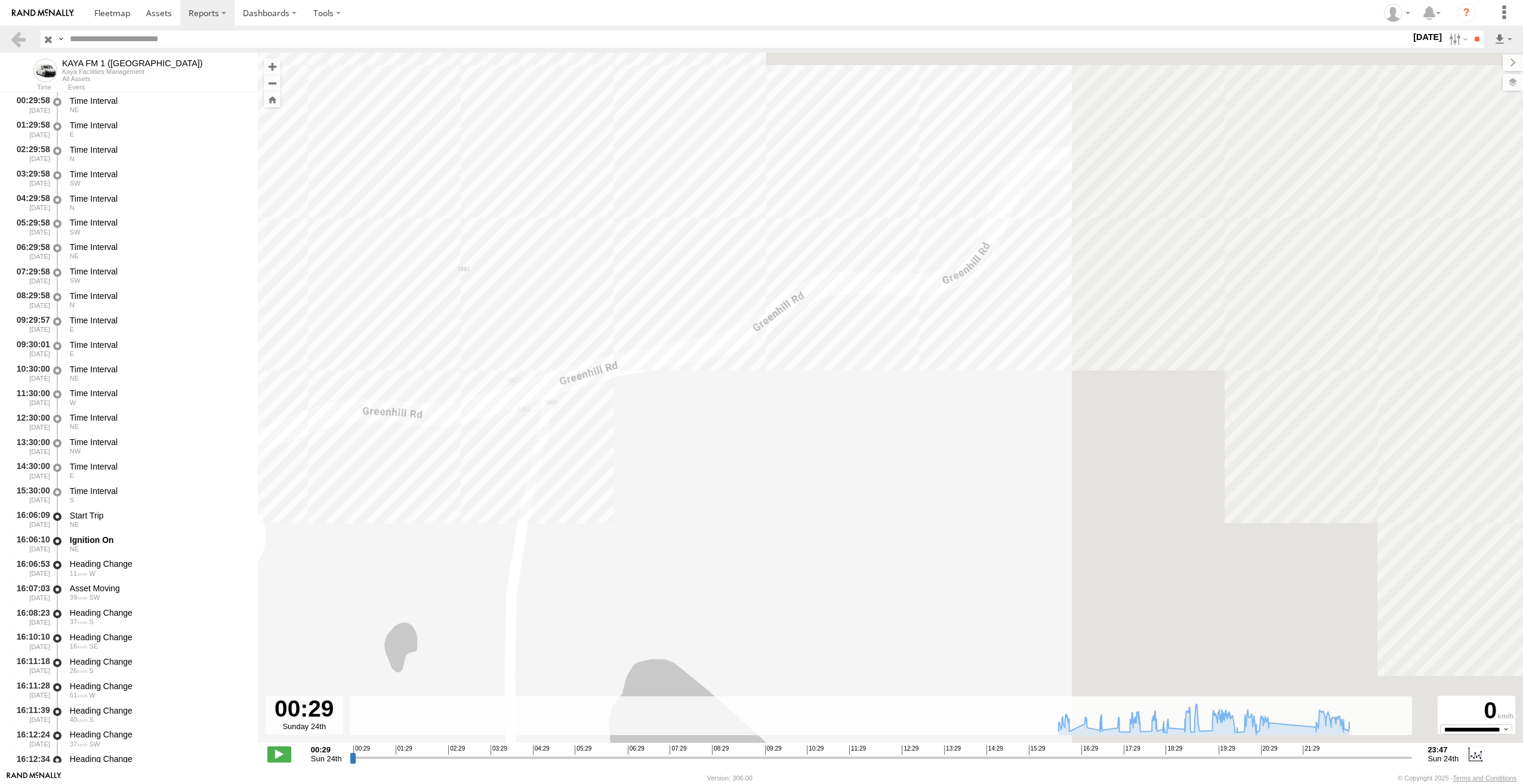
drag, startPoint x: 1067, startPoint y: 350, endPoint x: 538, endPoint y: 533, distance: 559.8
click at [555, 514] on div "KAYA FM 1 (GA) 16:22 Sun 16:46 Sun 17:05 Sun 17:28 Sun 17:57 Sun 18:29 Sun 18:3…" at bounding box center [890, 404] width 1265 height 703
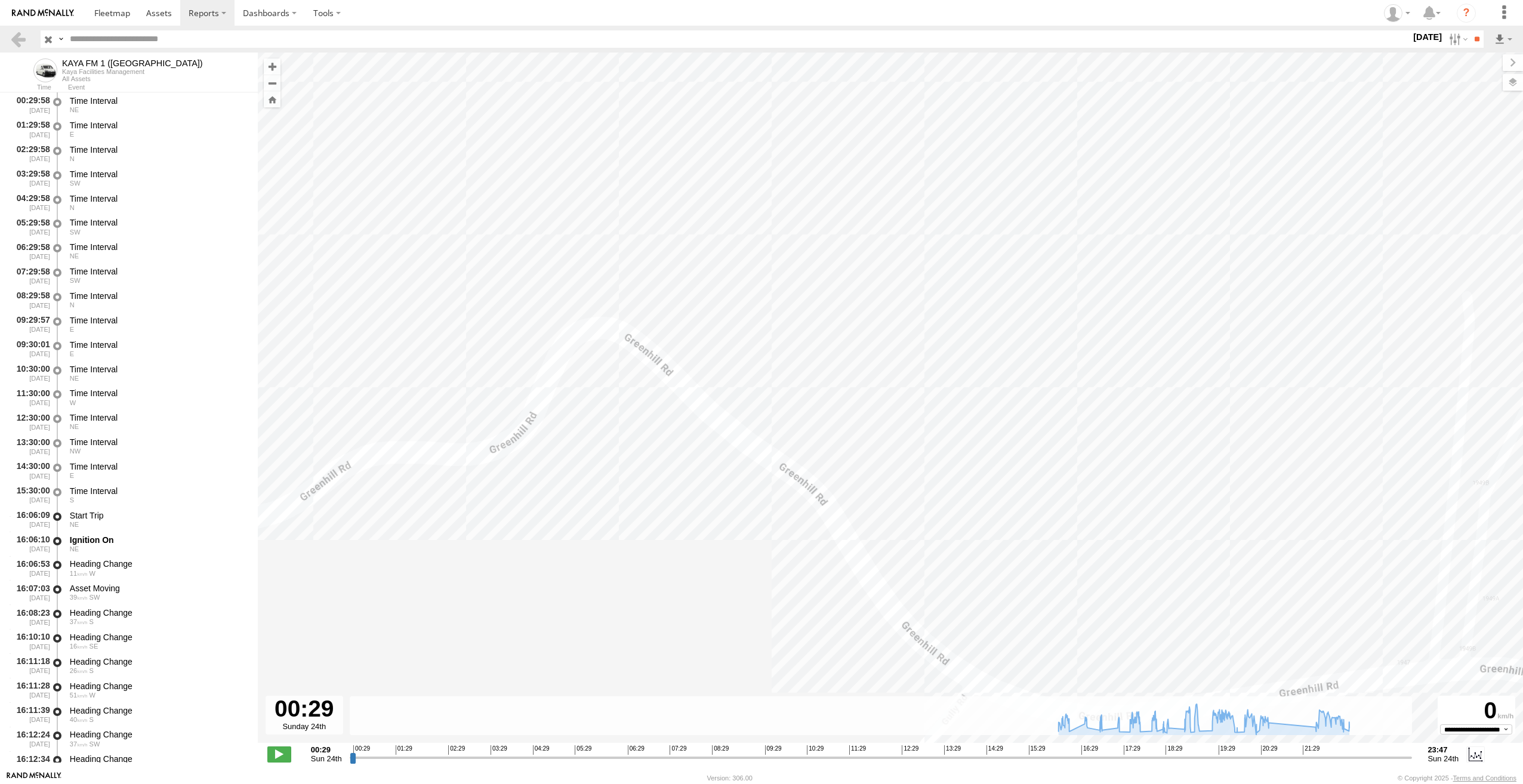
drag, startPoint x: 858, startPoint y: 596, endPoint x: 481, endPoint y: 353, distance: 448.5
click at [484, 355] on div "KAYA FM 1 (GA) 16:22 Sun 16:46 Sun 17:05 Sun 17:28 Sun 17:57 Sun 18:29 Sun 18:3…" at bounding box center [890, 404] width 1265 height 703
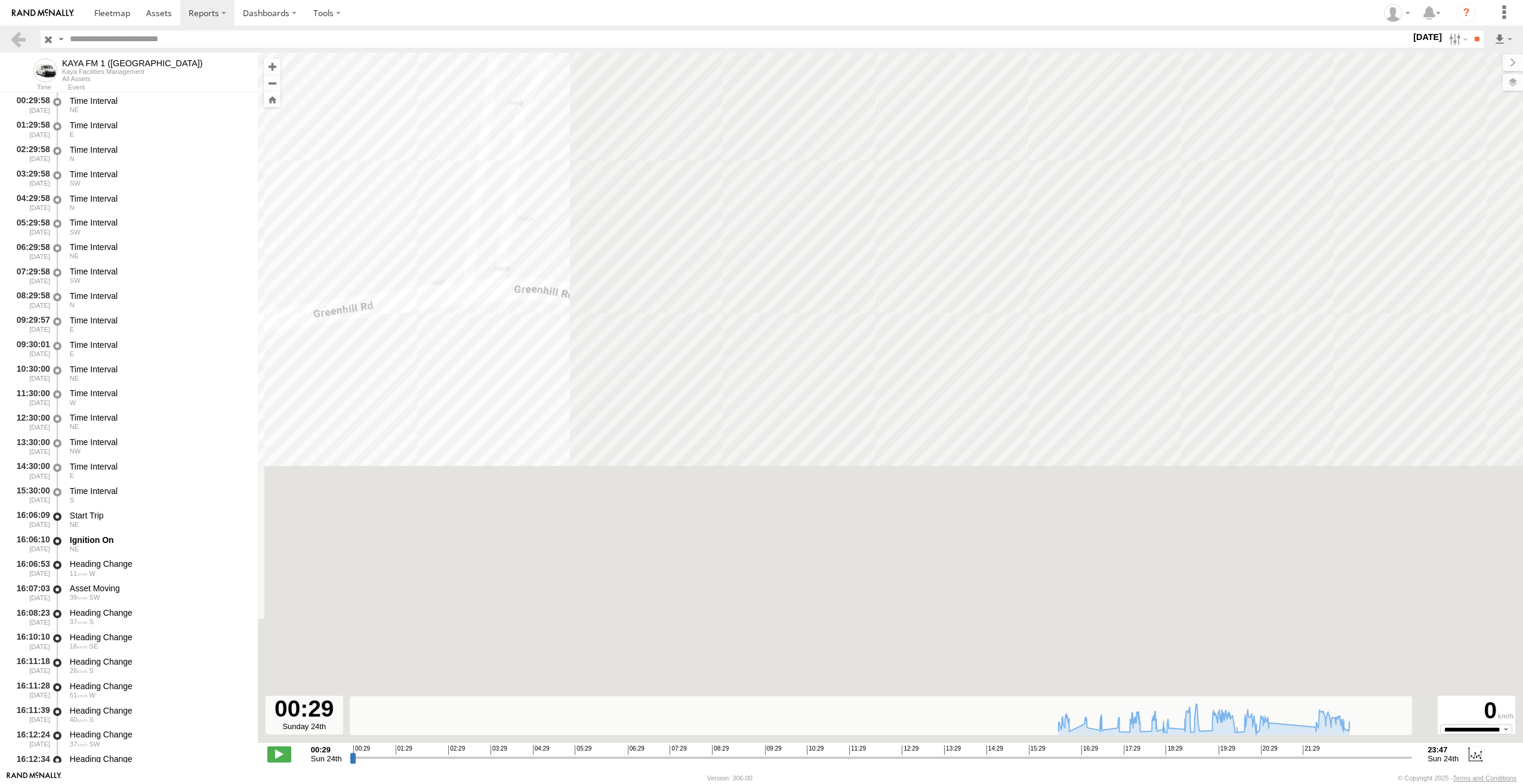
drag, startPoint x: 777, startPoint y: 396, endPoint x: 653, endPoint y: 561, distance: 206.4
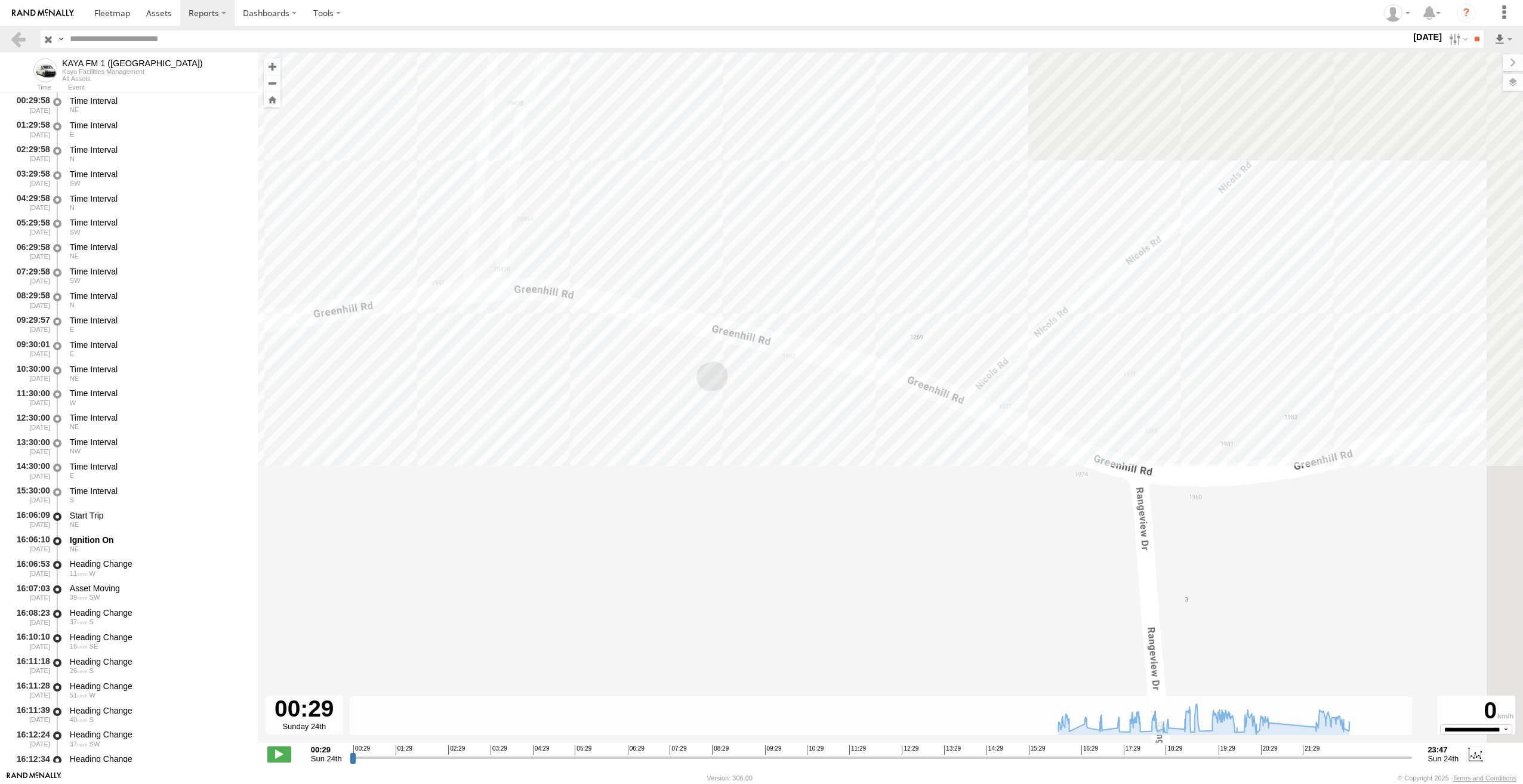
click at [655, 561] on div "KAYA FM 1 (GA) 16:22 Sun 16:46 Sun 17:05 Sun 17:28 Sun 17:57 Sun 18:29 Sun 18:3…" at bounding box center [890, 404] width 1265 height 703
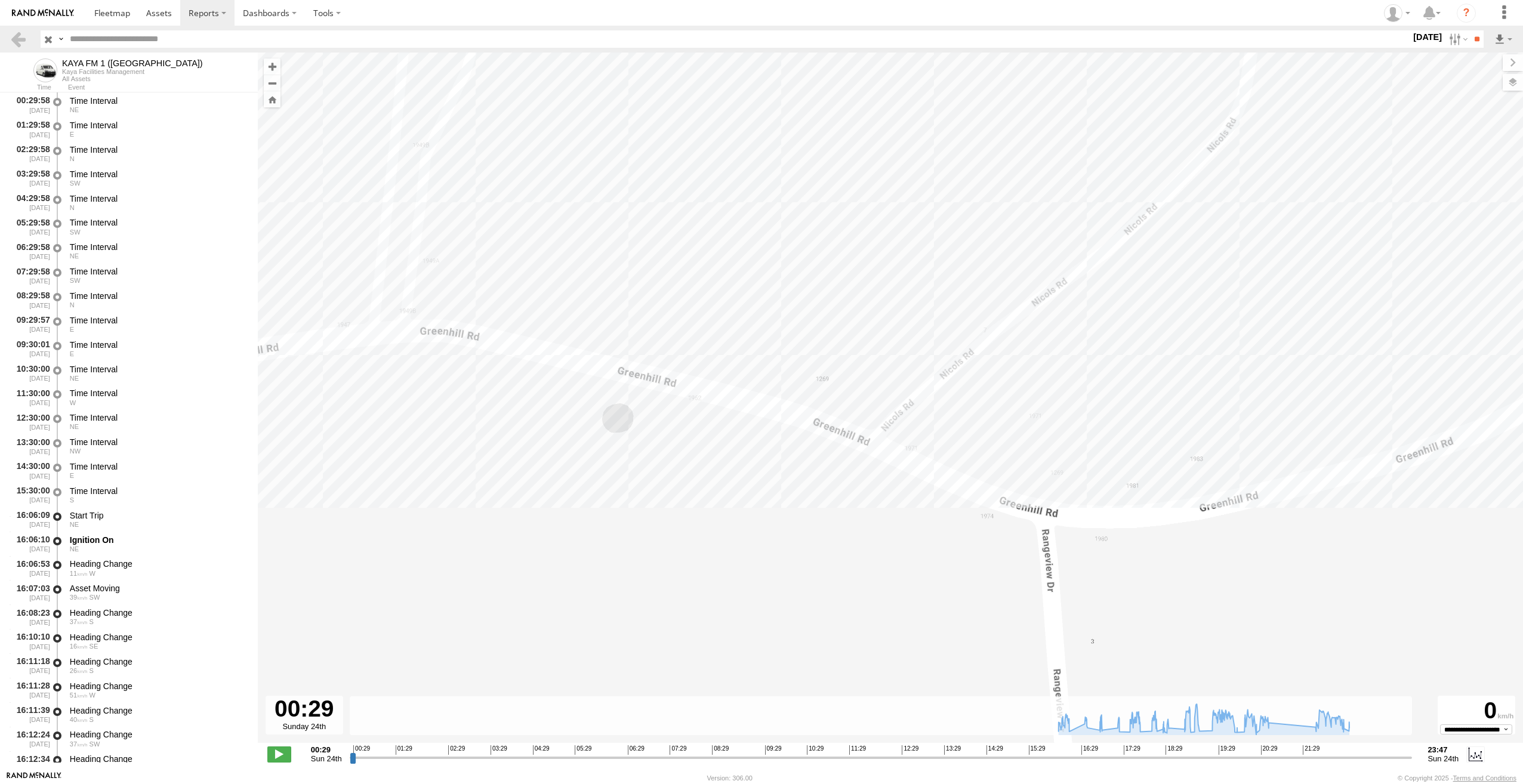
drag, startPoint x: 1072, startPoint y: 437, endPoint x: 726, endPoint y: 464, distance: 347.1
click at [728, 463] on div "KAYA FM 1 (GA) 16:22 Sun 16:46 Sun 17:05 Sun 17:28 Sun 17:57 Sun 18:29 Sun 18:3…" at bounding box center [890, 404] width 1265 height 703
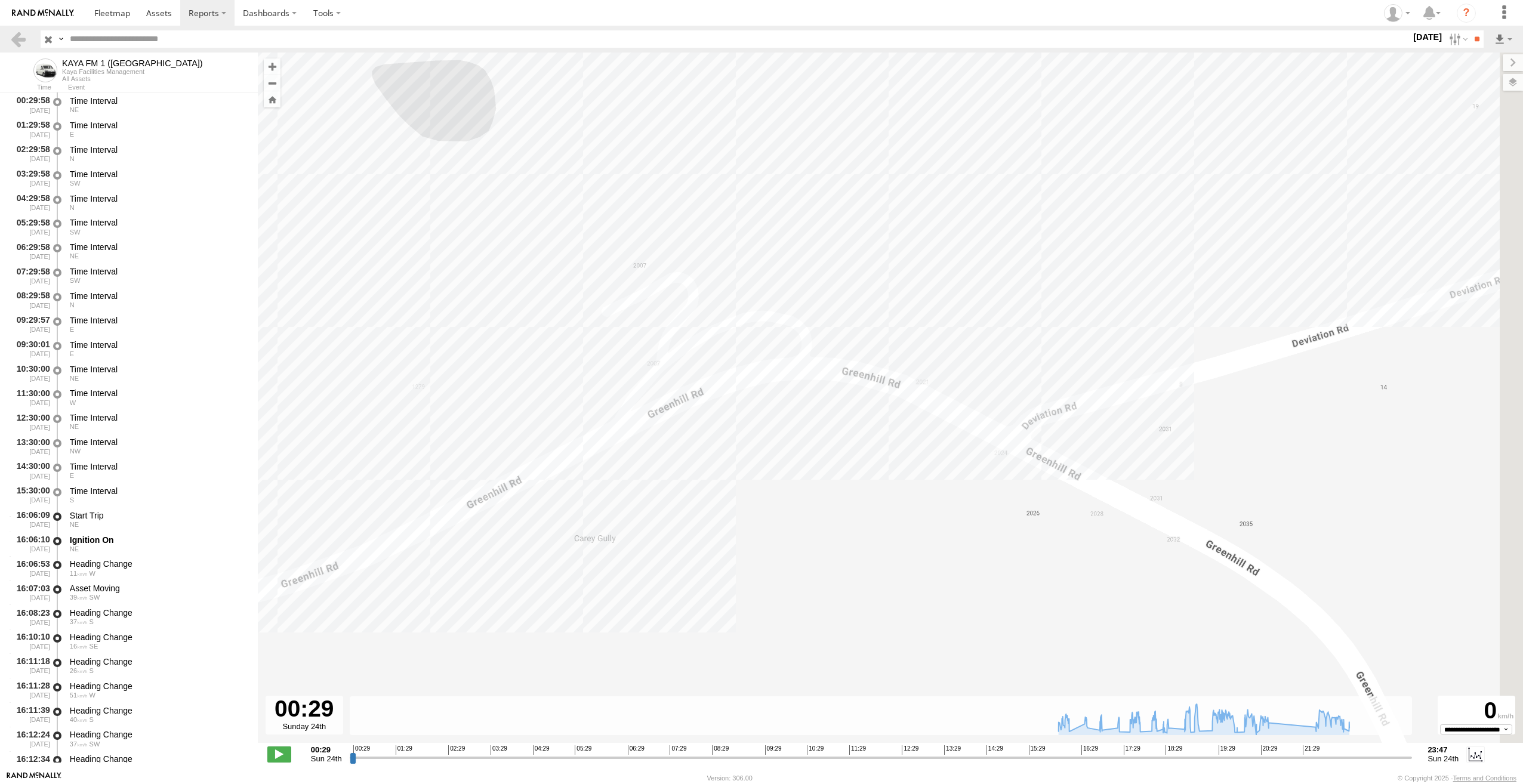
drag, startPoint x: 901, startPoint y: 466, endPoint x: 618, endPoint y: 514, distance: 287.0
click at [619, 514] on div "KAYA FM 1 (GA) 16:22 Sun 16:46 Sun 17:05 Sun 17:28 Sun 17:57 Sun 18:29 Sun 18:3…" at bounding box center [890, 404] width 1265 height 703
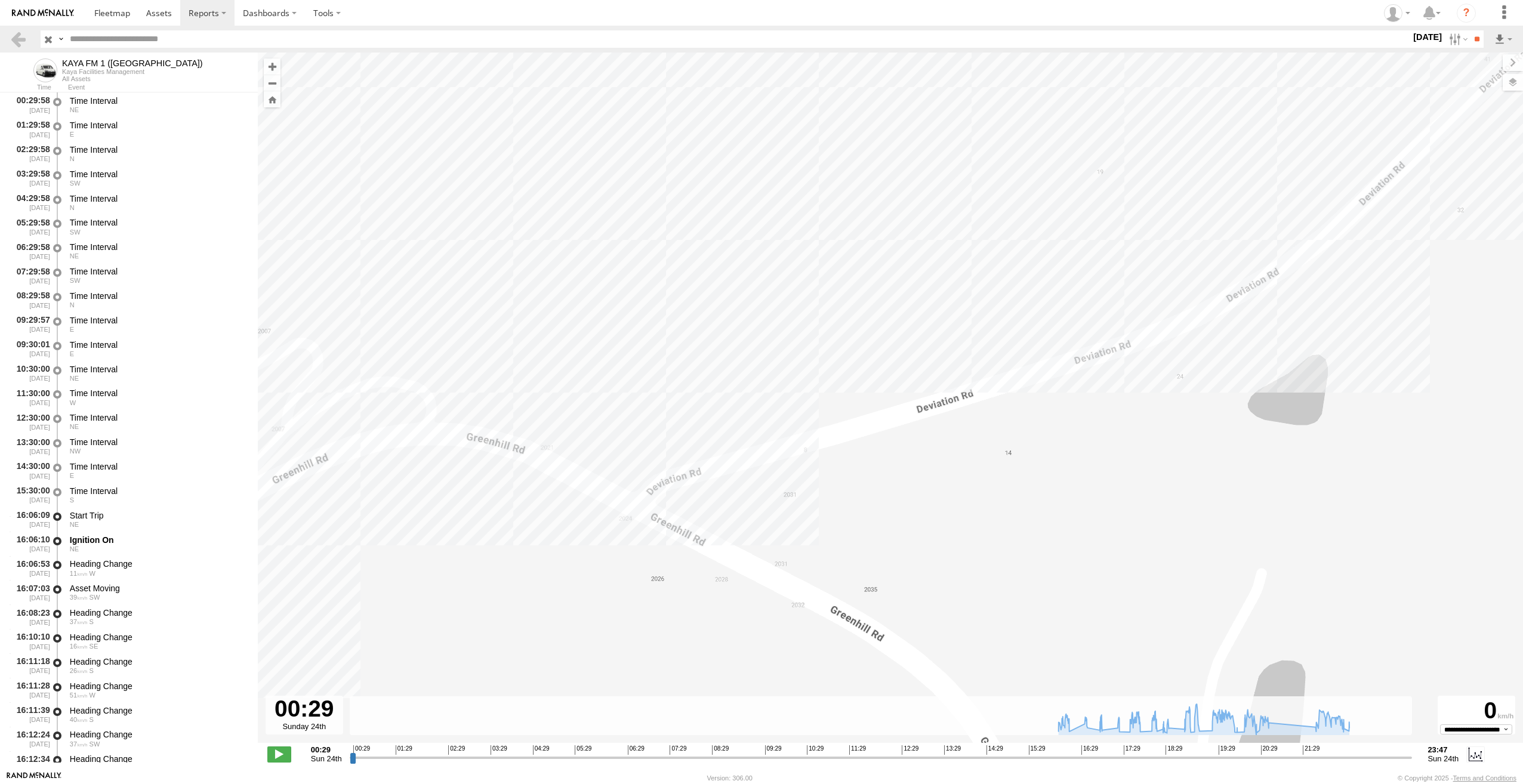
drag, startPoint x: 626, startPoint y: 496, endPoint x: 608, endPoint y: 502, distance: 19.0
click at [609, 502] on div "KAYA FM 1 (GA) 16:22 Sun 16:46 Sun 17:05 Sun 17:28 Sun 17:57 Sun 18:29 Sun 18:3…" at bounding box center [890, 404] width 1265 height 703
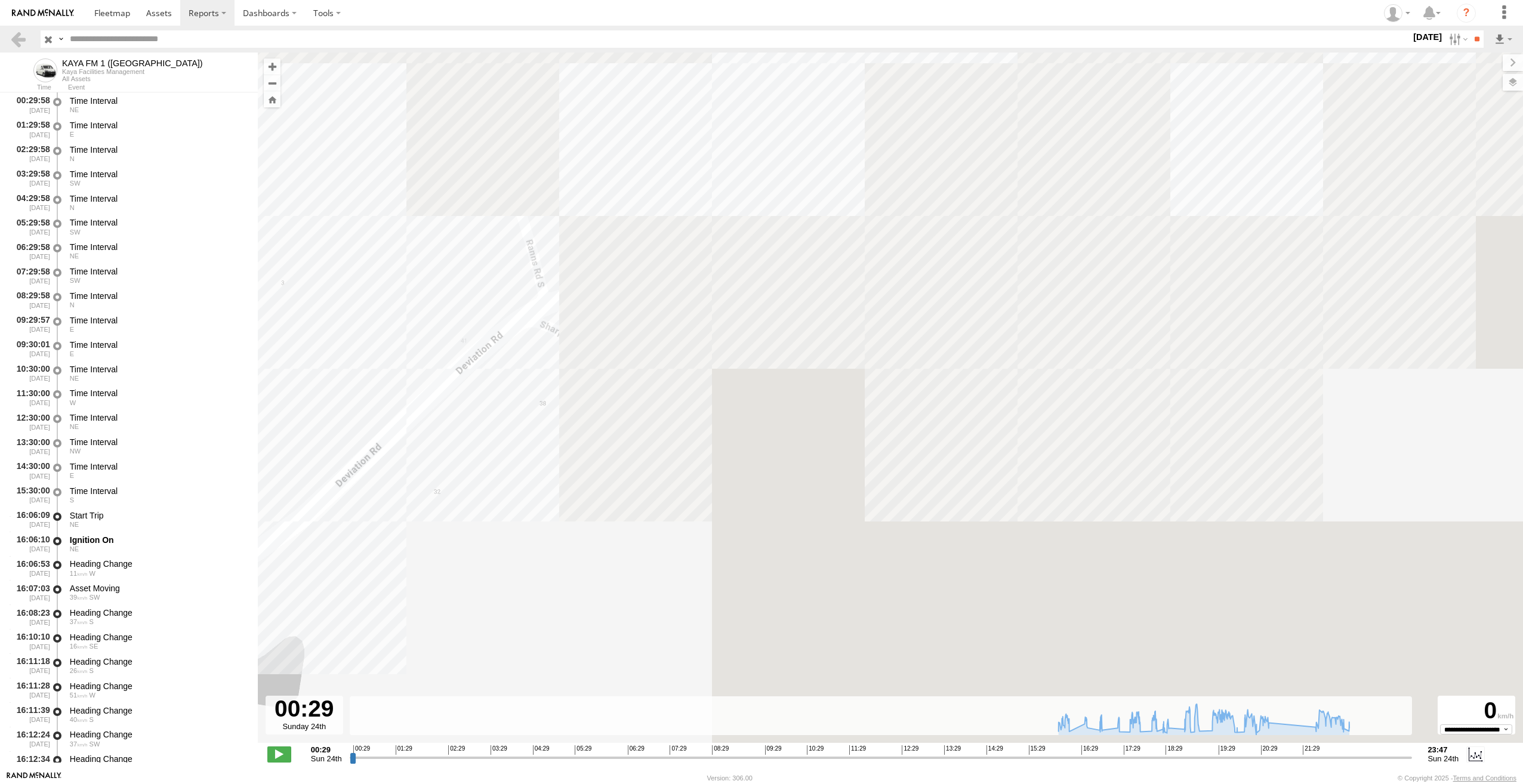
drag, startPoint x: 877, startPoint y: 358, endPoint x: 781, endPoint y: 450, distance: 133.0
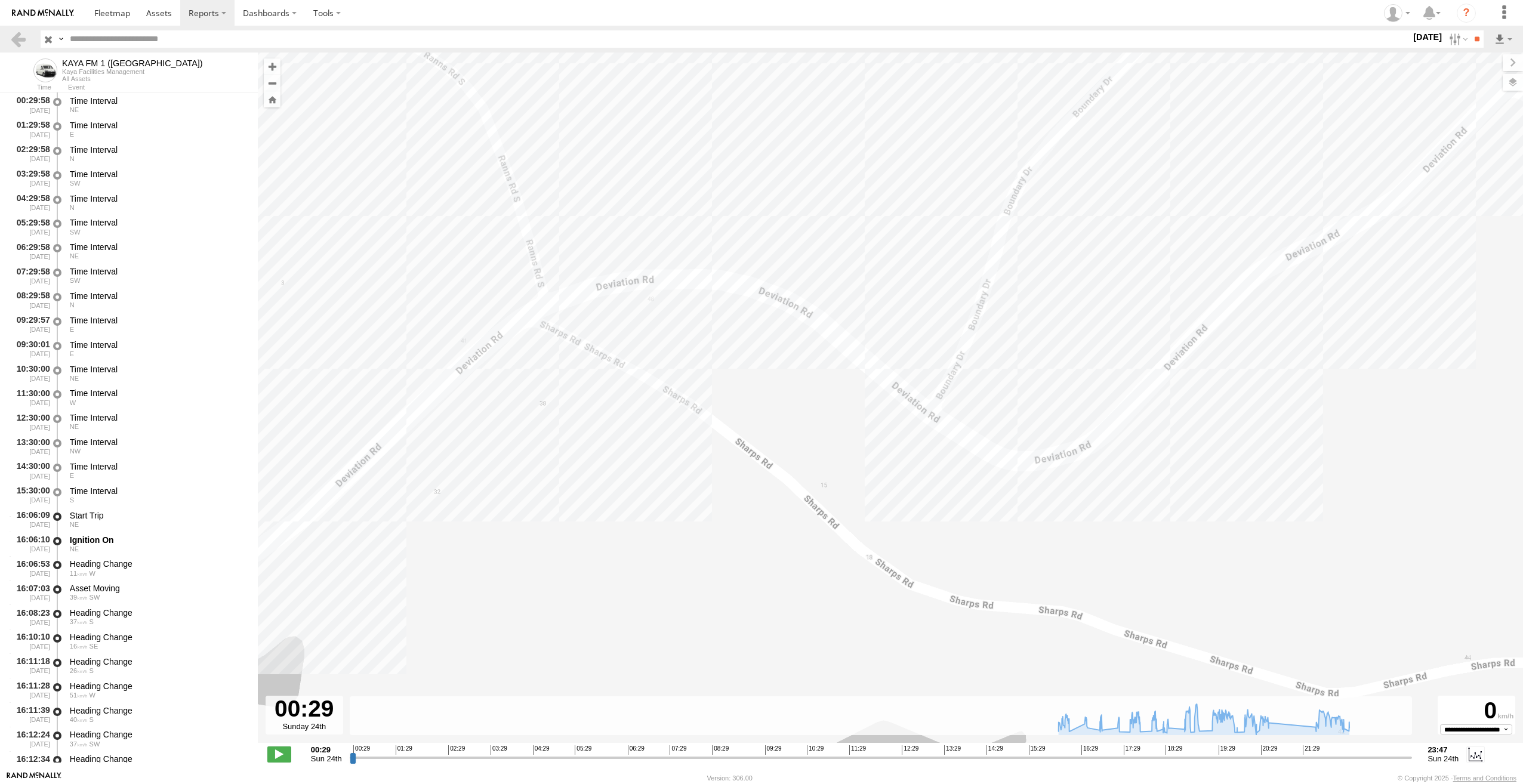
click at [781, 450] on div "KAYA FM 1 (GA) 16:22 Sun 16:46 Sun 17:05 Sun 17:28 Sun 17:57 Sun 18:29 Sun 18:3…" at bounding box center [890, 404] width 1265 height 703
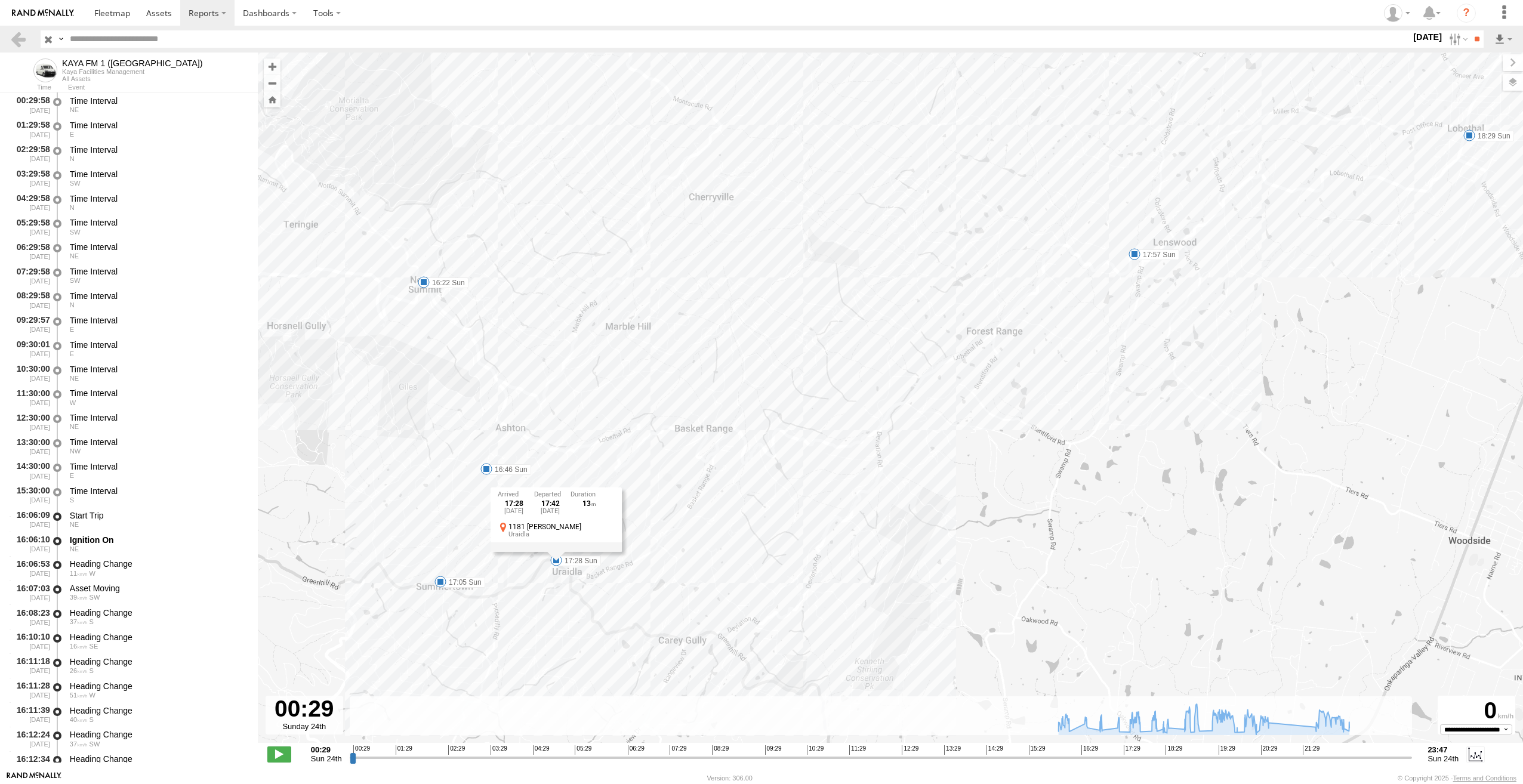
drag, startPoint x: 1070, startPoint y: 285, endPoint x: 902, endPoint y: 501, distance: 273.6
click at [902, 501] on div "KAYA FM 1 (GA) 16:22 Sun 16:46 Sun 17:05 Sun 17:28 Sun 17:57 Sun 18:29 Sun 18:3…" at bounding box center [890, 404] width 1265 height 703
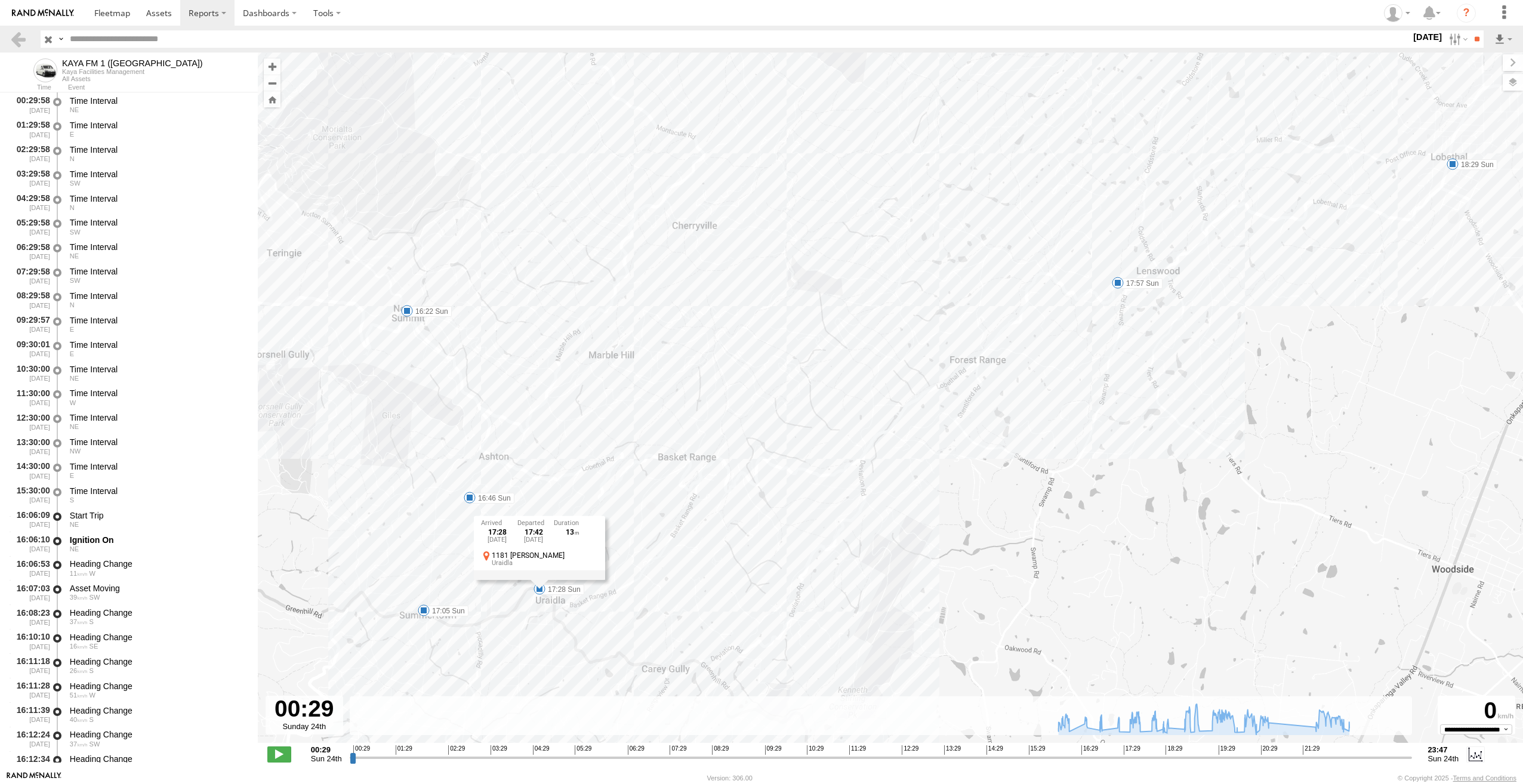
click at [1116, 285] on span at bounding box center [1117, 282] width 12 height 12
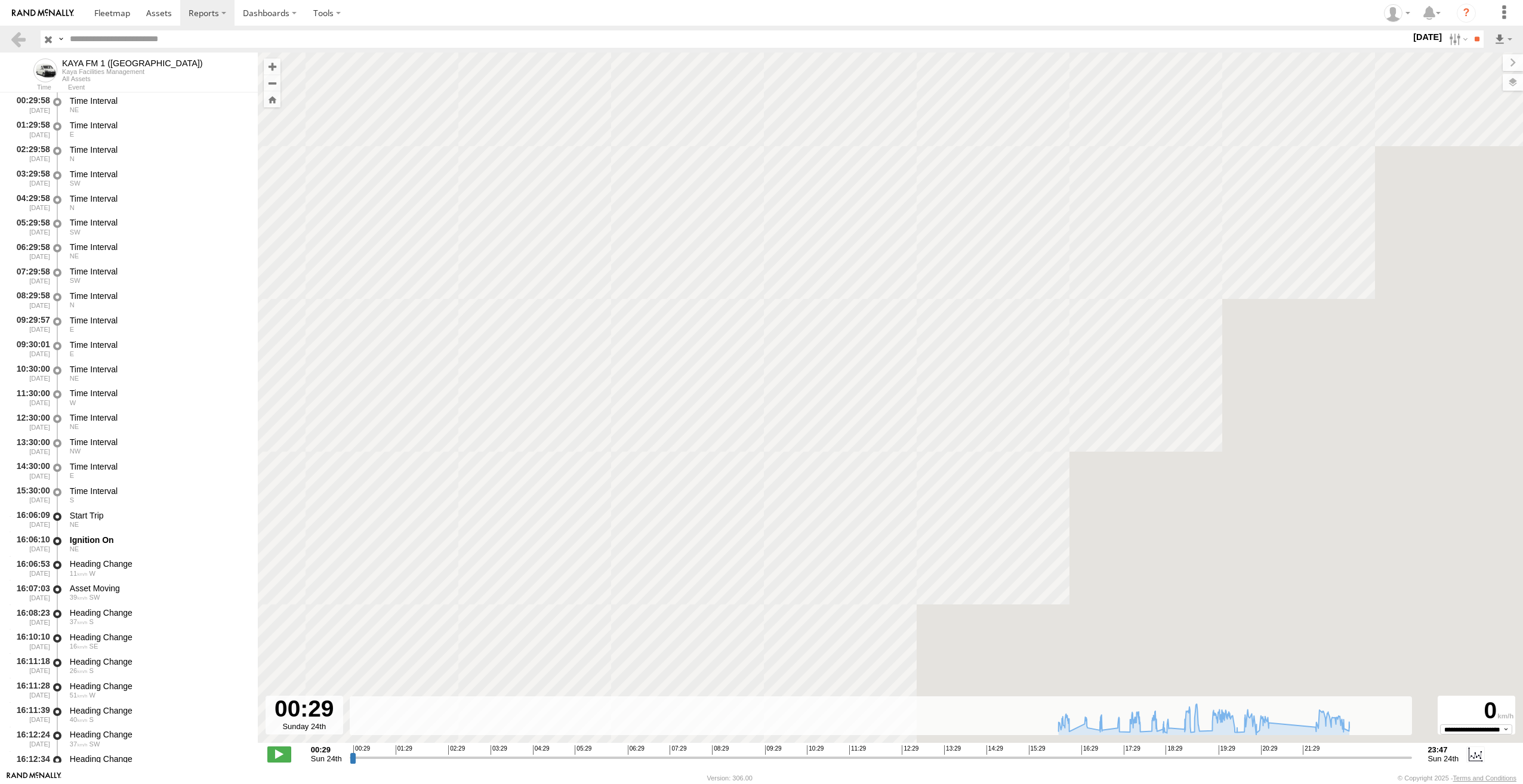
drag, startPoint x: 984, startPoint y: 282, endPoint x: 1018, endPoint y: 566, distance: 286.0
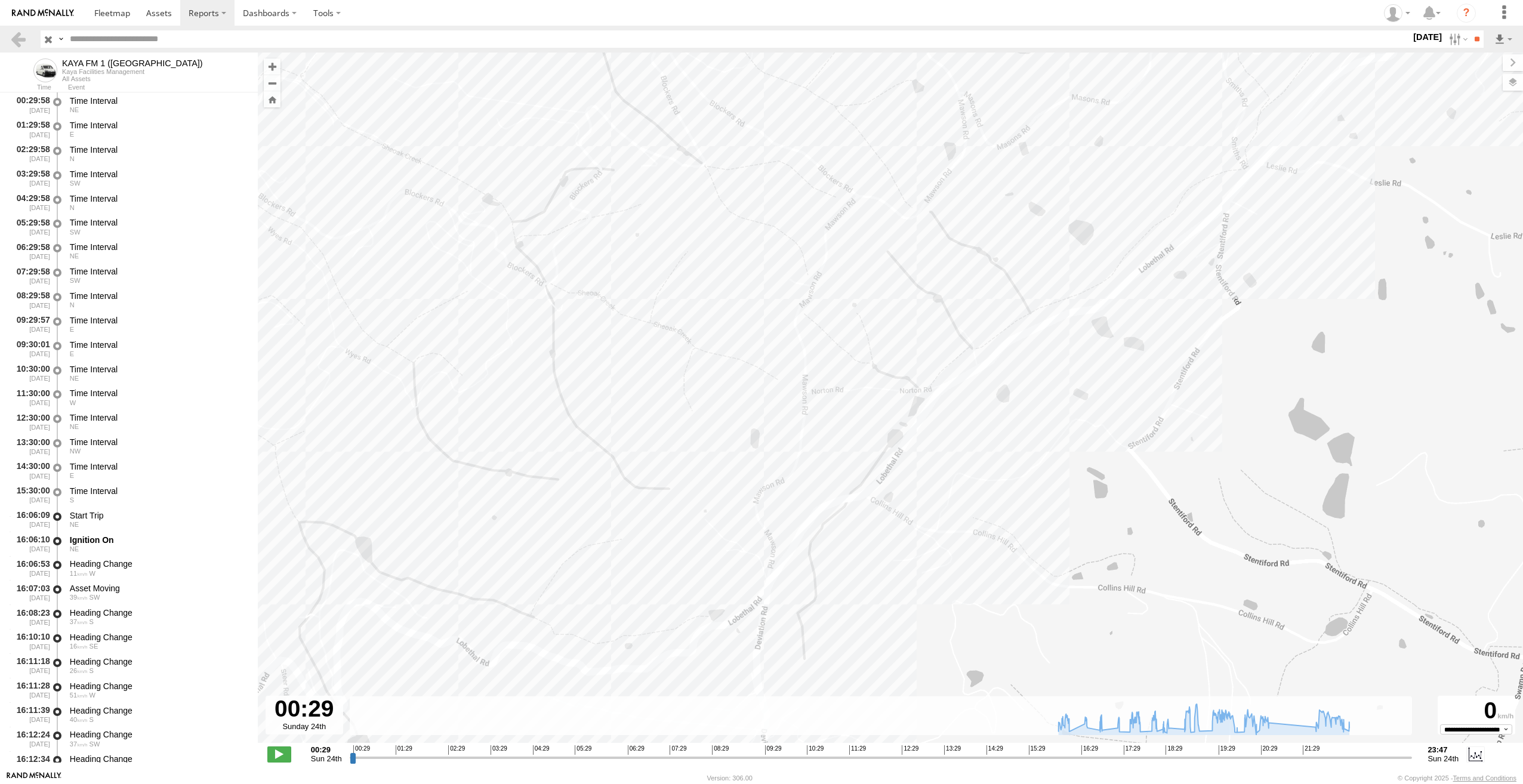
click at [1018, 566] on div "KAYA FM 1 (GA) 16:22 Sun 16:46 Sun 17:05 Sun 17:28 Sun 17:57 Sun 18:29 Sun 18:3…" at bounding box center [890, 404] width 1265 height 703
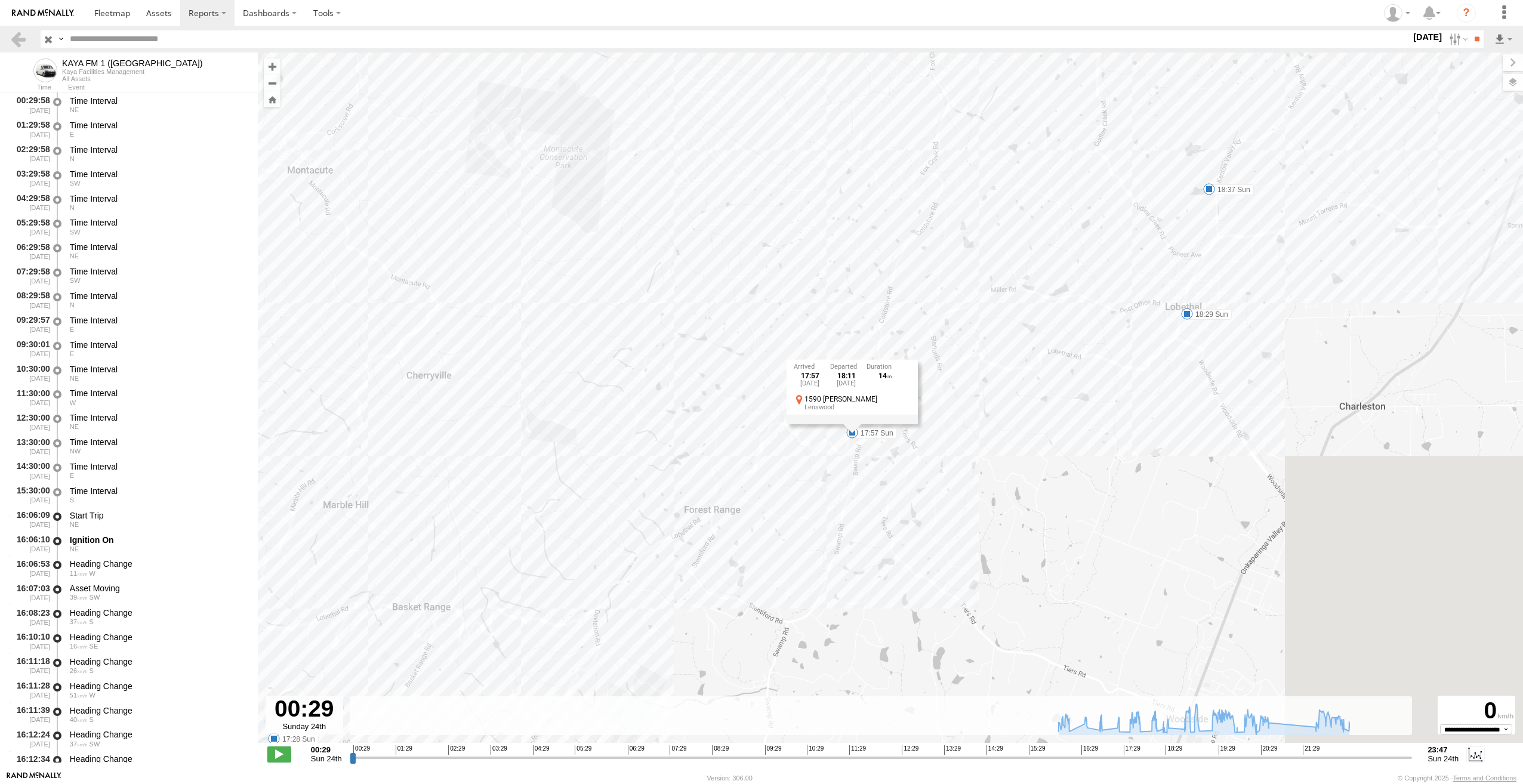
drag, startPoint x: 1213, startPoint y: 402, endPoint x: 821, endPoint y: 504, distance: 405.1
click at [821, 504] on div "KAYA FM 1 (GA) 16:22 Sun 16:46 Sun 17:05 Sun 17:28 Sun 17:57 Sun 18:29 Sun 18:3…" at bounding box center [890, 404] width 1265 height 703
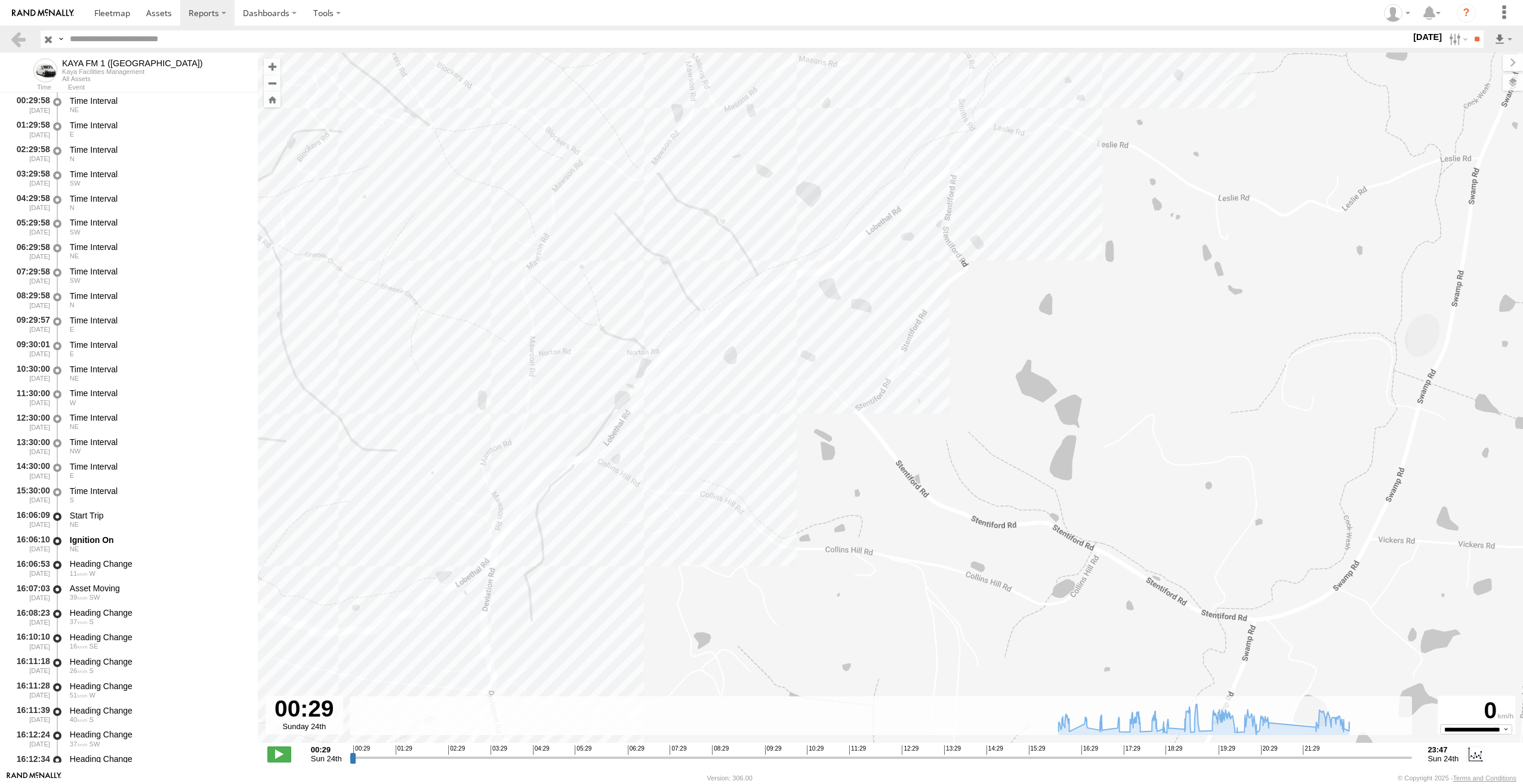
drag, startPoint x: 481, startPoint y: 540, endPoint x: 707, endPoint y: 502, distance: 229.2
click at [706, 503] on div "KAYA FM 1 (GA) 16:22 Sun 16:46 Sun 17:05 Sun 17:28 Sun 17:57 Sun 18:29 Sun 18:3…" at bounding box center [890, 404] width 1265 height 703
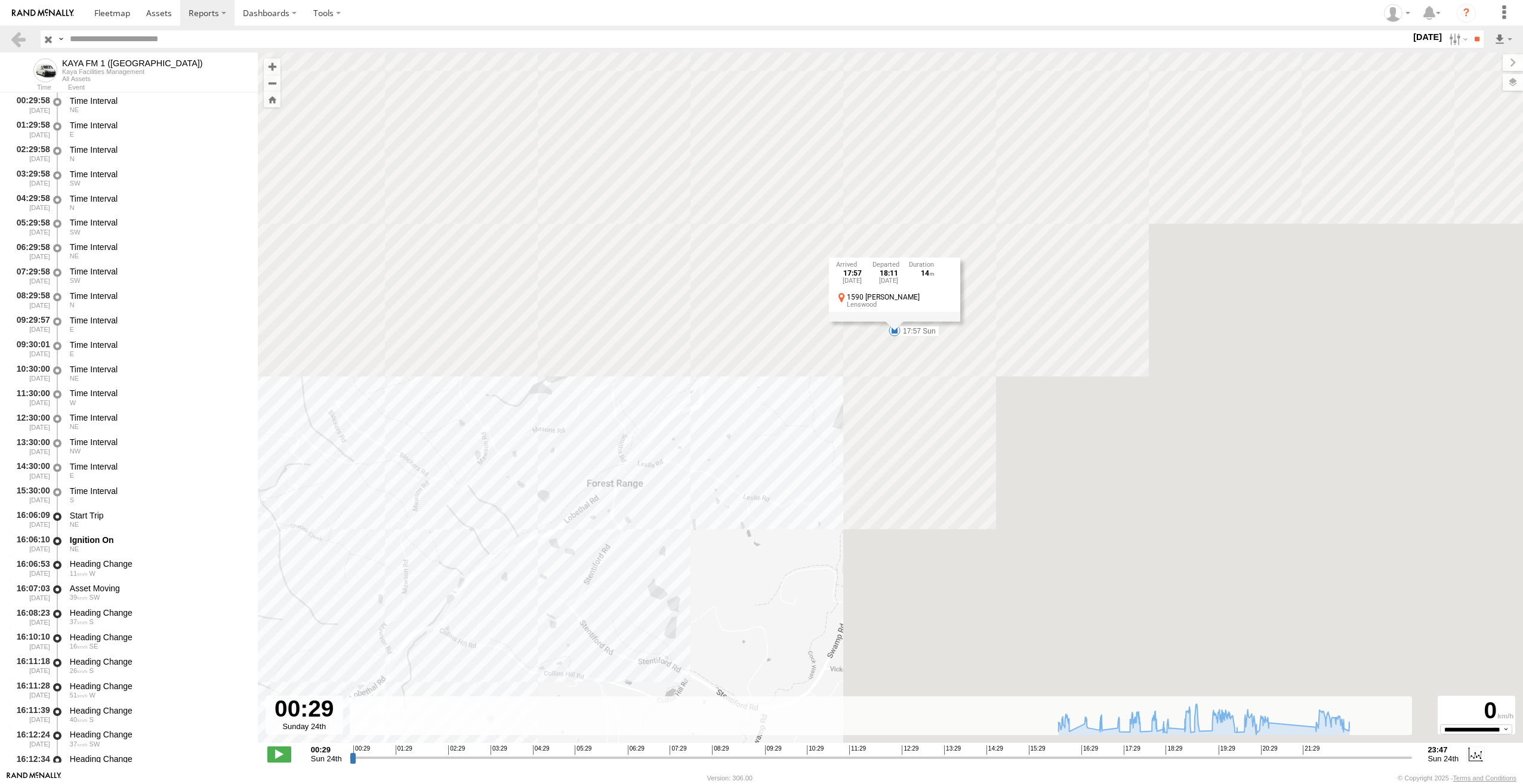
drag, startPoint x: 997, startPoint y: 466, endPoint x: 730, endPoint y: 595, distance: 296.5
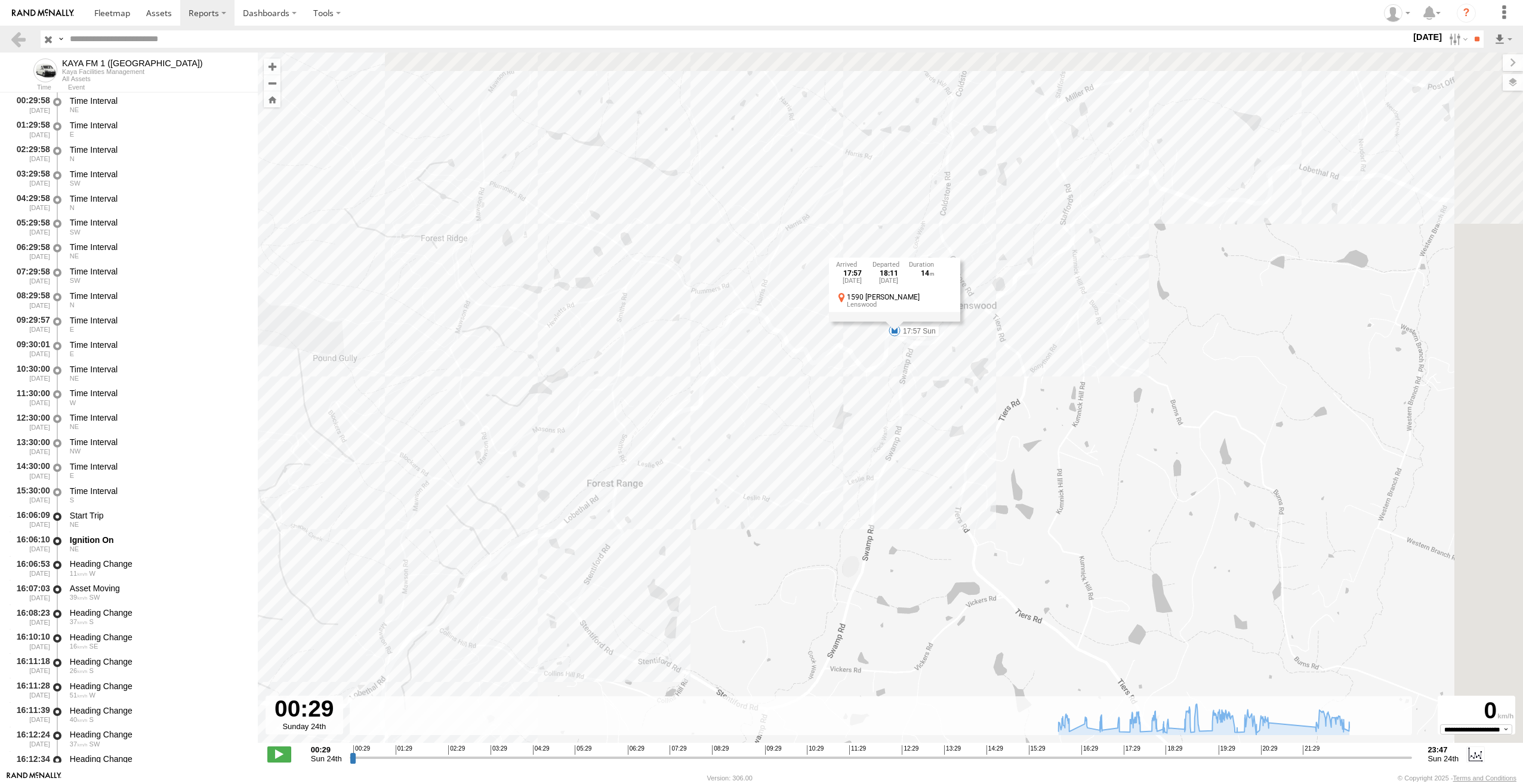
click at [724, 603] on div "KAYA FM 1 (GA) 16:22 Sun 16:46 Sun 17:05 Sun 17:28 Sun 17:57 Sun 18:29 Sun 18:3…" at bounding box center [890, 404] width 1265 height 703
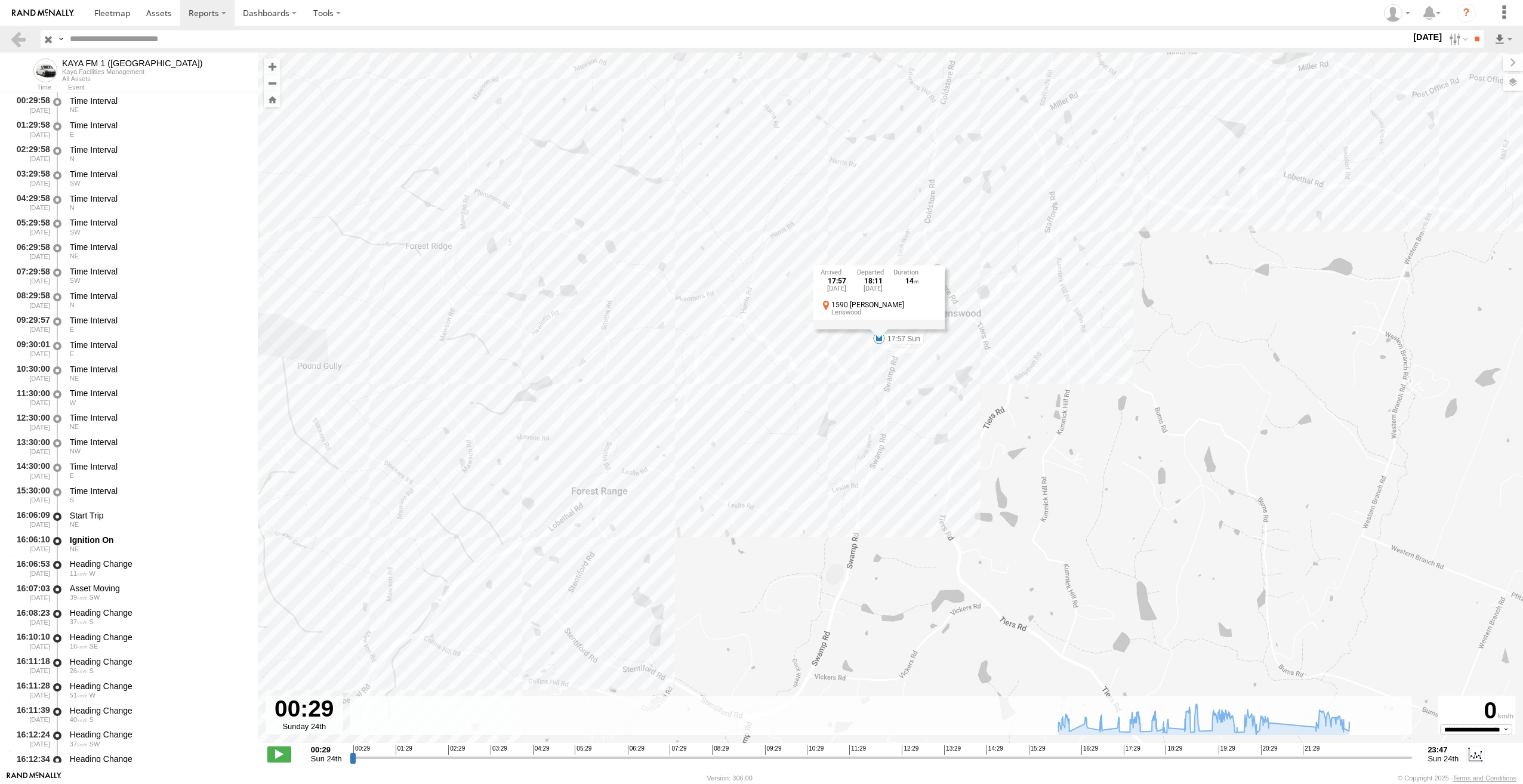
drag, startPoint x: 961, startPoint y: 455, endPoint x: 793, endPoint y: 507, distance: 175.9
click at [793, 507] on div "KAYA FM 1 (GA) 16:22 Sun 16:46 Sun 17:05 Sun 17:28 Sun 17:57 Sun 18:29 Sun 18:3…" at bounding box center [890, 404] width 1265 height 703
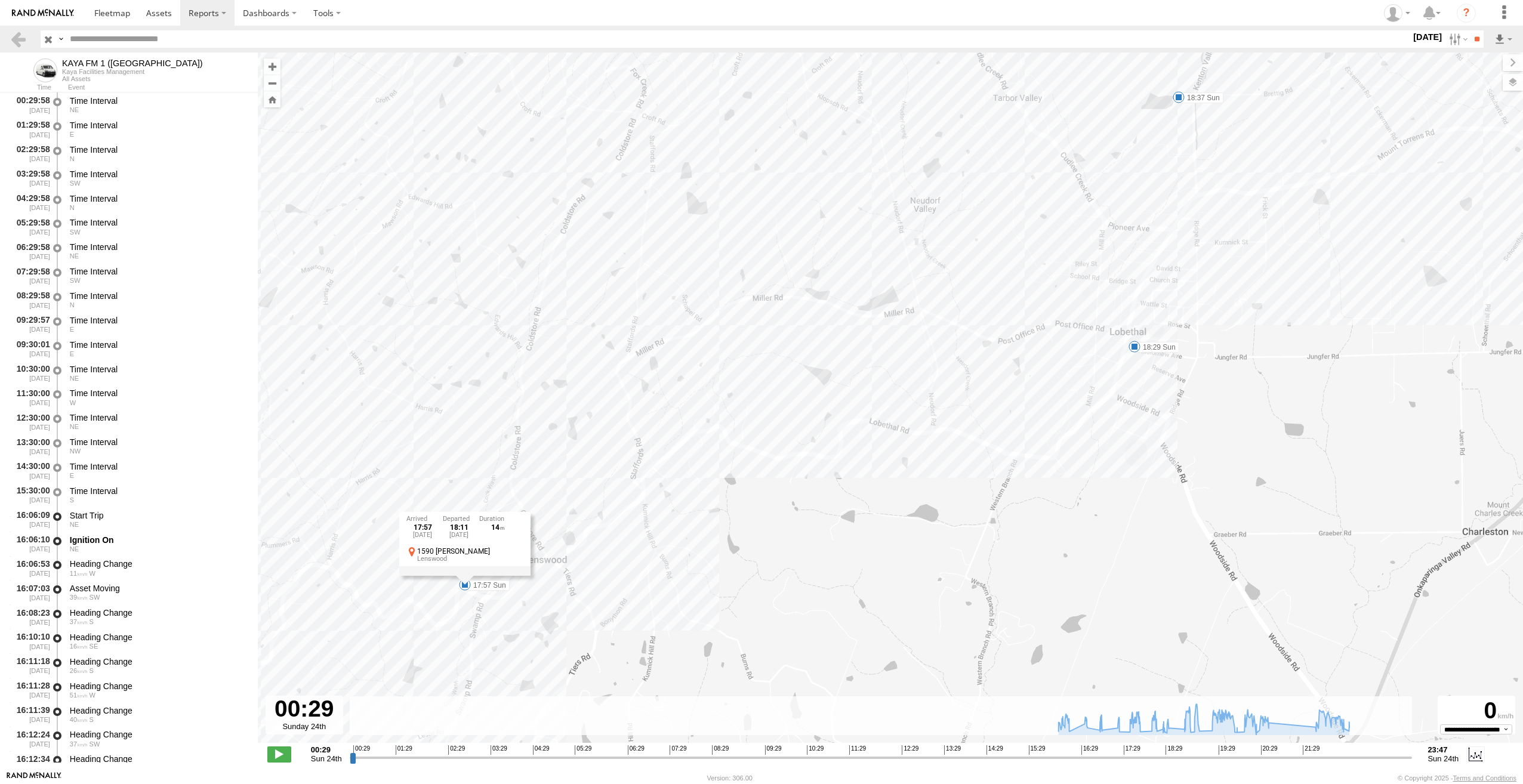
drag, startPoint x: 1196, startPoint y: 369, endPoint x: 1009, endPoint y: 534, distance: 249.4
click at [1009, 534] on div "KAYA FM 1 (GA) 16:22 Sun 16:46 Sun 17:05 Sun 17:28 Sun 17:57 Sun 18:29 Sun 18:3…" at bounding box center [890, 404] width 1265 height 703
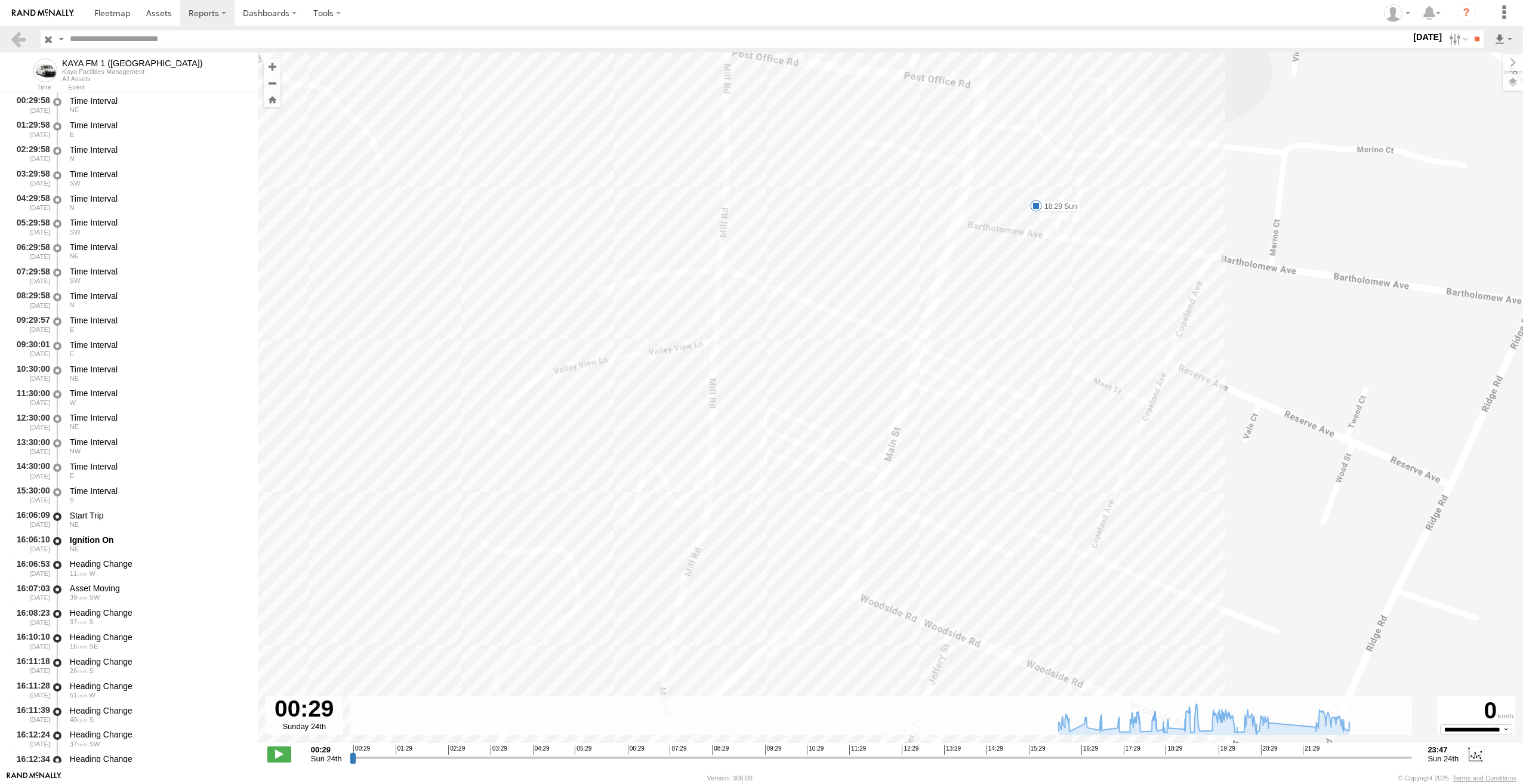
click at [1030, 207] on span at bounding box center [1036, 205] width 12 height 12
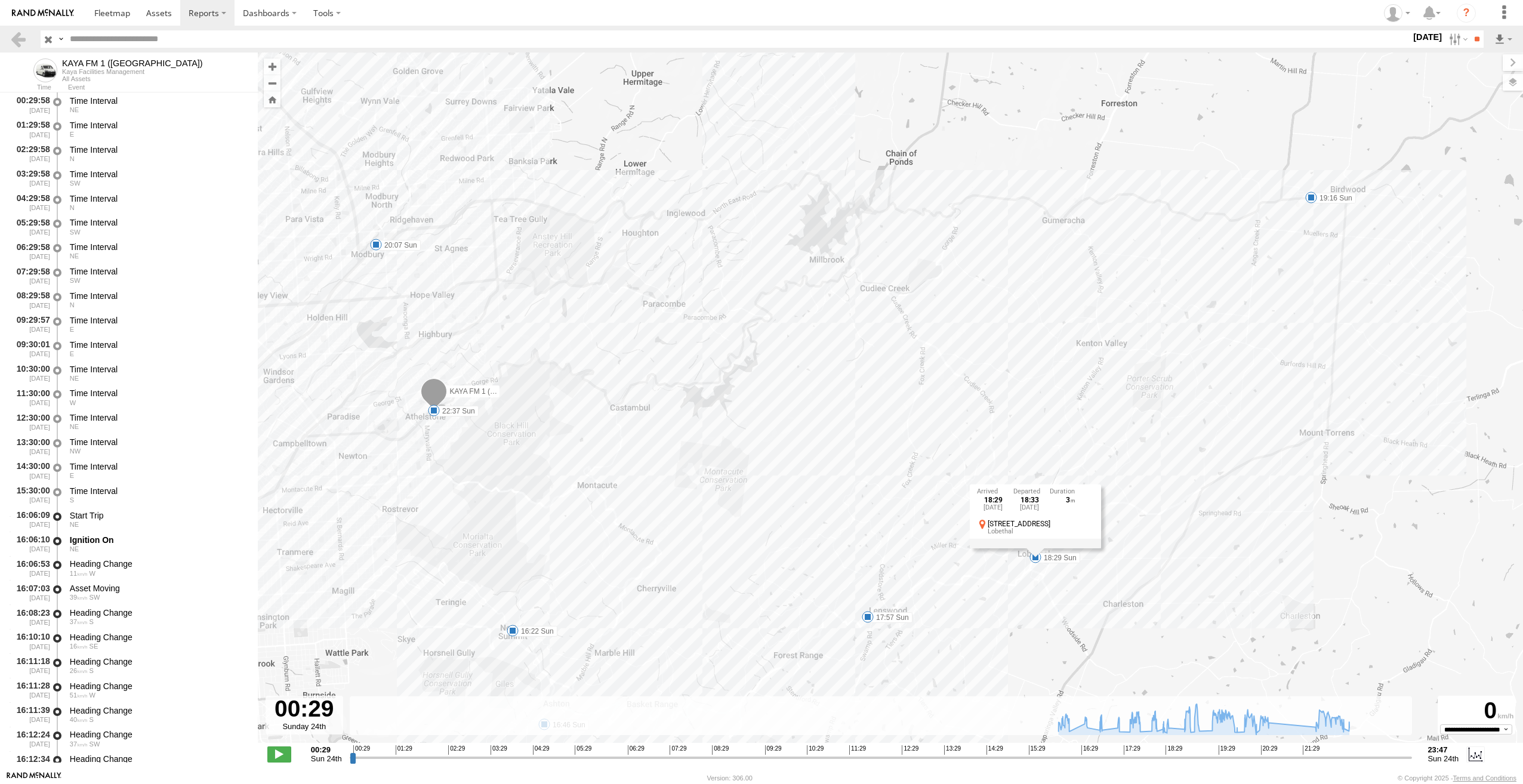
drag, startPoint x: 1174, startPoint y: 329, endPoint x: 1189, endPoint y: 441, distance: 113.0
click at [1189, 441] on div "KAYA FM 1 (GA) 16:22 Sun 16:46 Sun 17:05 Sun 17:28 Sun 17:57 Sun 18:29 Sun 18:3…" at bounding box center [890, 404] width 1265 height 703
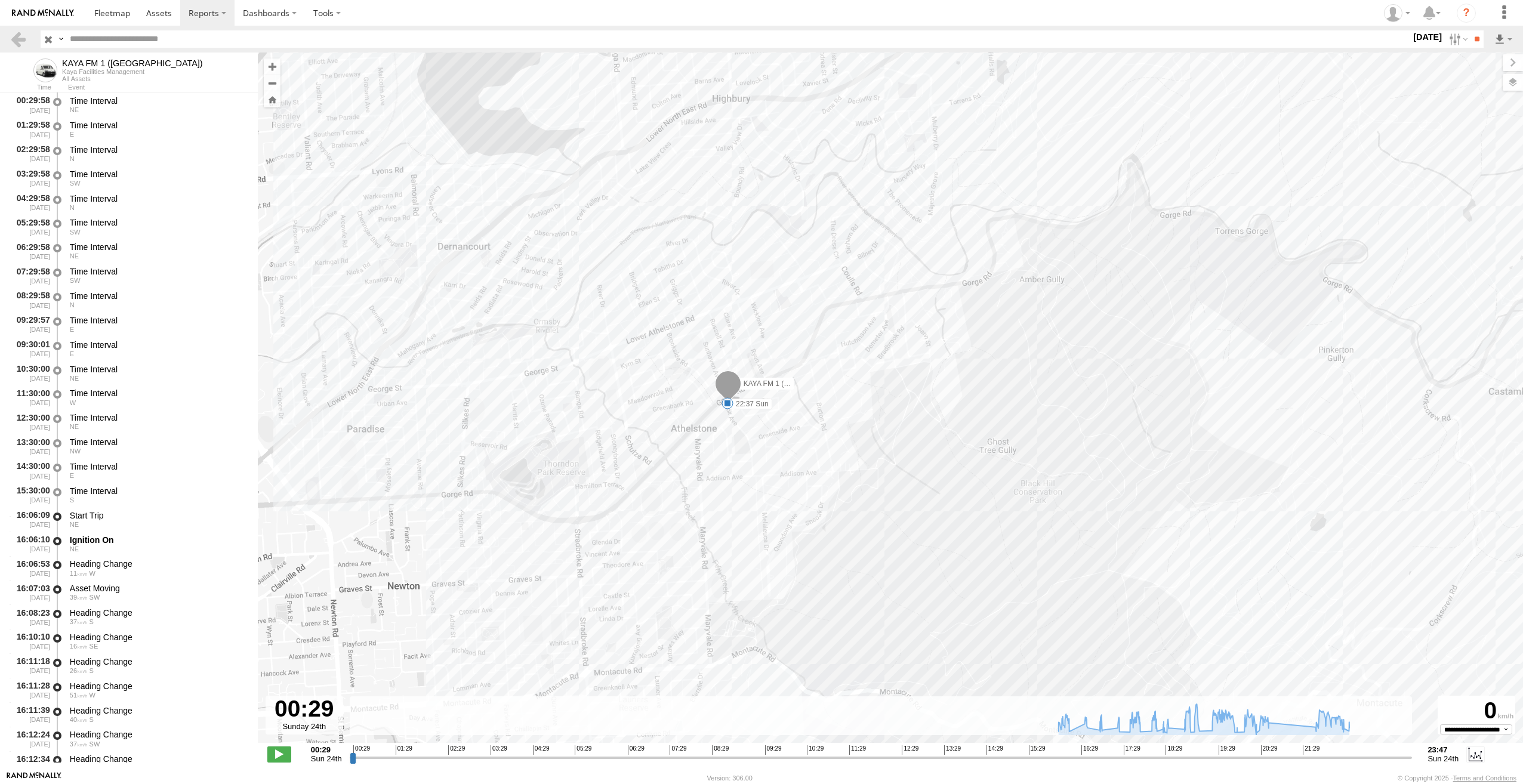
click at [730, 407] on span at bounding box center [727, 403] width 12 height 12
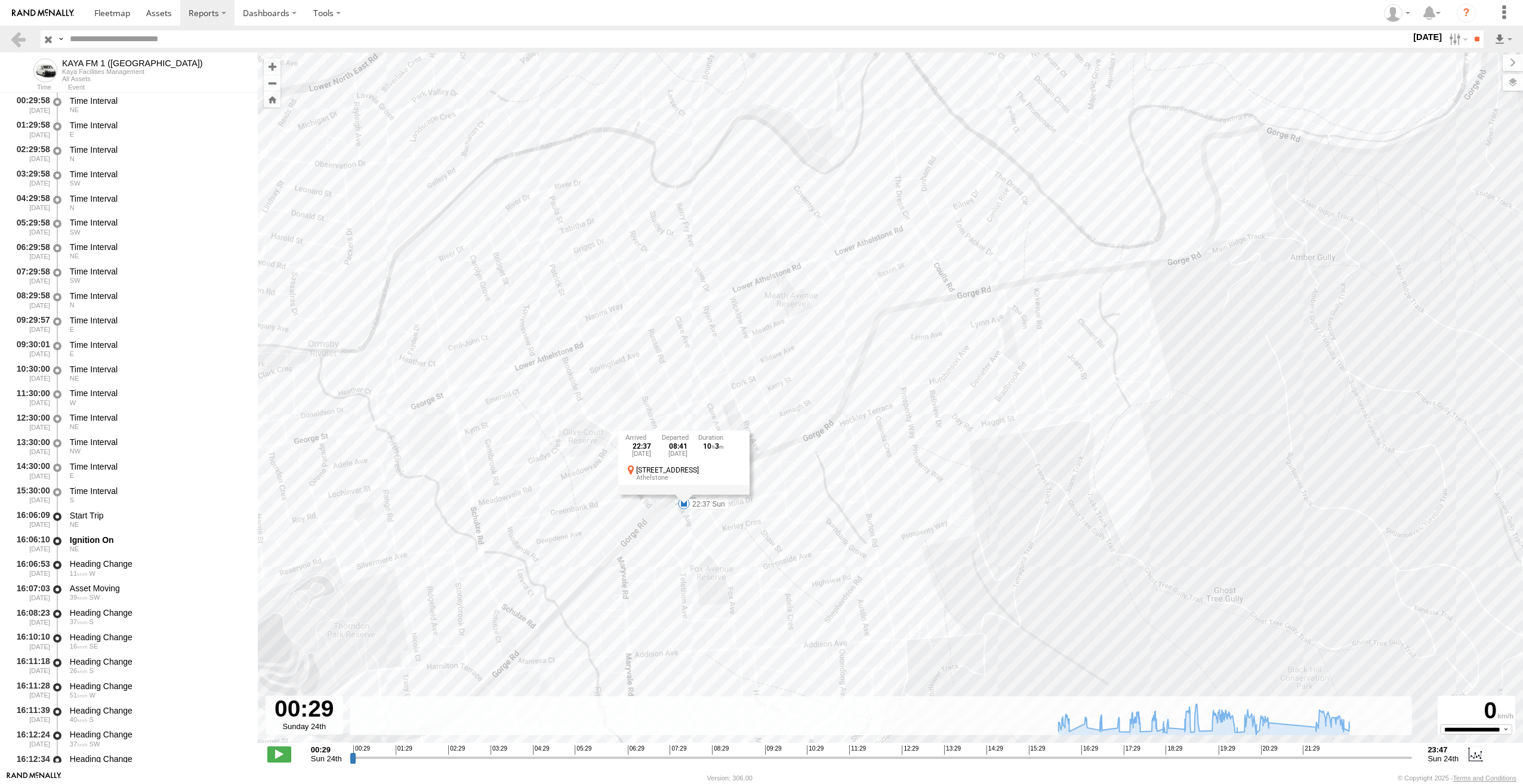
click at [1423, 42] on label "24 Aug 25" at bounding box center [1427, 37] width 33 height 13
click at [0, 0] on label at bounding box center [0, 0] width 0 height 0
click at [1457, 37] on label at bounding box center [1456, 39] width 25 height 17
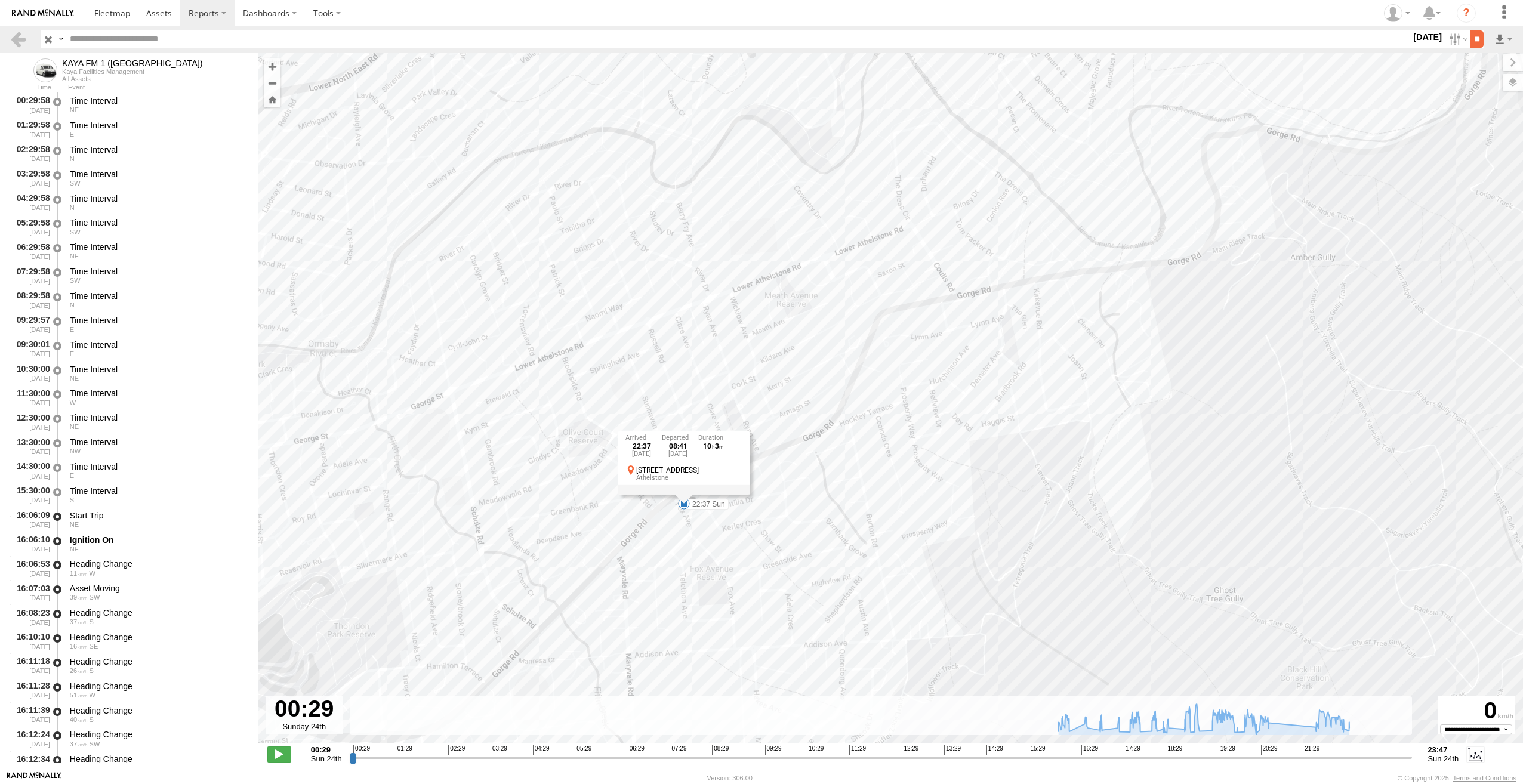
click at [1474, 41] on input "**" at bounding box center [1477, 39] width 14 height 17
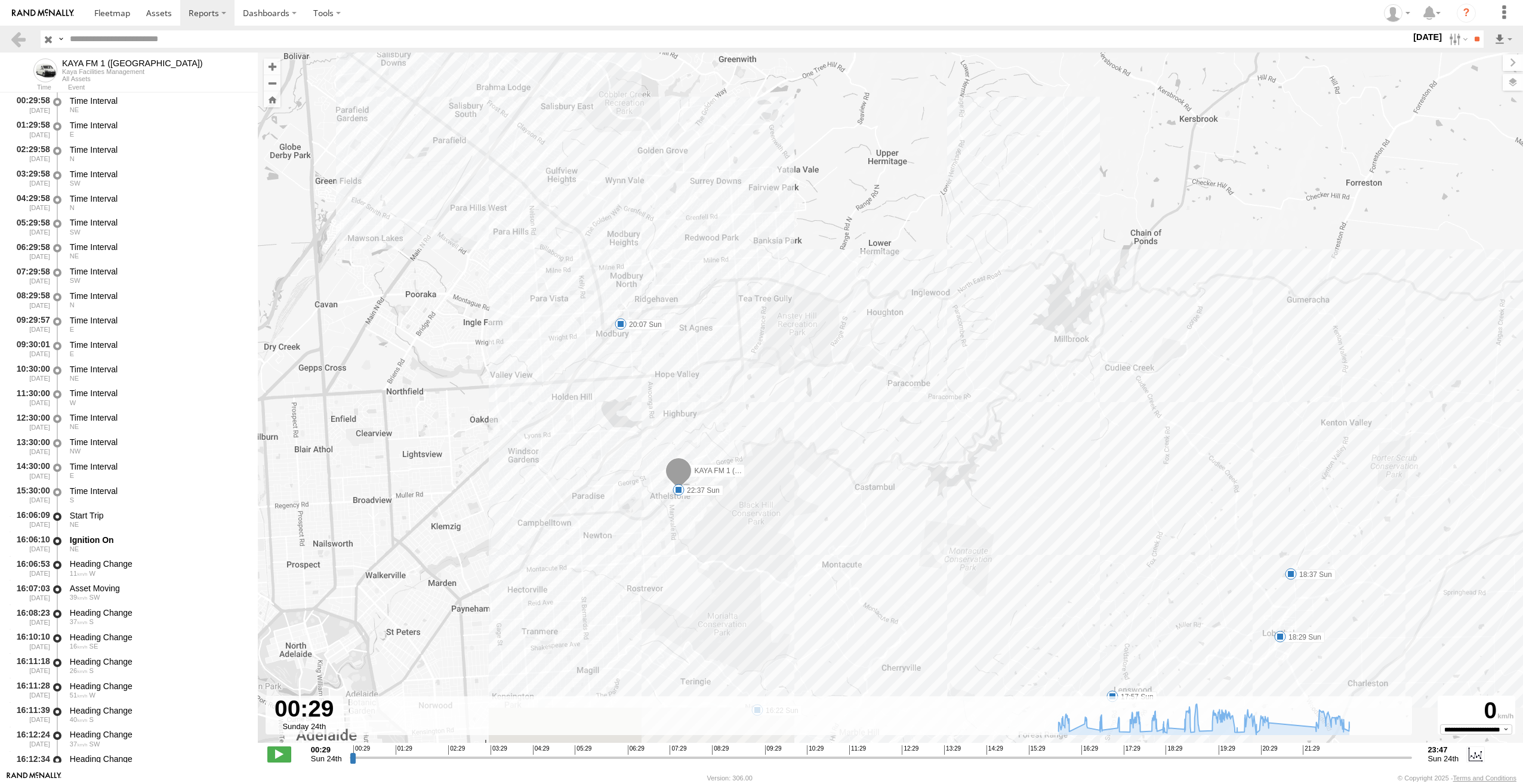
drag, startPoint x: 773, startPoint y: 572, endPoint x: 817, endPoint y: 409, distance: 168.8
click at [817, 412] on div "KAYA FM 1 (GA) 16:22 Sun 16:46 Sun 17:05 Sun 17:28 Sun 17:57 Sun 18:29 Sun 18:3…" at bounding box center [890, 404] width 1265 height 703
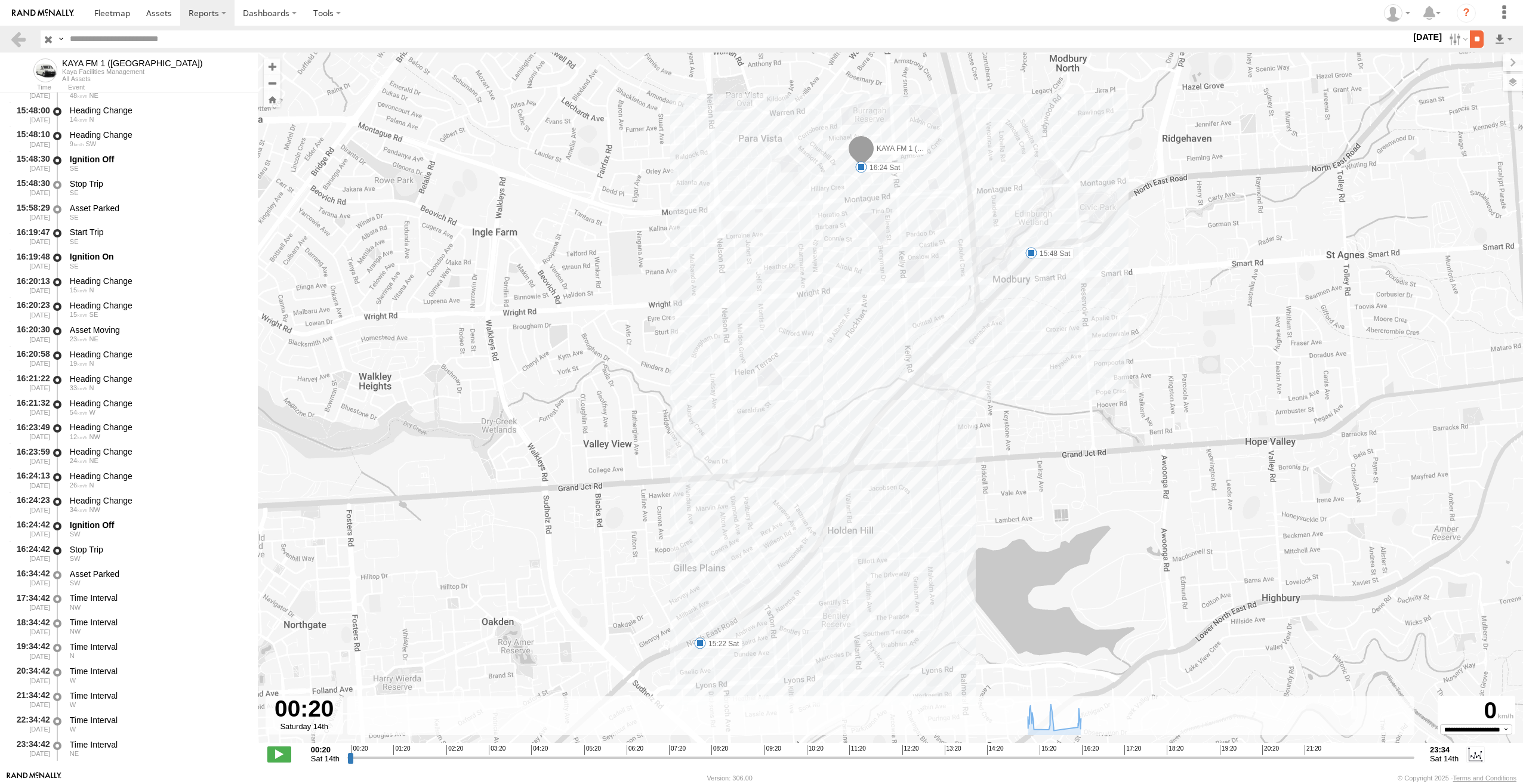
click at [1472, 38] on input "**" at bounding box center [1477, 39] width 14 height 17
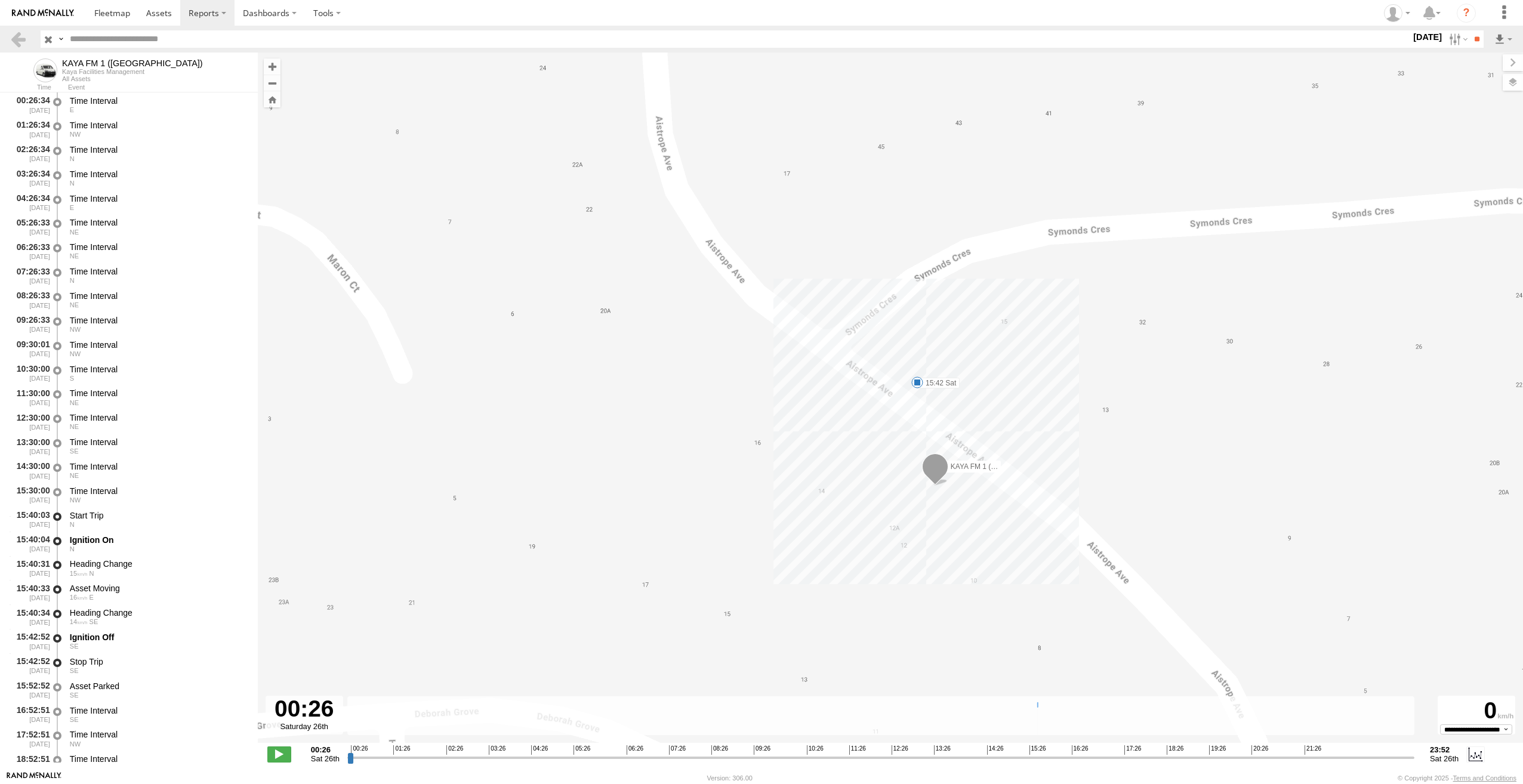
click at [1420, 39] on label "[DATE]" at bounding box center [1427, 37] width 33 height 13
click at [0, 0] on label at bounding box center [0, 0] width 0 height 0
click at [1473, 45] on input "**" at bounding box center [1477, 39] width 14 height 17
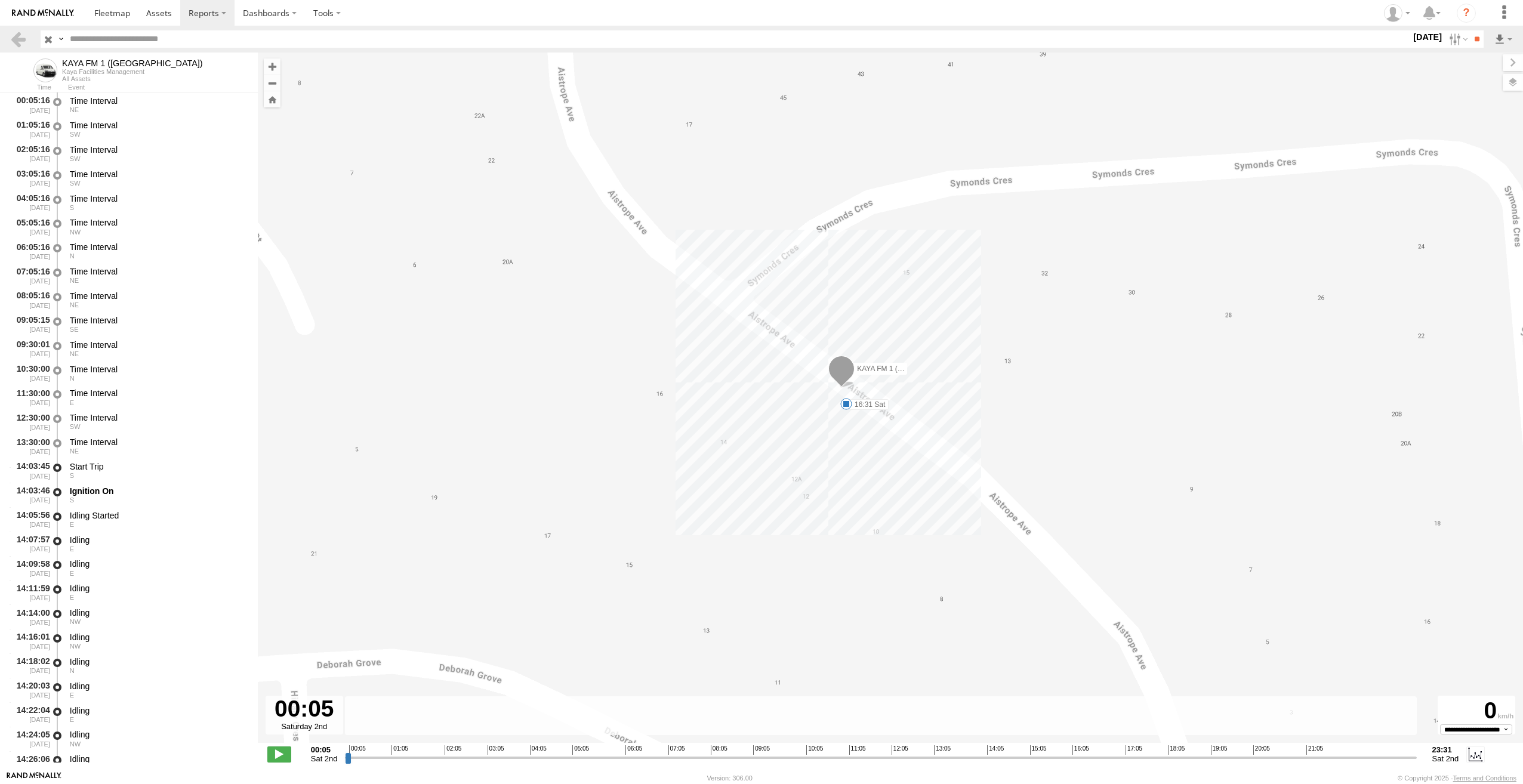
click at [1411, 38] on label "[DATE]" at bounding box center [1427, 37] width 33 height 13
click at [0, 0] on label at bounding box center [0, 0] width 0 height 0
click at [0, 0] on label "Close" at bounding box center [0, 0] width 0 height 0
click at [0, 0] on label at bounding box center [0, 0] width 0 height 0
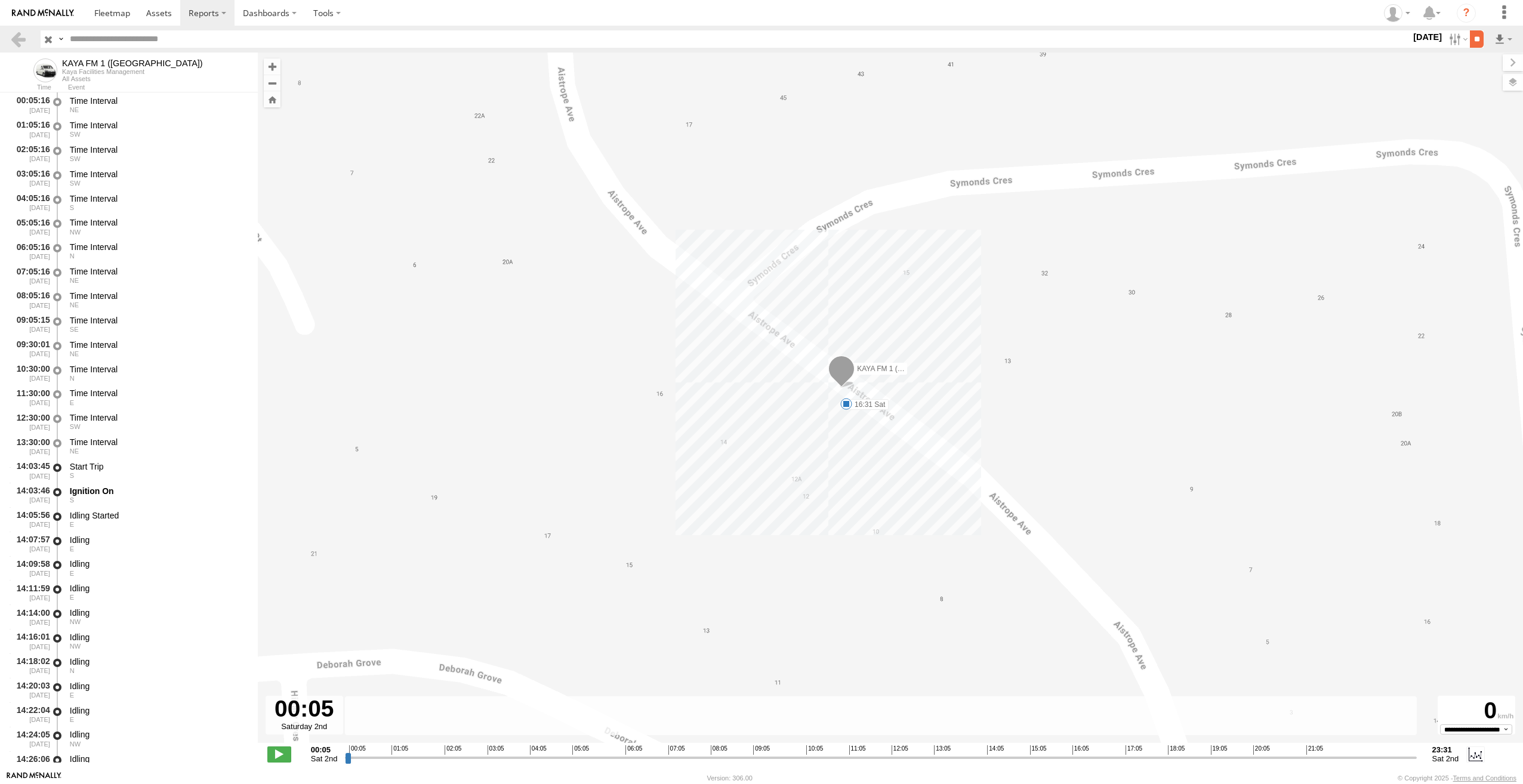
click at [1470, 37] on input "**" at bounding box center [1477, 39] width 14 height 17
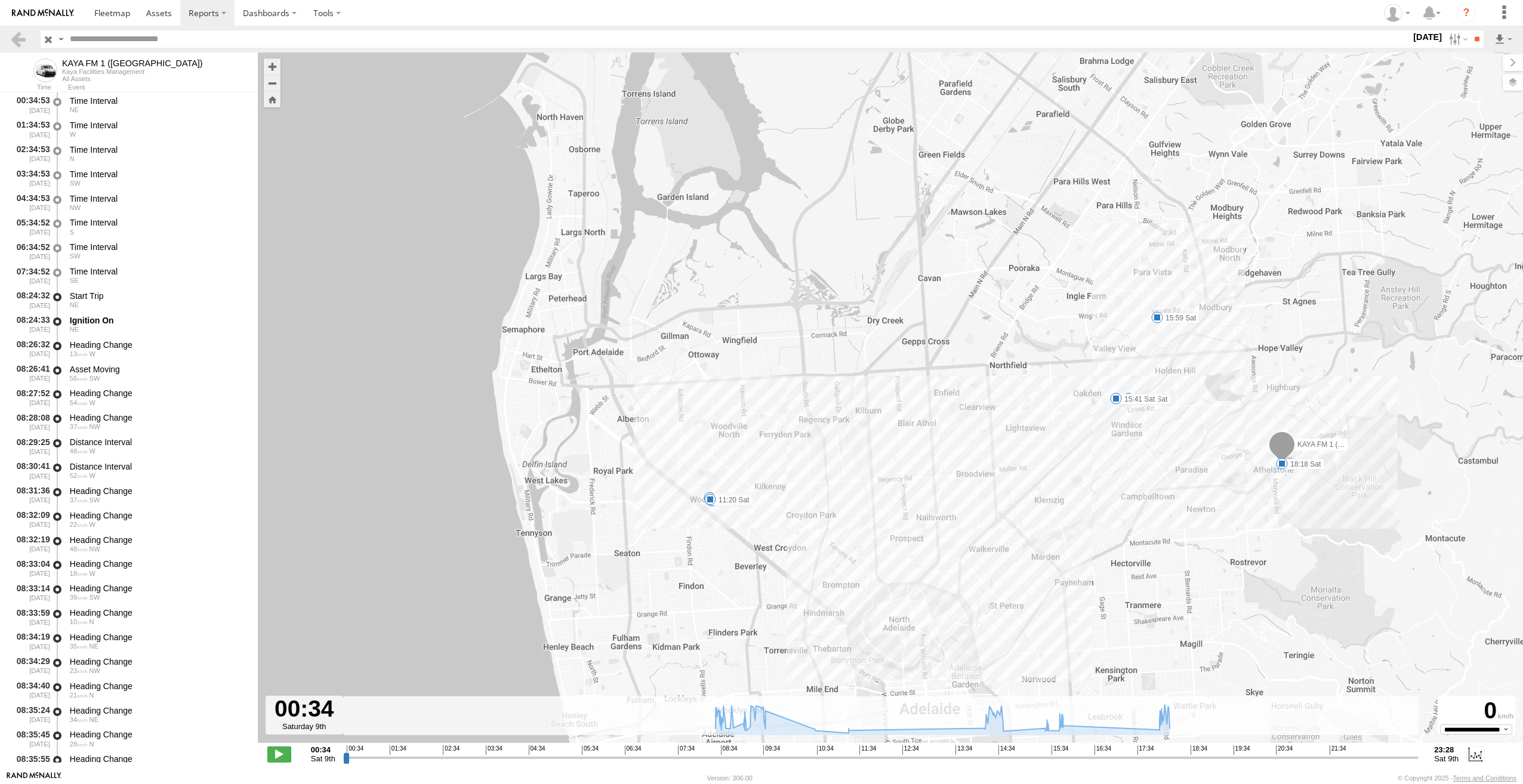
click at [1419, 39] on label "[DATE]" at bounding box center [1427, 37] width 33 height 13
click at [0, 0] on label at bounding box center [0, 0] width 0 height 0
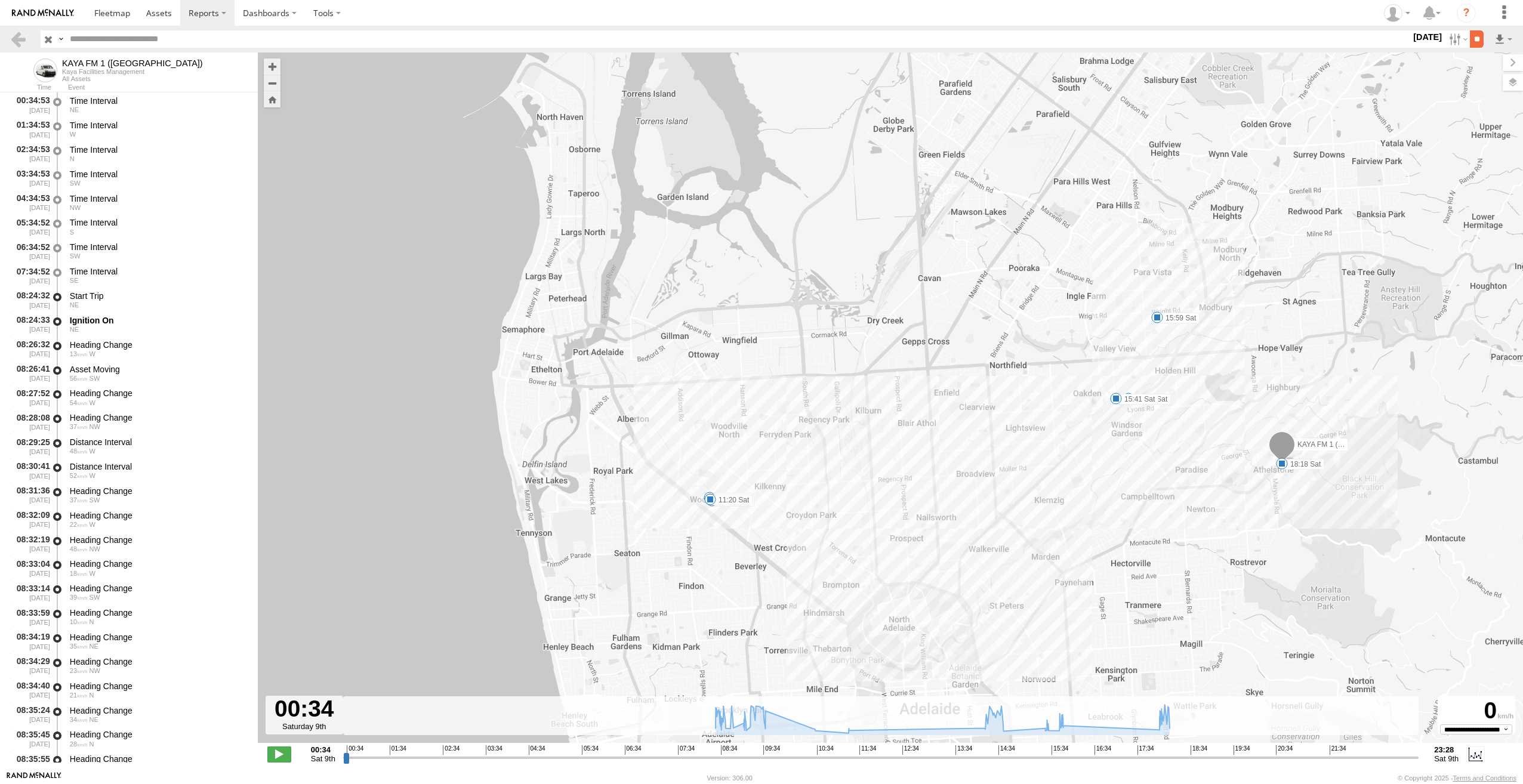
click at [1471, 40] on input "**" at bounding box center [1477, 39] width 14 height 17
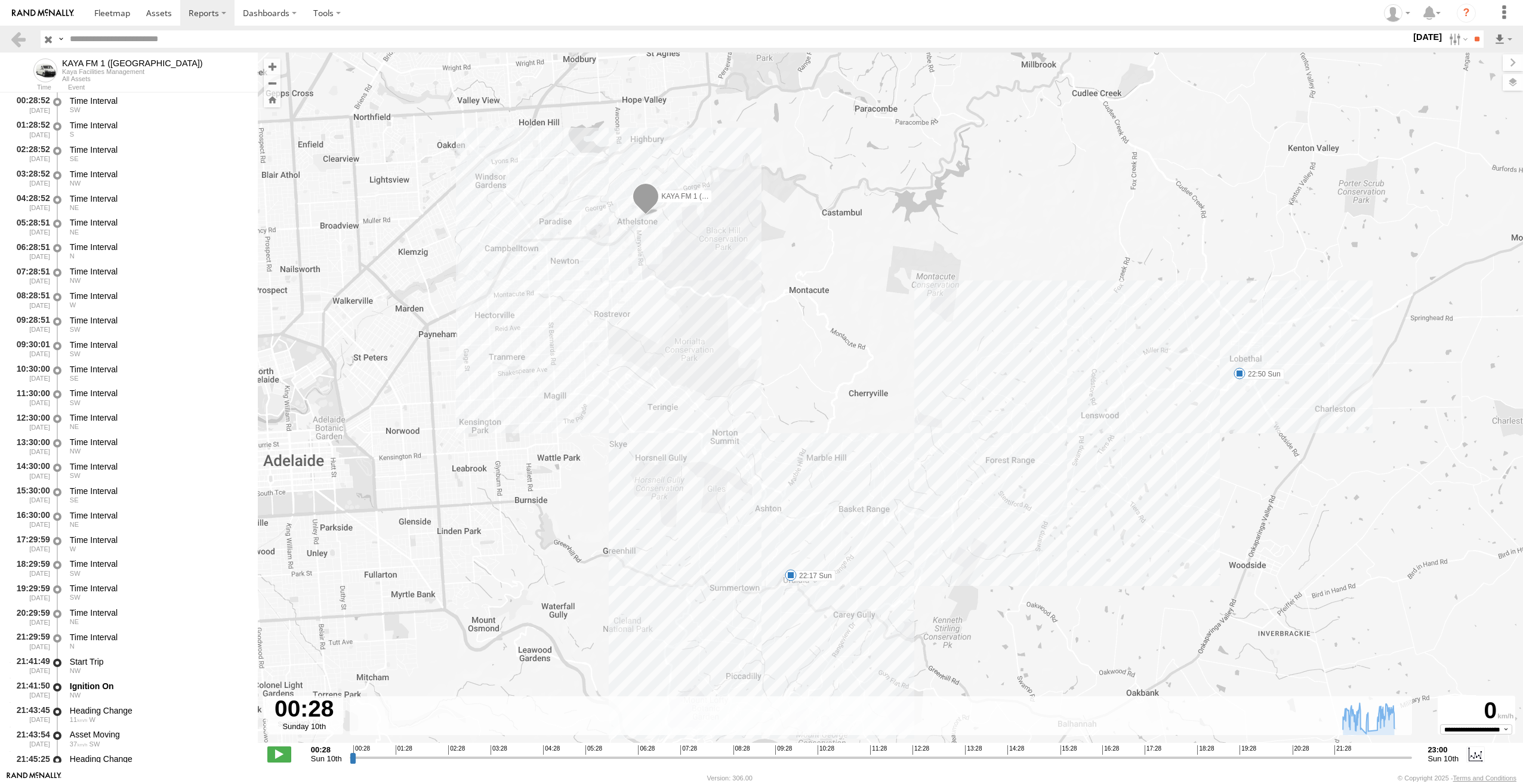
click at [1241, 376] on span at bounding box center [1239, 373] width 12 height 12
click at [1412, 42] on label "[DATE]" at bounding box center [1427, 37] width 33 height 13
click at [0, 0] on label at bounding box center [0, 0] width 0 height 0
click at [1470, 38] on input "**" at bounding box center [1477, 39] width 14 height 17
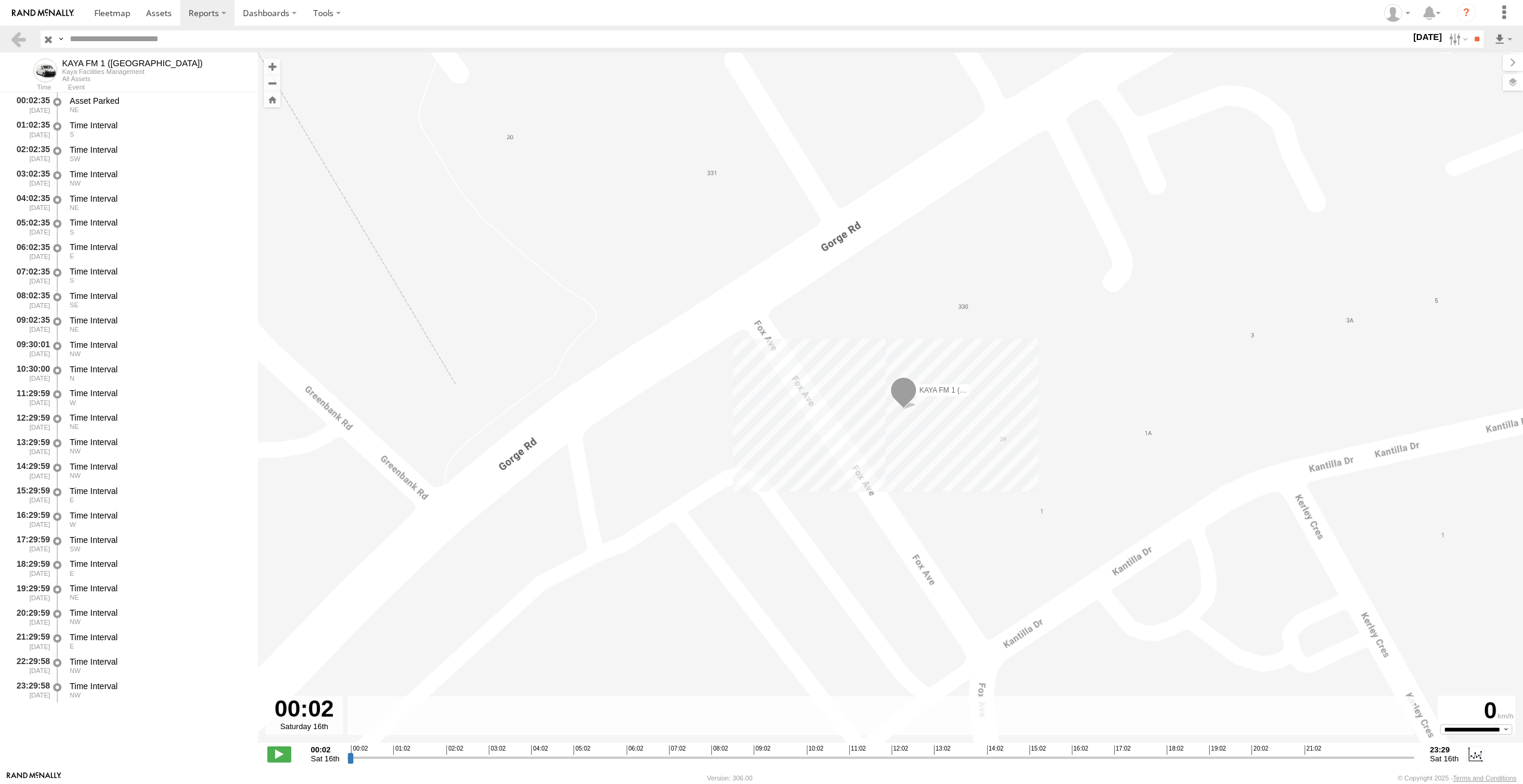
click at [1411, 42] on label "[DATE]" at bounding box center [1427, 37] width 33 height 13
click at [0, 0] on label at bounding box center [0, 0] width 0 height 0
click at [0, 0] on div at bounding box center [0, 0] width 0 height 0
click at [0, 0] on label "Close" at bounding box center [0, 0] width 0 height 0
click at [0, 0] on label at bounding box center [0, 0] width 0 height 0
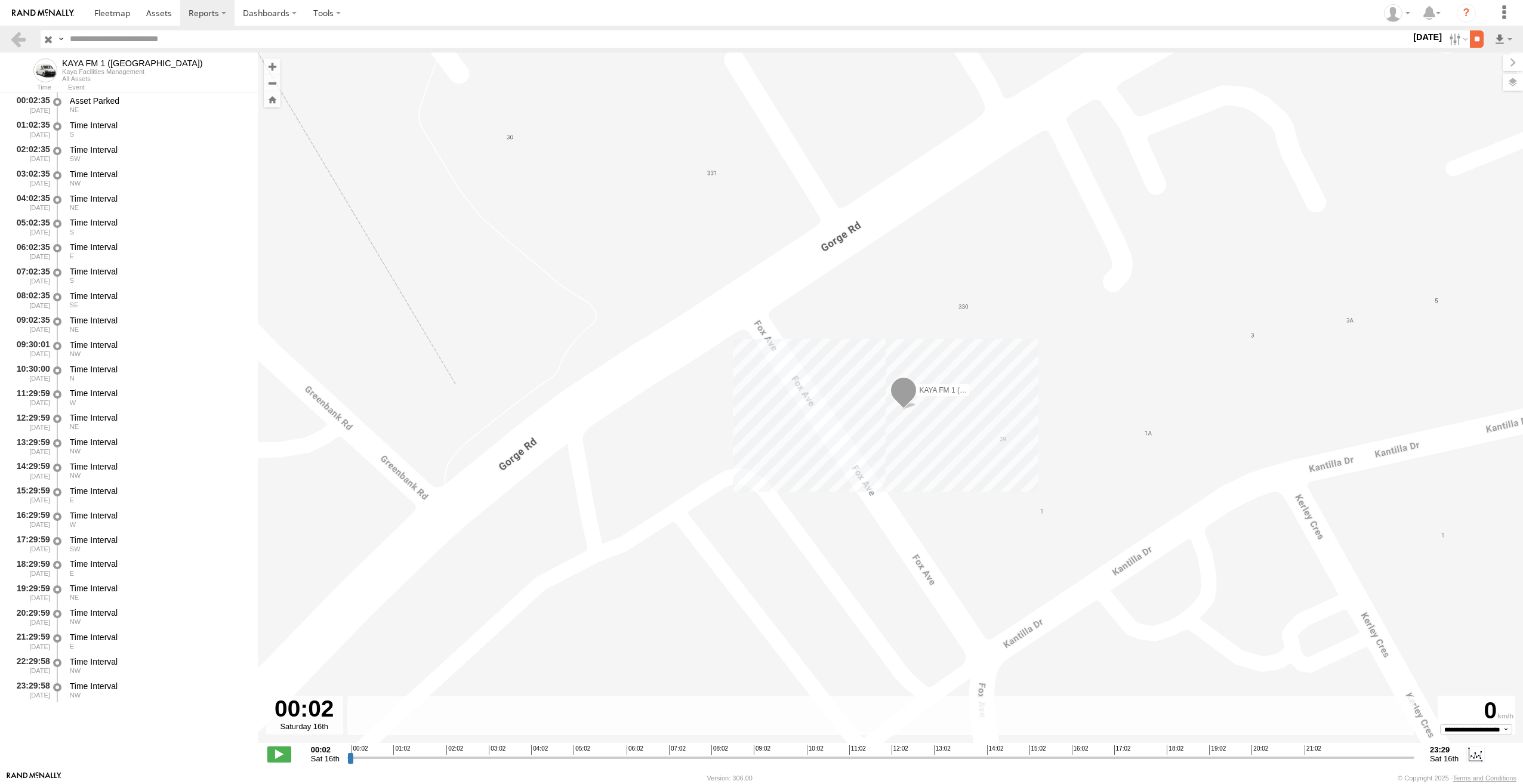
click at [1473, 41] on input "**" at bounding box center [1477, 39] width 14 height 17
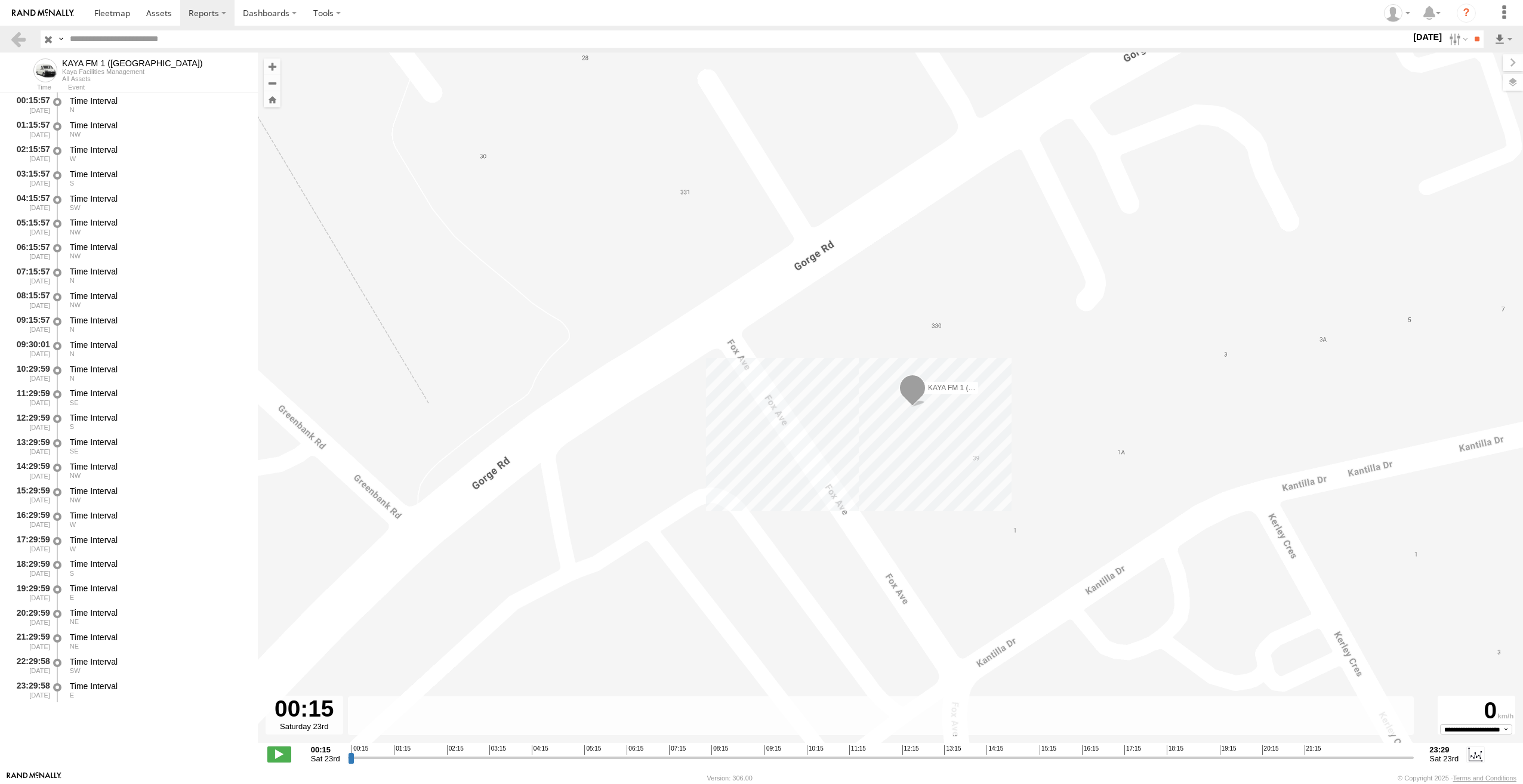
click at [1422, 41] on label "[DATE]" at bounding box center [1427, 37] width 33 height 13
click at [0, 0] on label at bounding box center [0, 0] width 0 height 0
click at [1470, 42] on input "**" at bounding box center [1477, 39] width 14 height 17
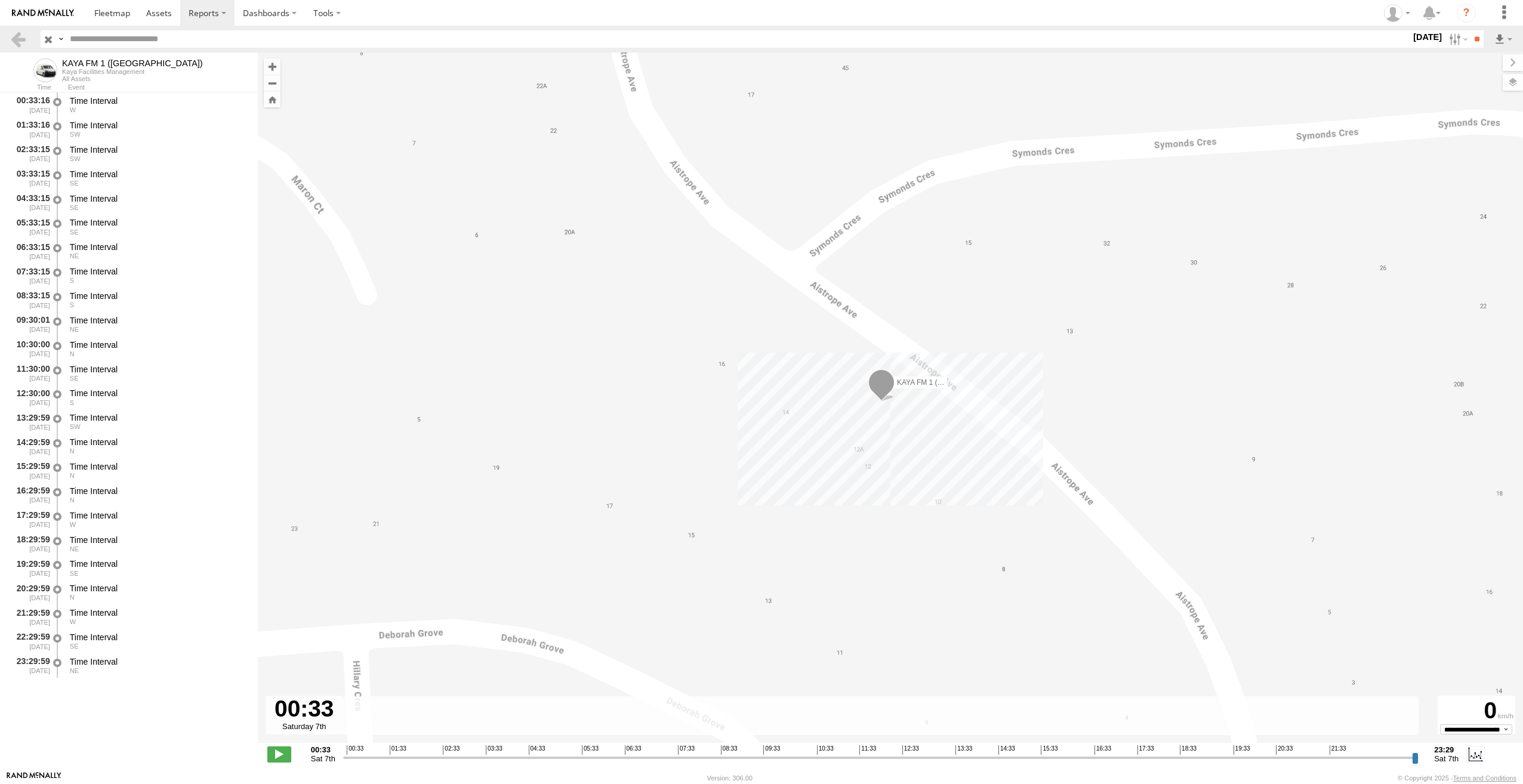
click at [1411, 35] on label "[DATE]" at bounding box center [1427, 37] width 33 height 13
click at [0, 0] on label at bounding box center [0, 0] width 0 height 0
click at [0, 0] on label "Close" at bounding box center [0, 0] width 0 height 0
click at [0, 0] on label at bounding box center [0, 0] width 0 height 0
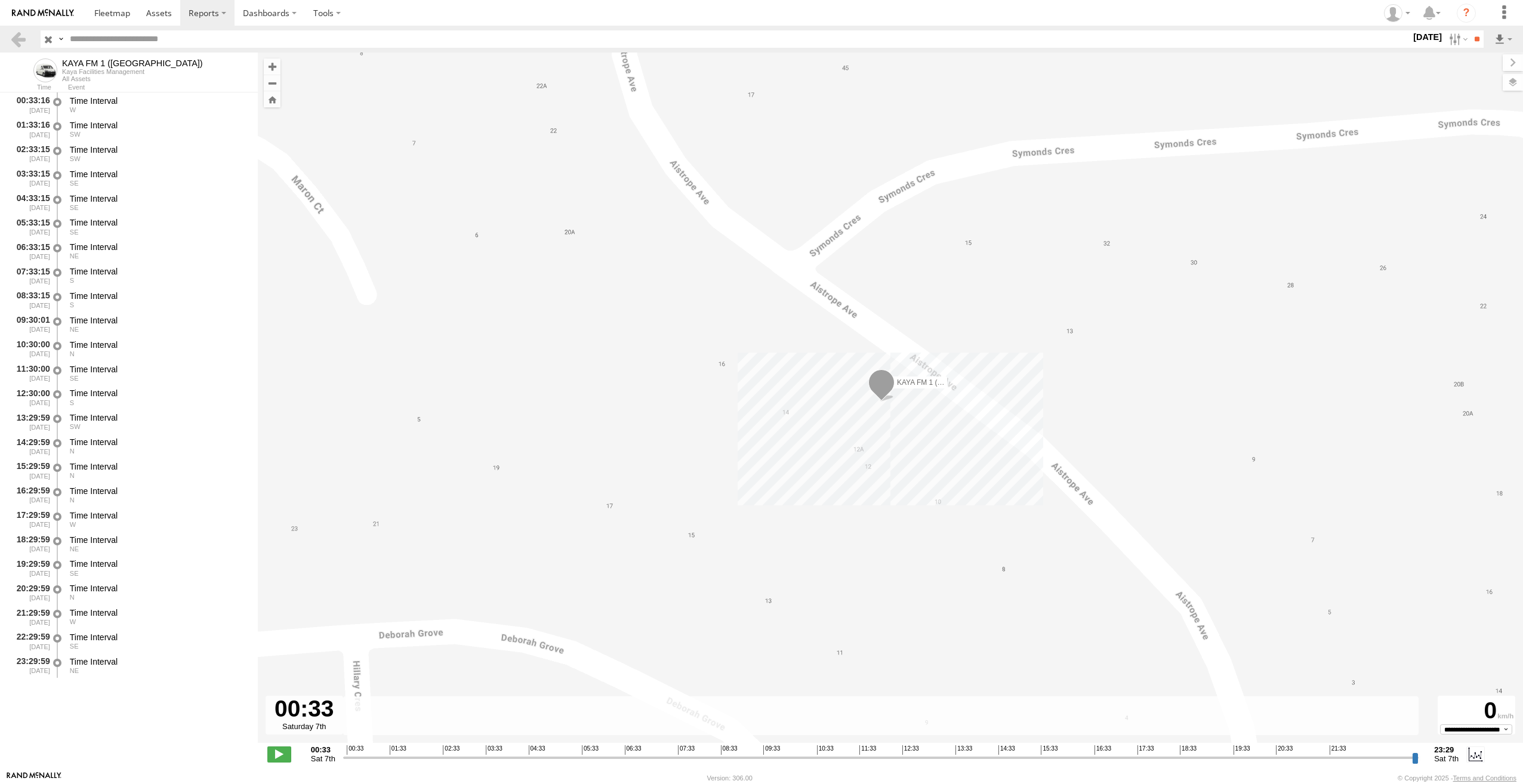
click at [0, 0] on label at bounding box center [0, 0] width 0 height 0
click at [1470, 41] on input "**" at bounding box center [1477, 39] width 14 height 17
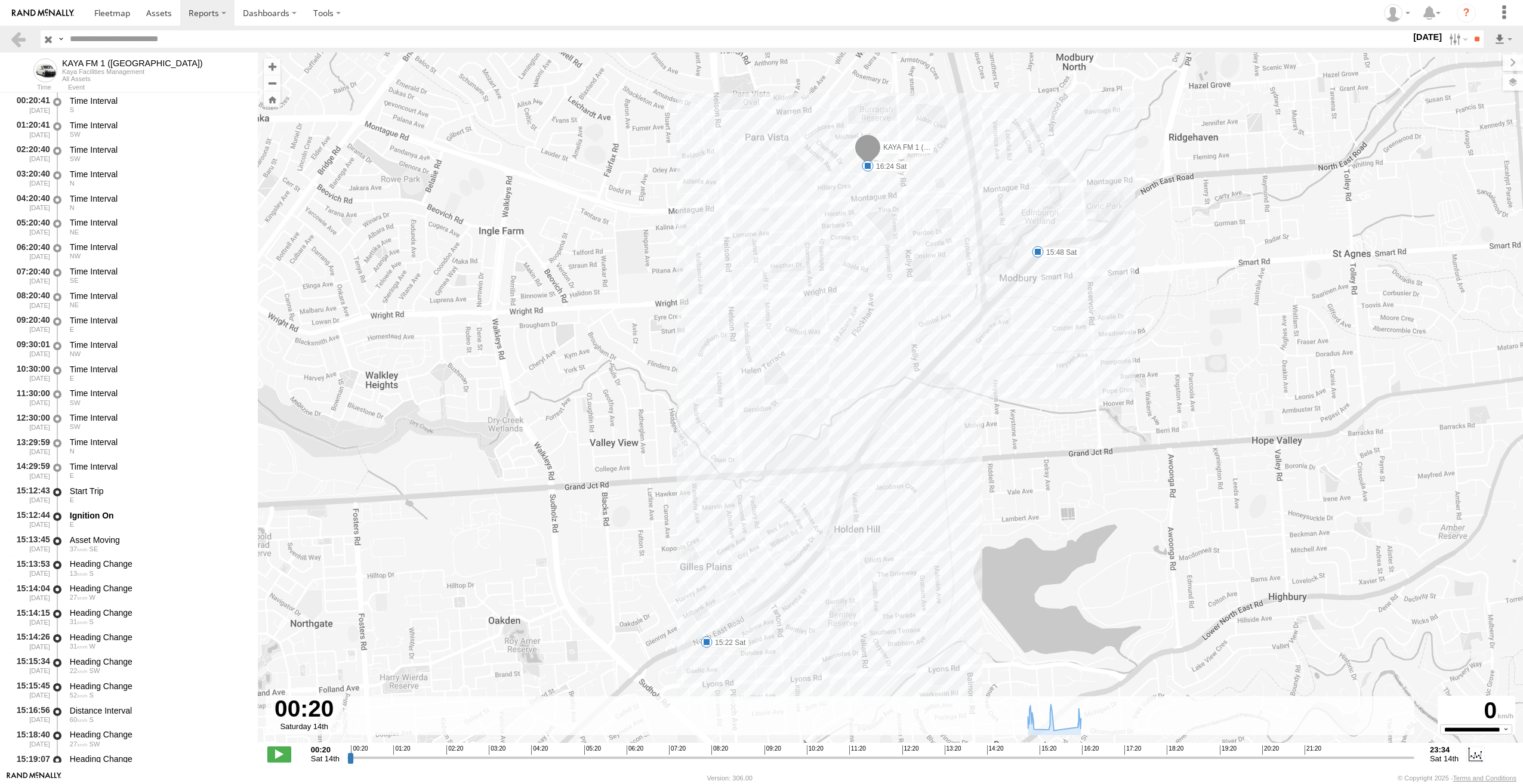
click at [1413, 38] on label "[DATE]" at bounding box center [1427, 37] width 33 height 13
click at [0, 0] on label at bounding box center [0, 0] width 0 height 0
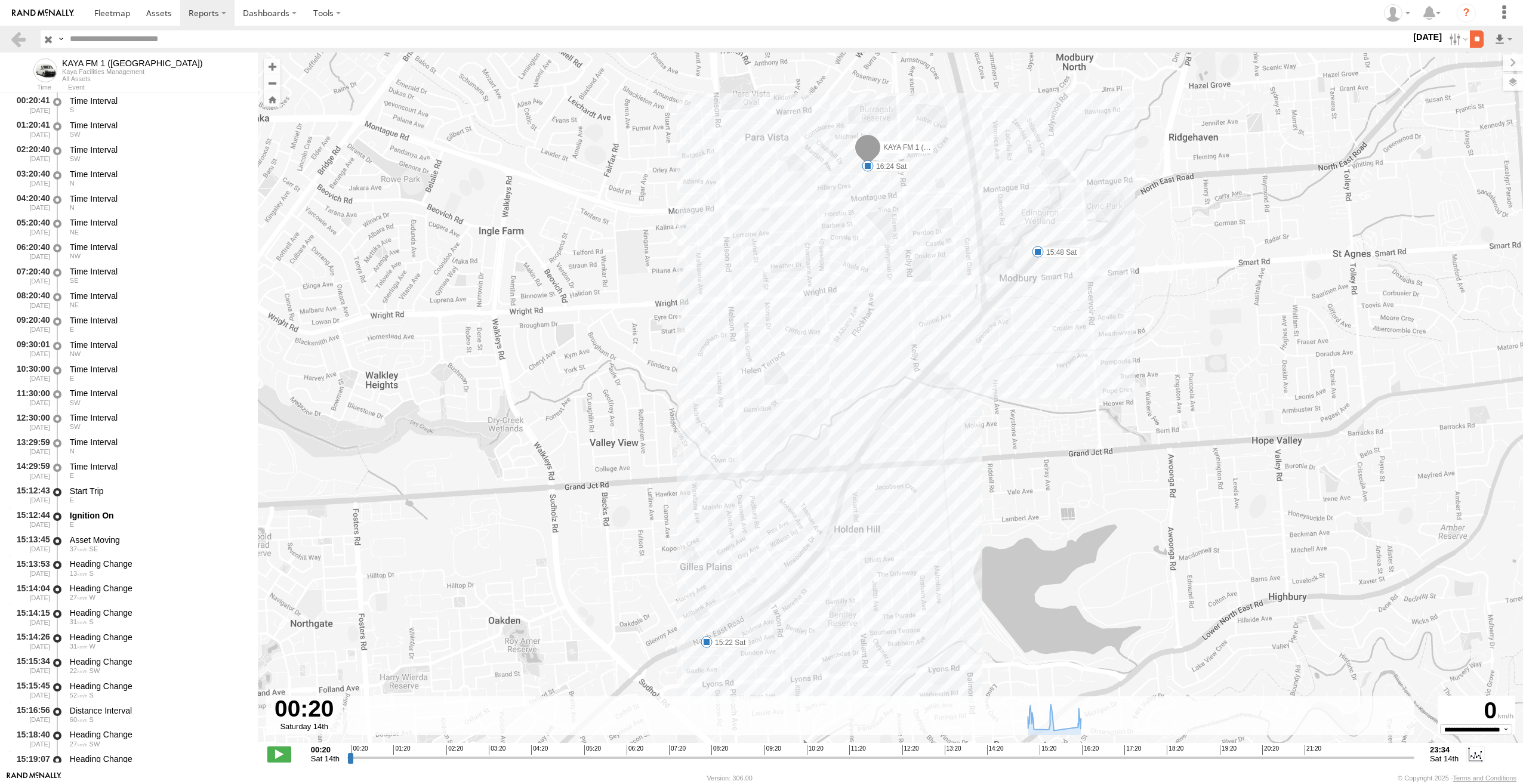
click at [1471, 44] on input "**" at bounding box center [1477, 39] width 14 height 17
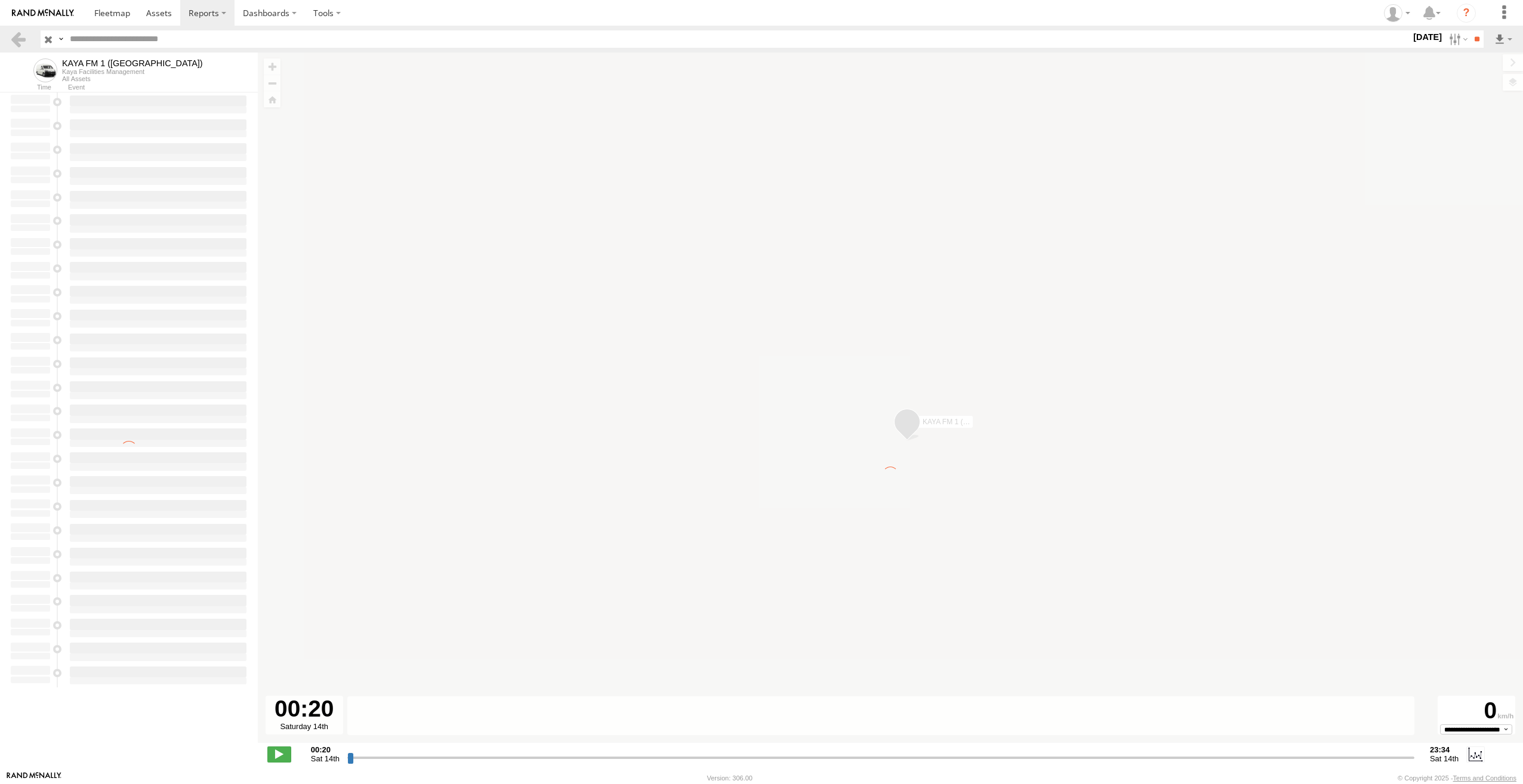
type input "**********"
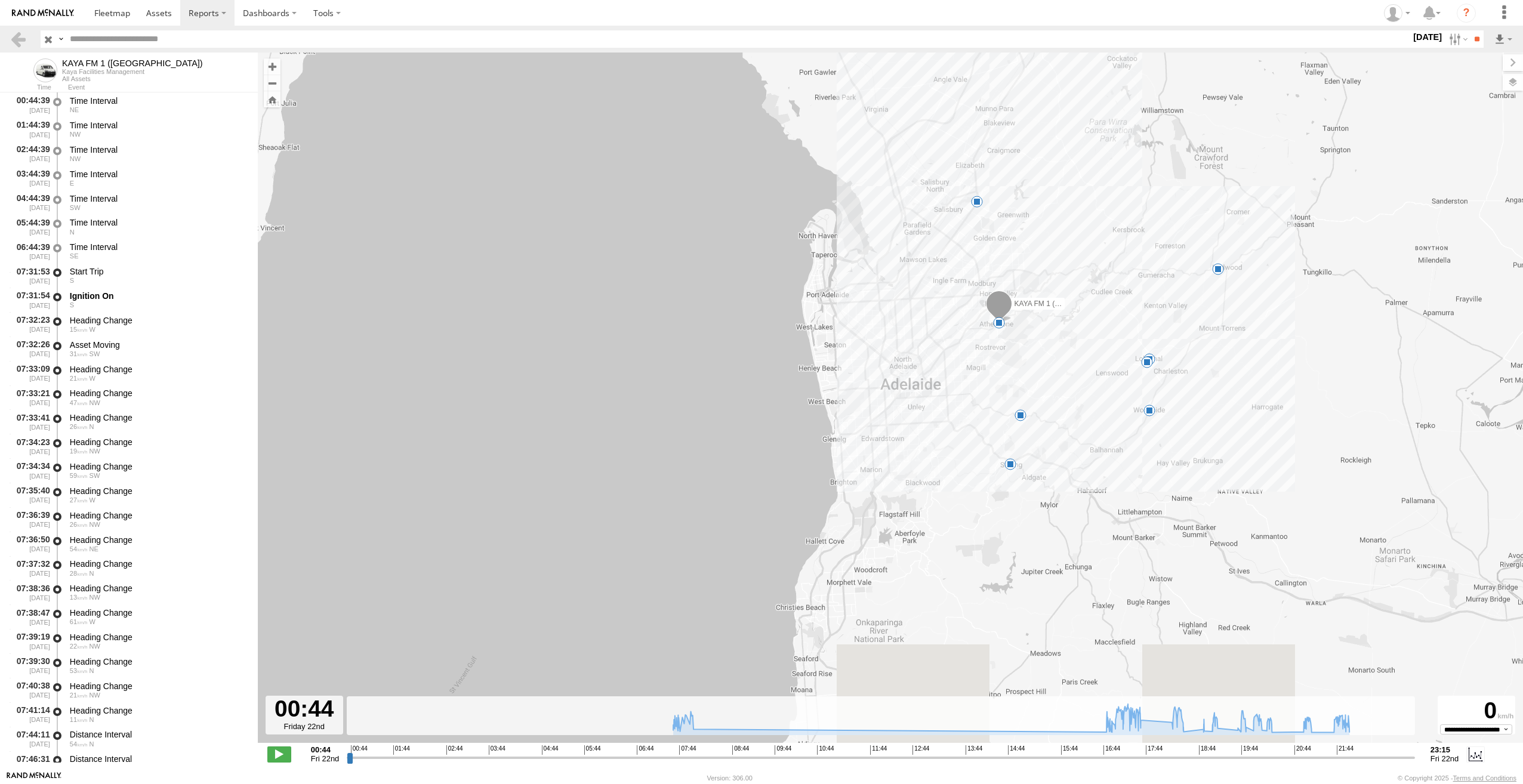
drag, startPoint x: 1146, startPoint y: 612, endPoint x: 1163, endPoint y: 391, distance: 221.7
click at [1163, 391] on div "KAYA FM 1 ([GEOGRAPHIC_DATA]) 07:58 Fri 17:36 Fri 18:33 Fri 18:59 Fri 19:20 Fri…" at bounding box center [890, 404] width 1265 height 703
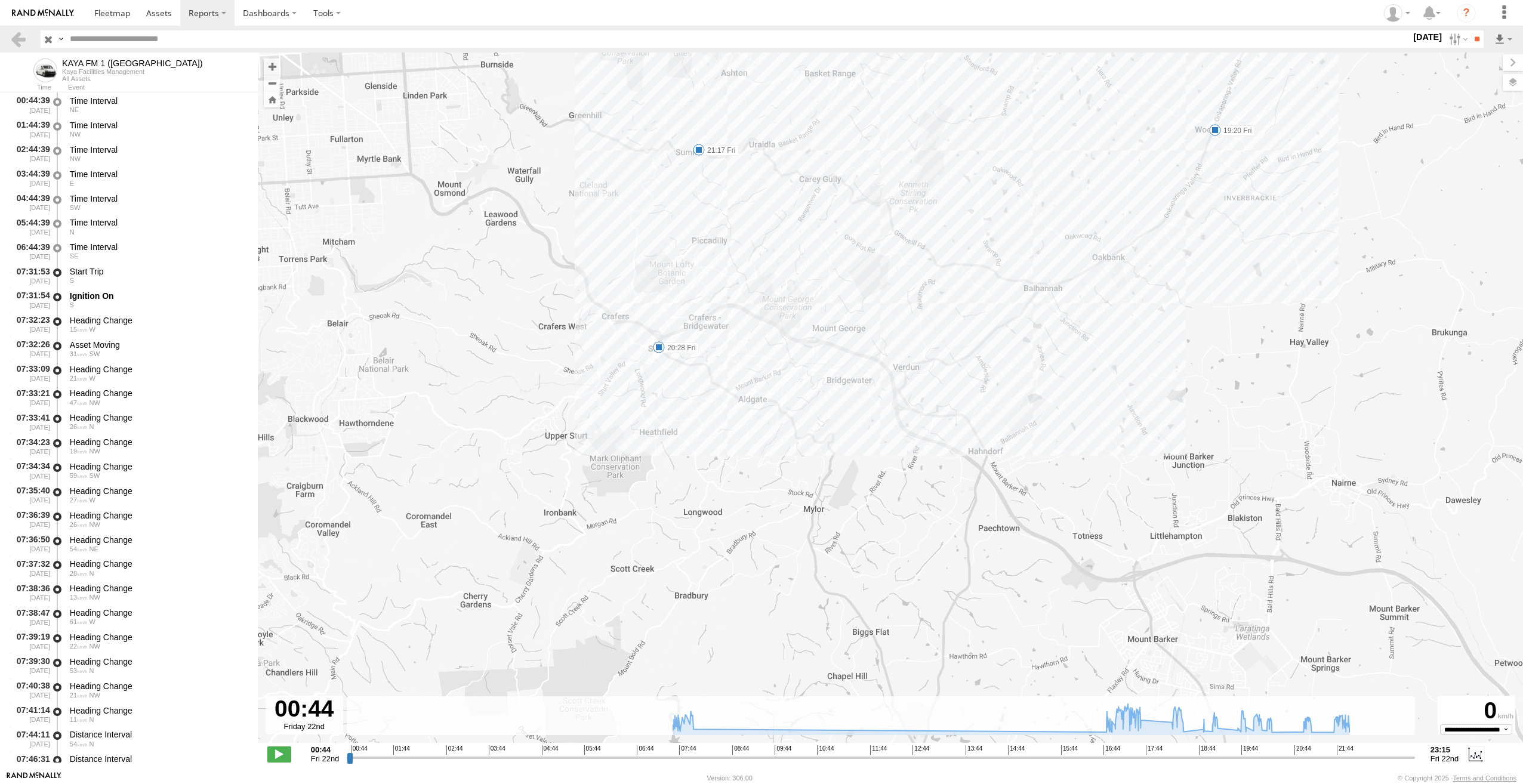
drag, startPoint x: 1165, startPoint y: 486, endPoint x: 1212, endPoint y: 203, distance: 286.9
click at [1223, 249] on div "KAYA FM 1 ([GEOGRAPHIC_DATA]) 07:58 Fri 17:36 Fri 18:33 Fri 18:59 Fri 19:20 Fri…" at bounding box center [890, 404] width 1265 height 703
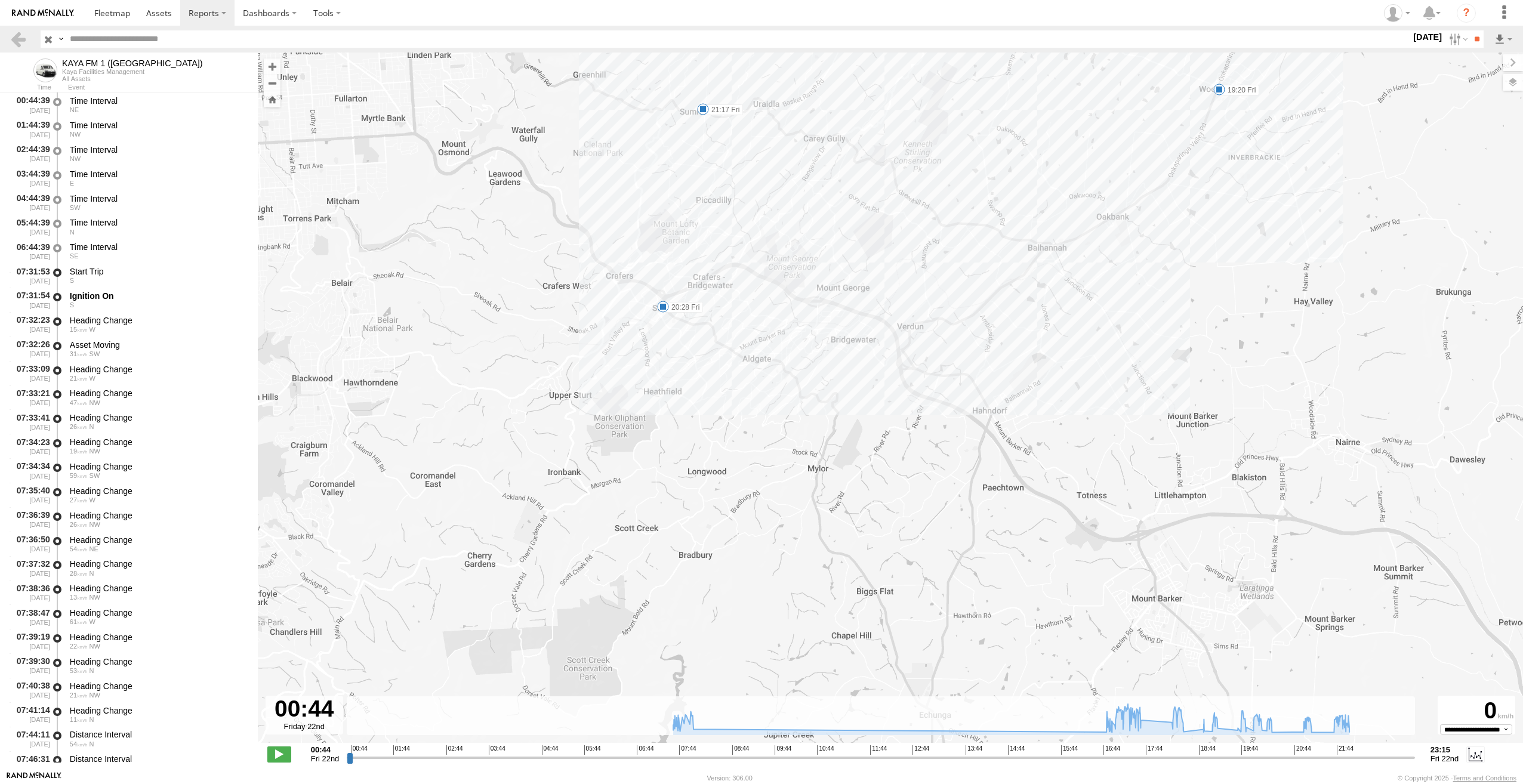
click at [857, 353] on div "KAYA FM 1 ([GEOGRAPHIC_DATA]) 07:58 Fri 17:36 Fri 18:33 Fri 18:59 Fri 19:20 Fri…" at bounding box center [890, 404] width 1265 height 703
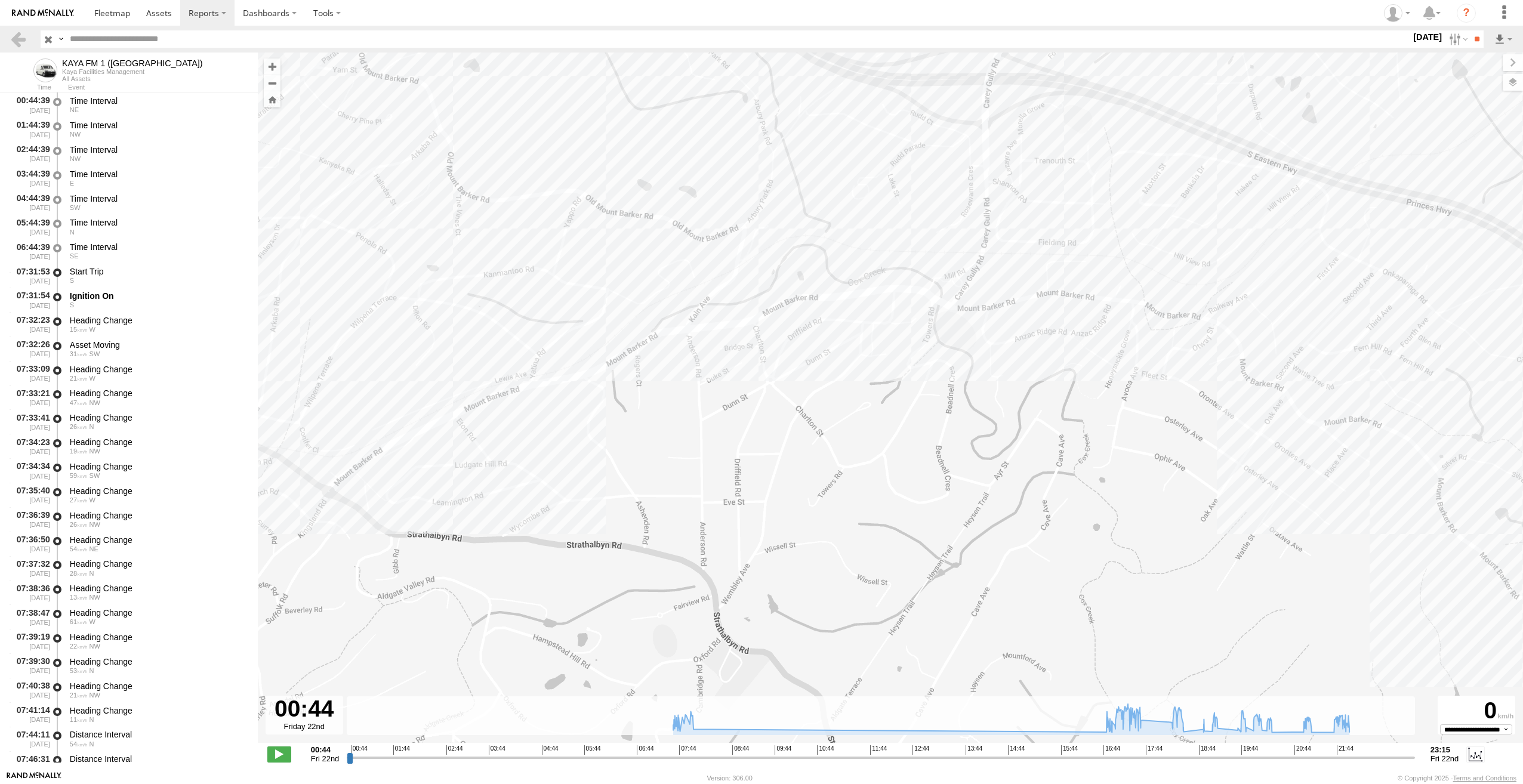
drag, startPoint x: 754, startPoint y: 307, endPoint x: 1217, endPoint y: 491, distance: 498.2
click at [1217, 491] on div "KAYA FM 1 ([GEOGRAPHIC_DATA]) 07:58 Fri 17:36 Fri 18:33 Fri 18:59 Fri 19:20 Fri…" at bounding box center [890, 404] width 1265 height 703
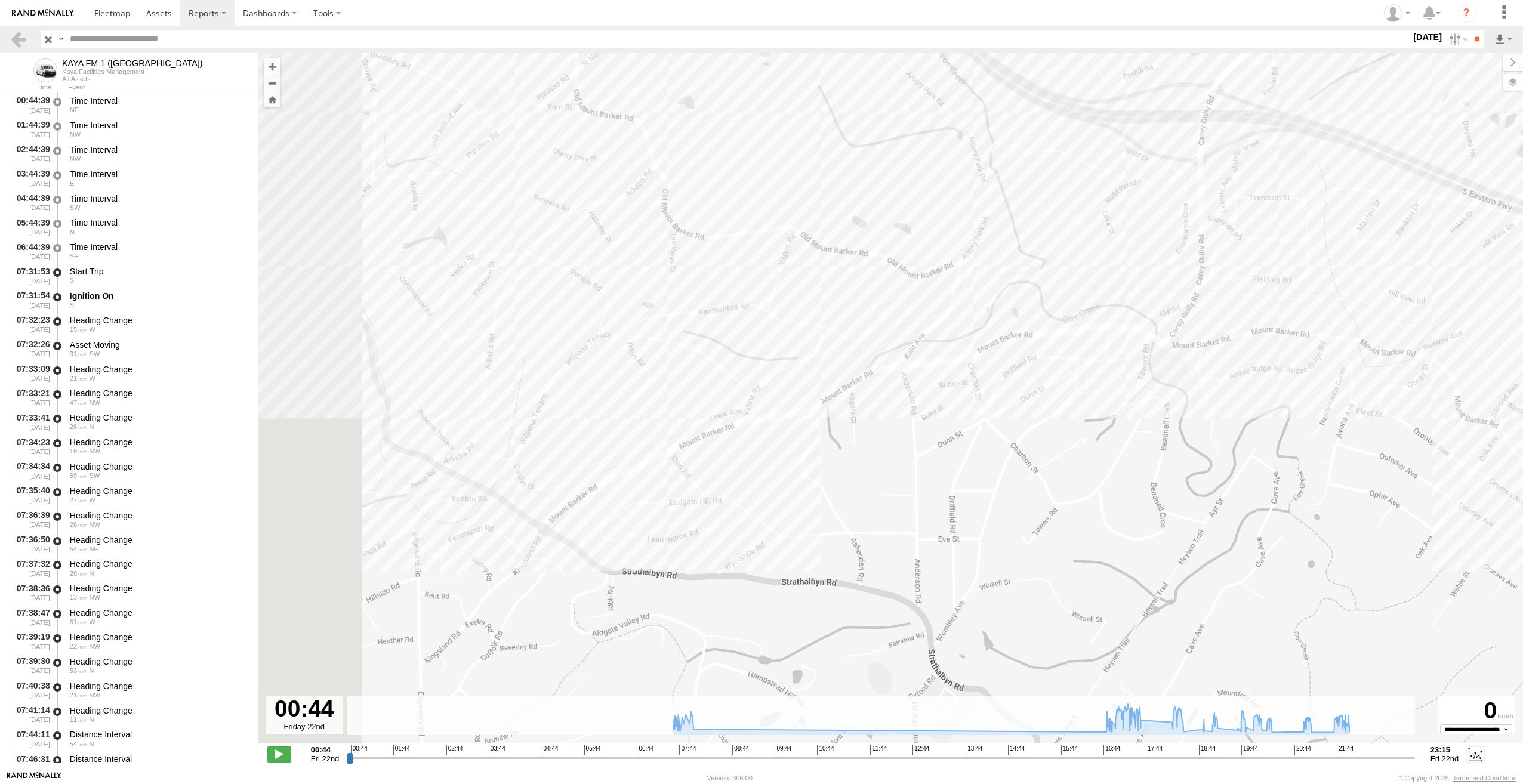
drag, startPoint x: 775, startPoint y: 367, endPoint x: 1065, endPoint y: 411, distance: 293.3
click at [1065, 411] on div "KAYA FM 1 ([GEOGRAPHIC_DATA]) 07:58 Fri 17:36 Fri 18:33 Fri 18:59 Fri 19:20 Fri…" at bounding box center [890, 404] width 1265 height 703
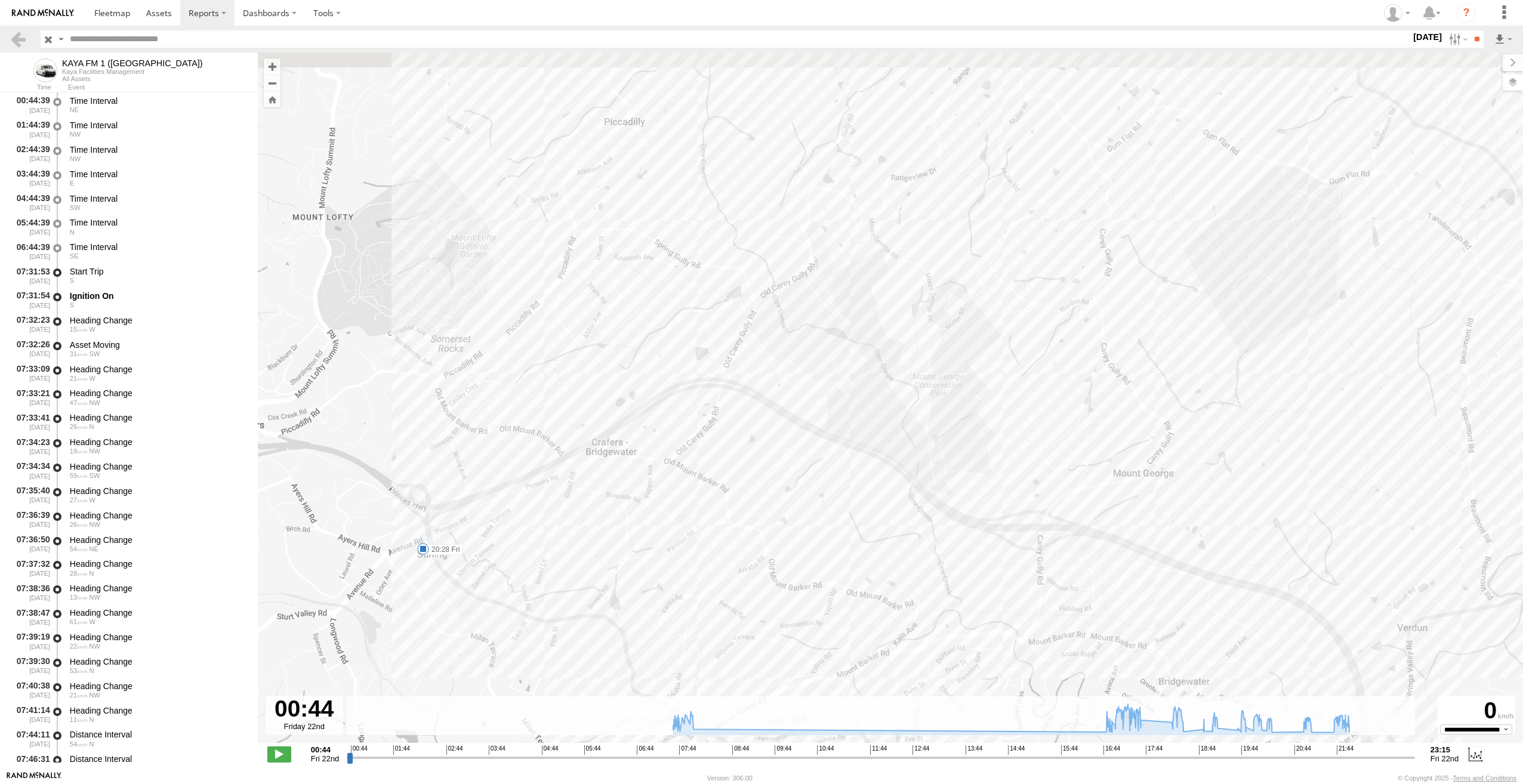
drag, startPoint x: 603, startPoint y: 311, endPoint x: 594, endPoint y: 590, distance: 279.1
click at [592, 590] on div "KAYA FM 1 ([GEOGRAPHIC_DATA]) 07:58 Fri 17:36 Fri 18:33 Fri 18:59 Fri 19:20 Fri…" at bounding box center [890, 404] width 1265 height 703
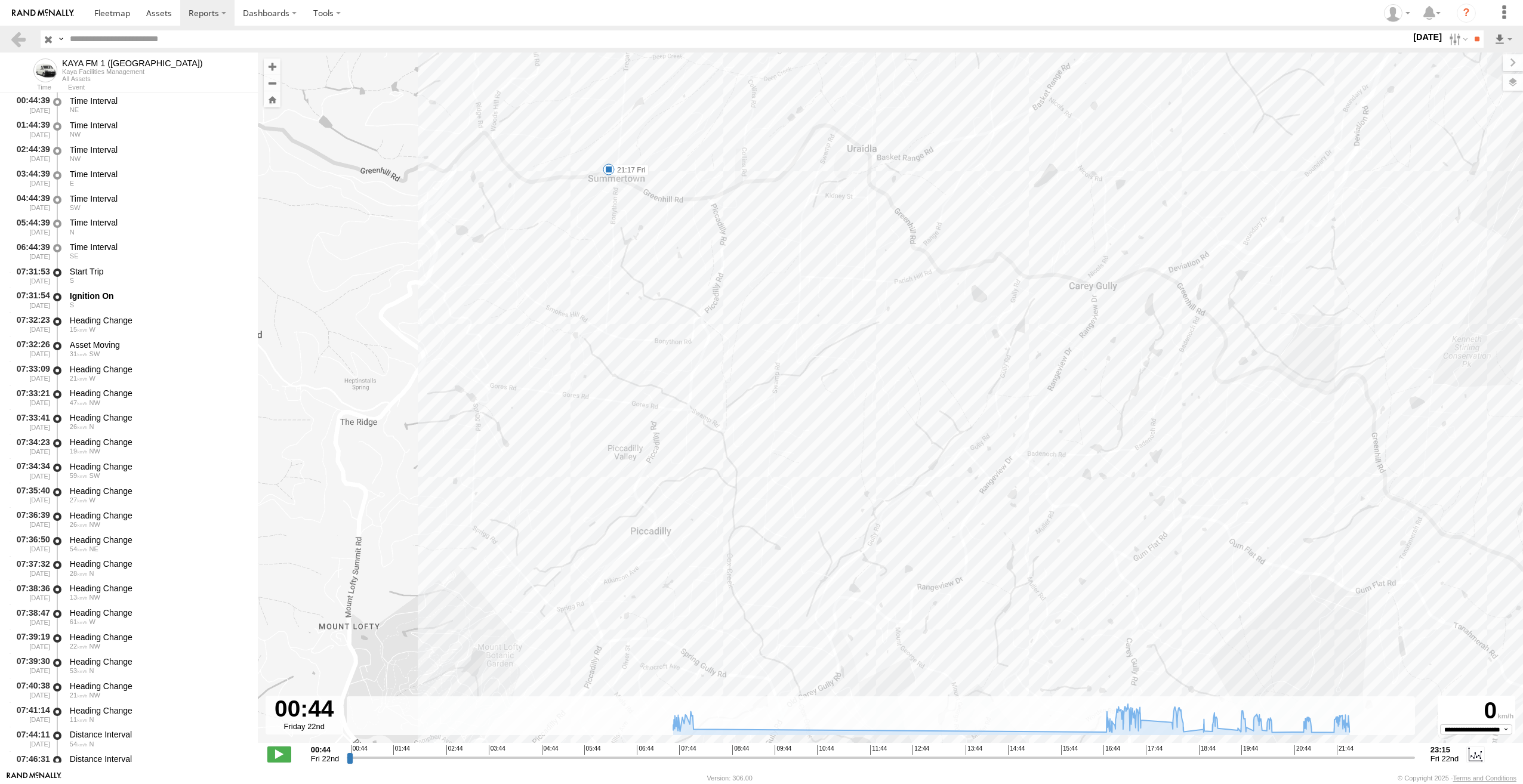
drag, startPoint x: 739, startPoint y: 386, endPoint x: 768, endPoint y: 590, distance: 206.1
click at [768, 591] on div "KAYA FM 1 ([GEOGRAPHIC_DATA]) 07:58 Fri 17:36 Fri 18:33 Fri 18:59 Fri 19:20 Fri…" at bounding box center [890, 404] width 1265 height 703
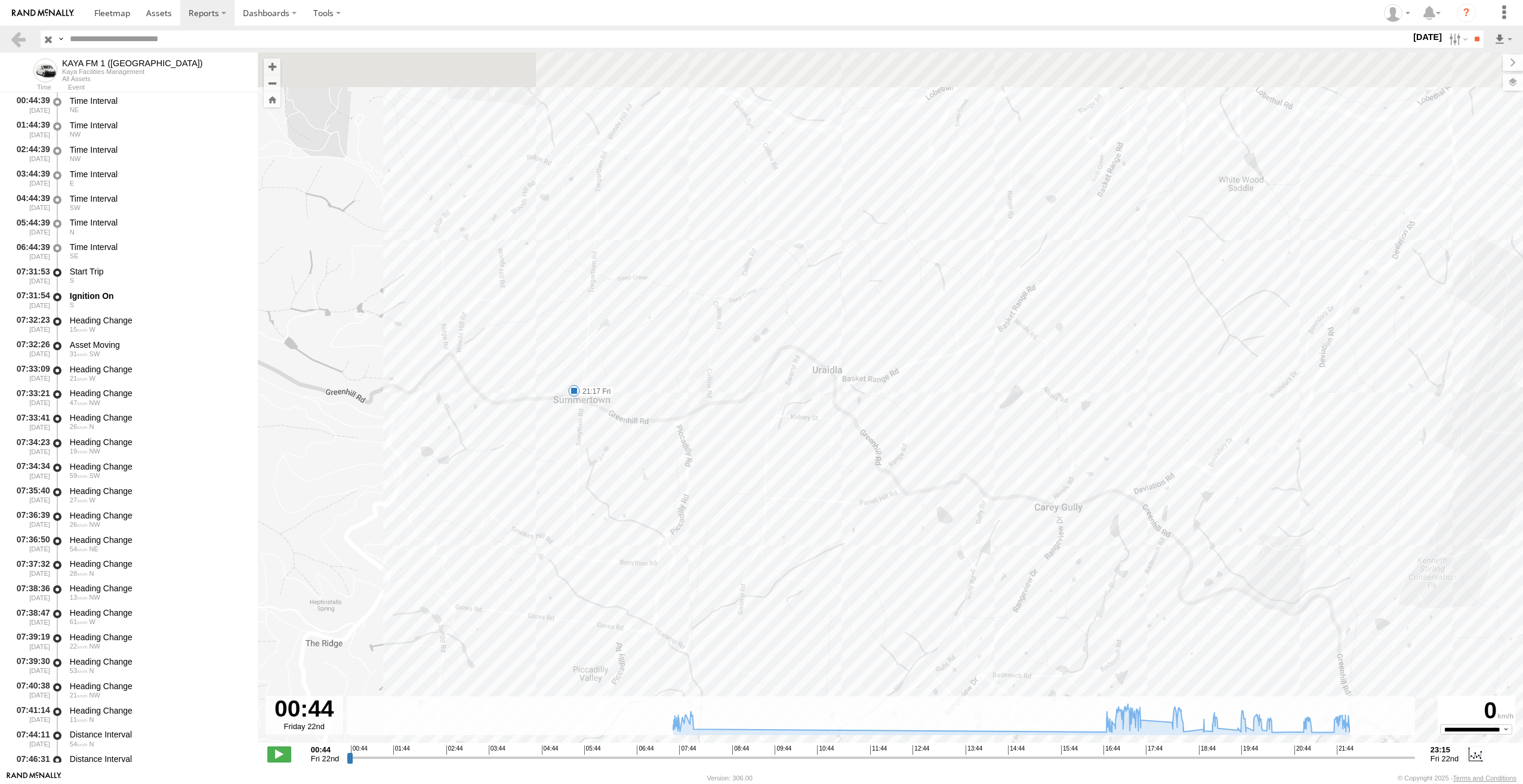
drag, startPoint x: 674, startPoint y: 220, endPoint x: 660, endPoint y: 462, distance: 242.4
click at [660, 462] on div "KAYA FM 1 ([GEOGRAPHIC_DATA]) 07:58 Fri 17:36 Fri 18:33 Fri 18:59 Fri 19:20 Fri…" at bounding box center [890, 404] width 1265 height 703
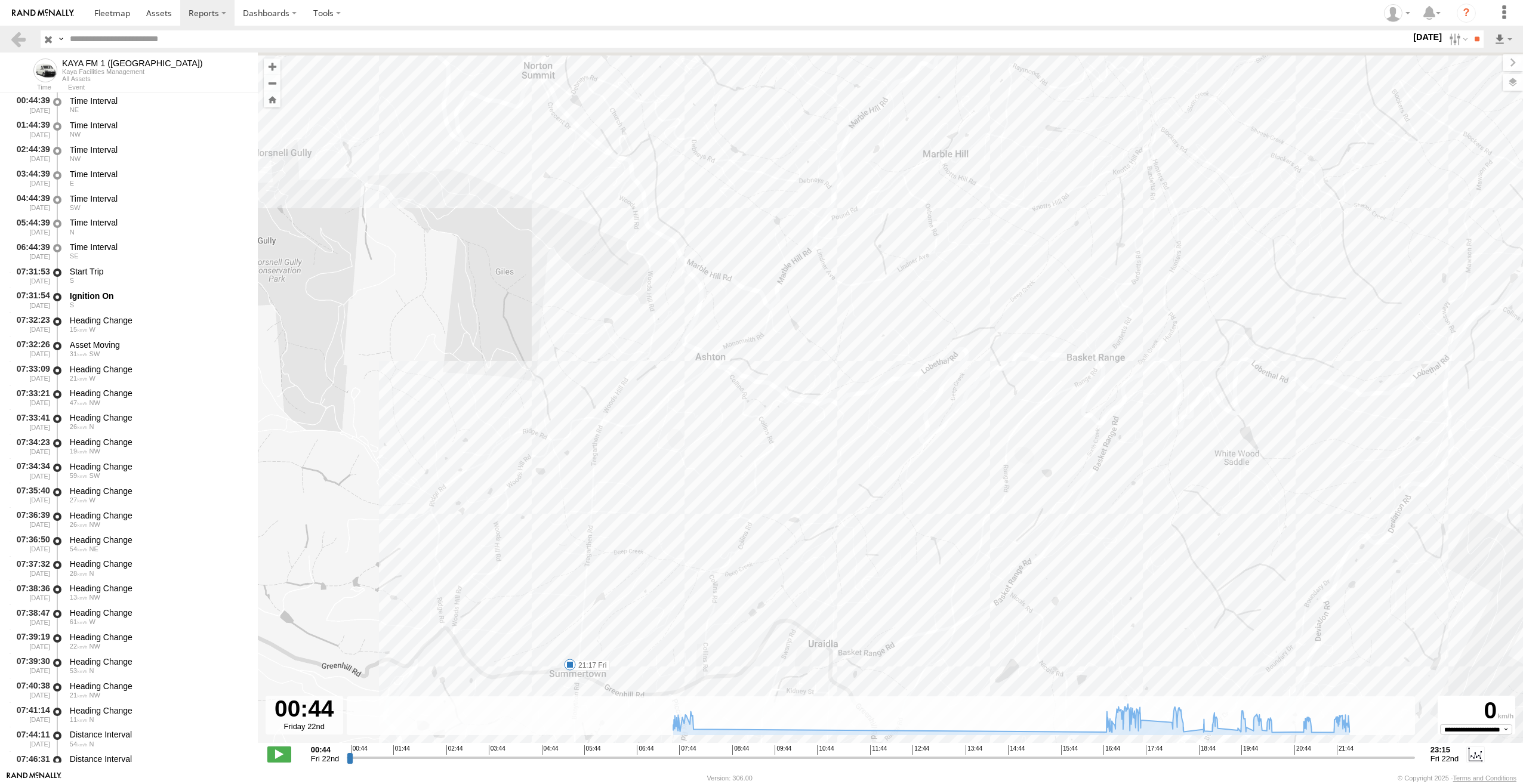
drag, startPoint x: 704, startPoint y: 287, endPoint x: 750, endPoint y: 374, distance: 98.4
click at [719, 508] on div "KAYA FM 1 ([GEOGRAPHIC_DATA]) 07:58 Fri 17:36 Fri 18:33 Fri 18:59 Fri 19:20 Fri…" at bounding box center [890, 404] width 1265 height 703
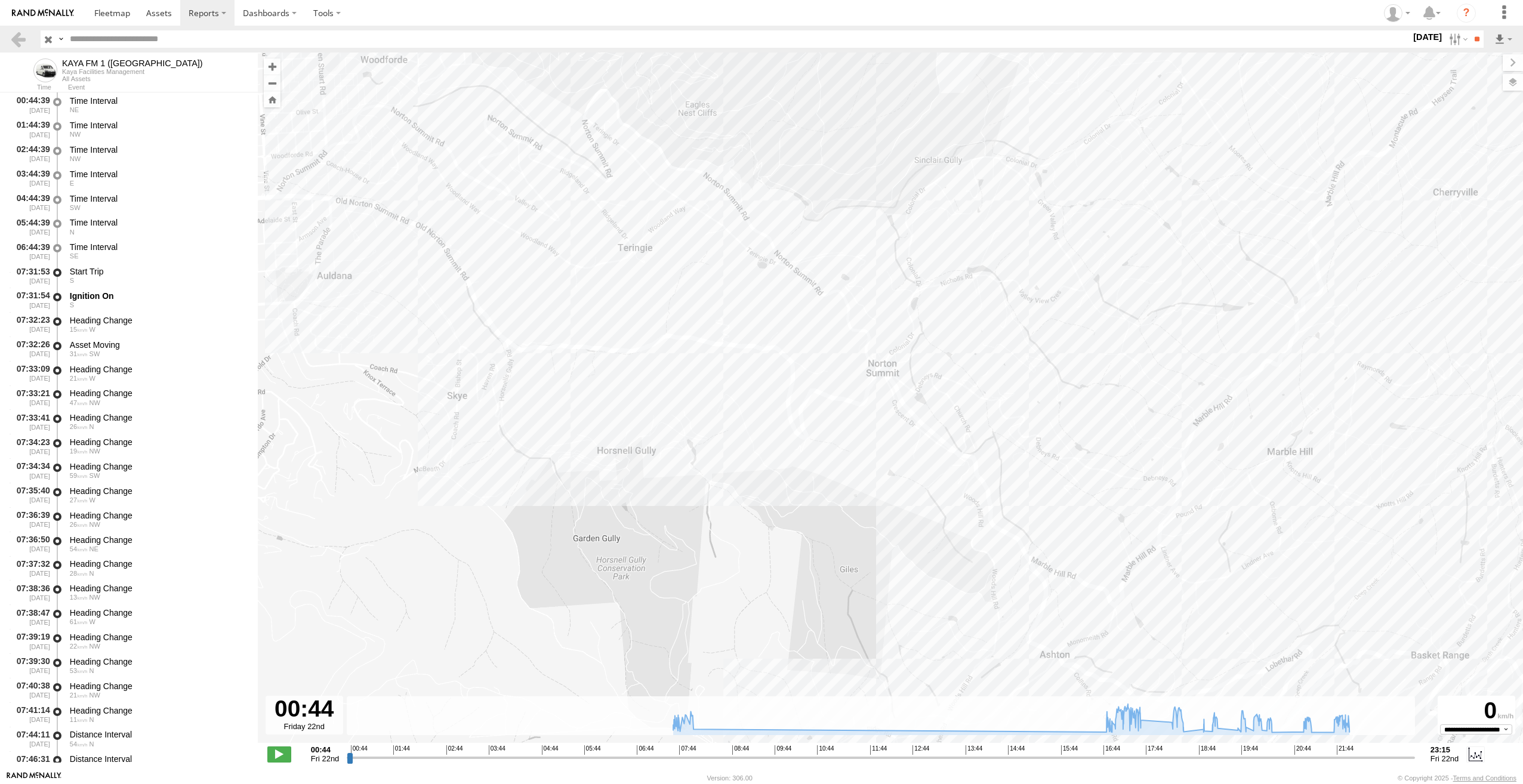
drag, startPoint x: 636, startPoint y: 411, endPoint x: 928, endPoint y: 317, distance: 306.8
click at [928, 317] on div "KAYA FM 1 ([GEOGRAPHIC_DATA]) 07:58 Fri 17:36 Fri 18:33 Fri 18:59 Fri 19:20 Fri…" at bounding box center [890, 404] width 1265 height 703
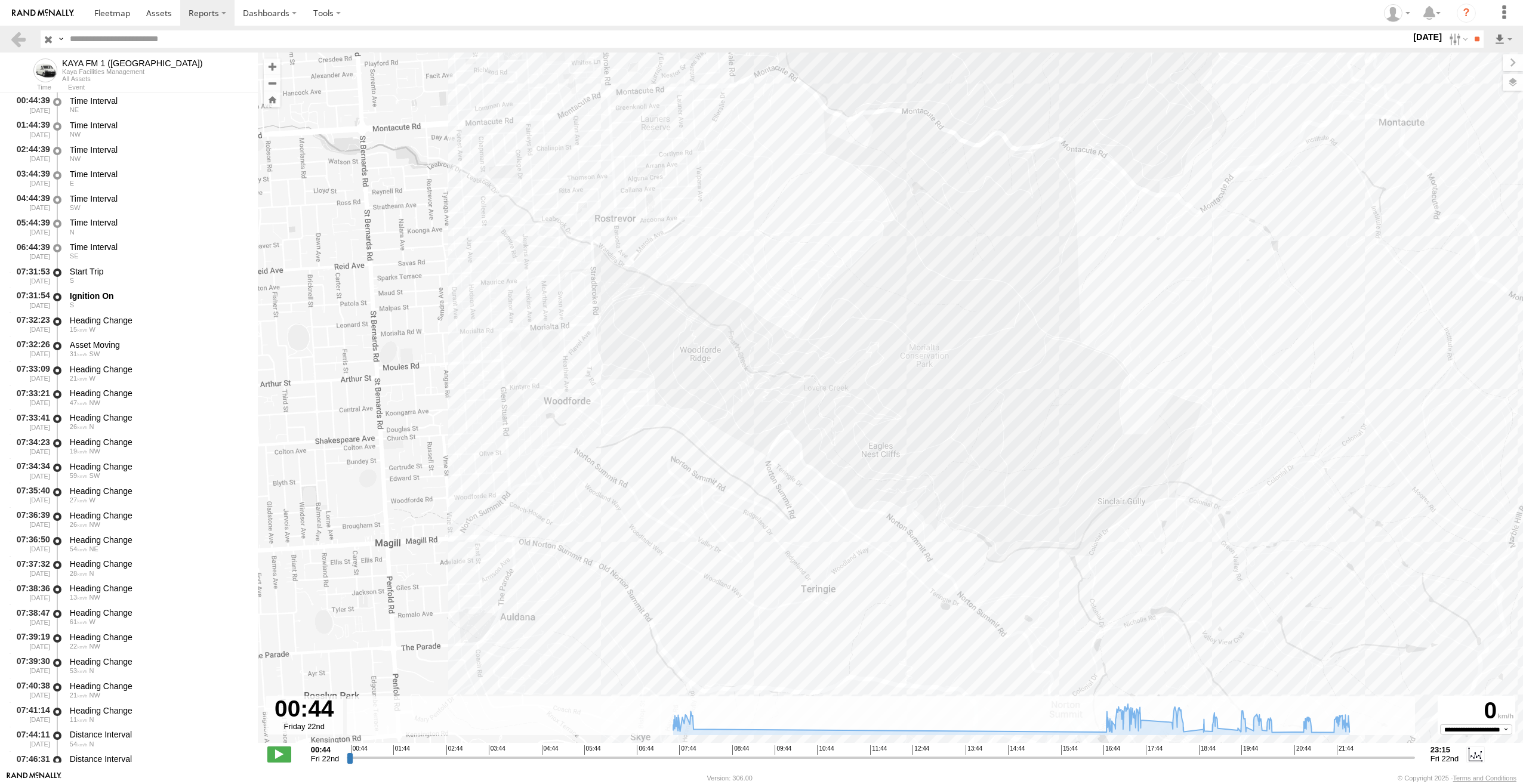
drag, startPoint x: 704, startPoint y: 260, endPoint x: 866, endPoint y: 609, distance: 384.8
click at [866, 609] on div "KAYA FM 1 ([GEOGRAPHIC_DATA]) 07:58 Fri 17:36 Fri 18:33 Fri 18:59 Fri 19:20 Fri…" at bounding box center [890, 404] width 1265 height 703
